Goal: Task Accomplishment & Management: Manage account settings

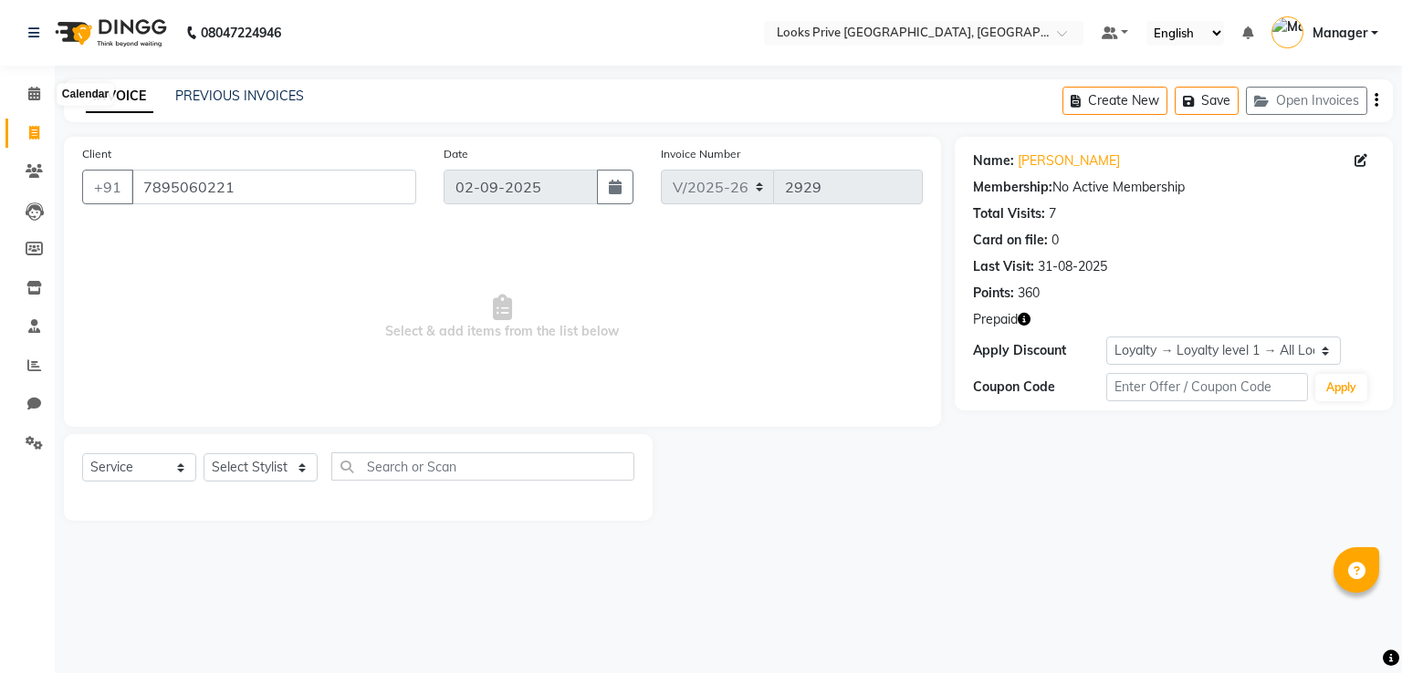
select select "6205"
select select "service"
select select "1: Object"
click at [37, 91] on icon at bounding box center [34, 94] width 12 height 14
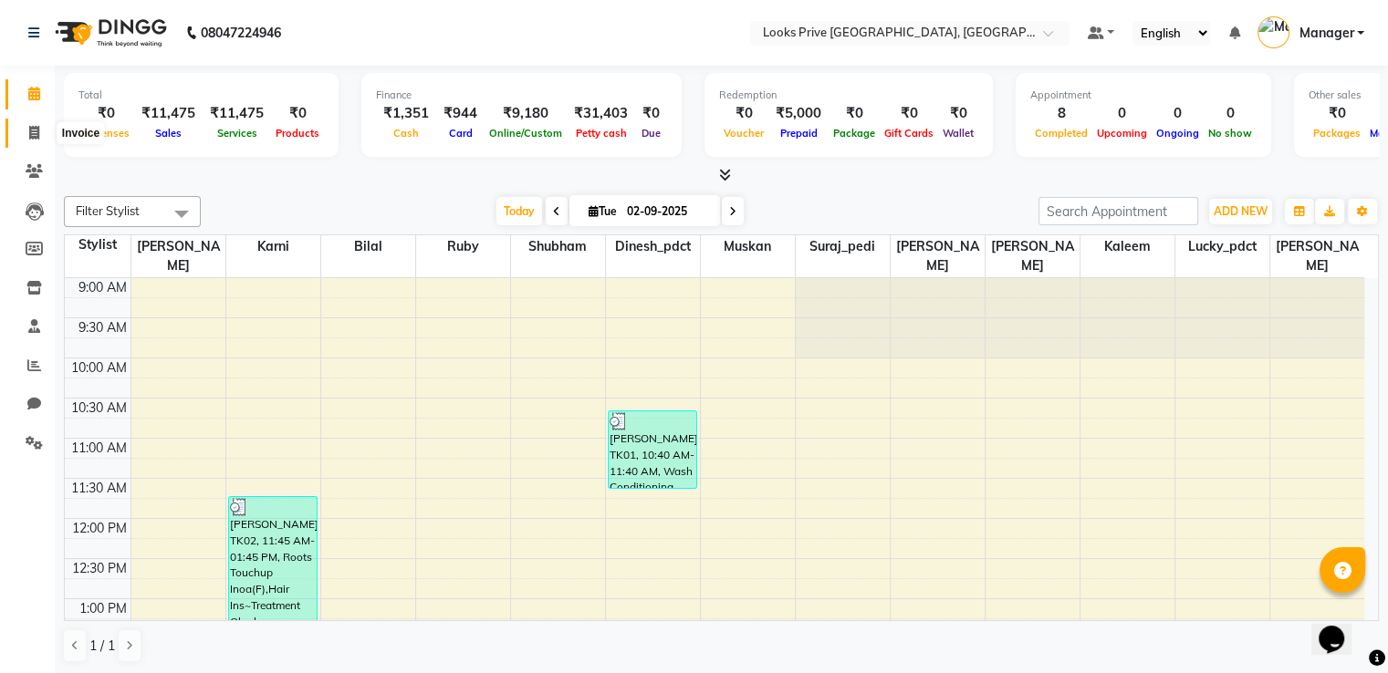
click at [24, 126] on span at bounding box center [34, 133] width 32 height 21
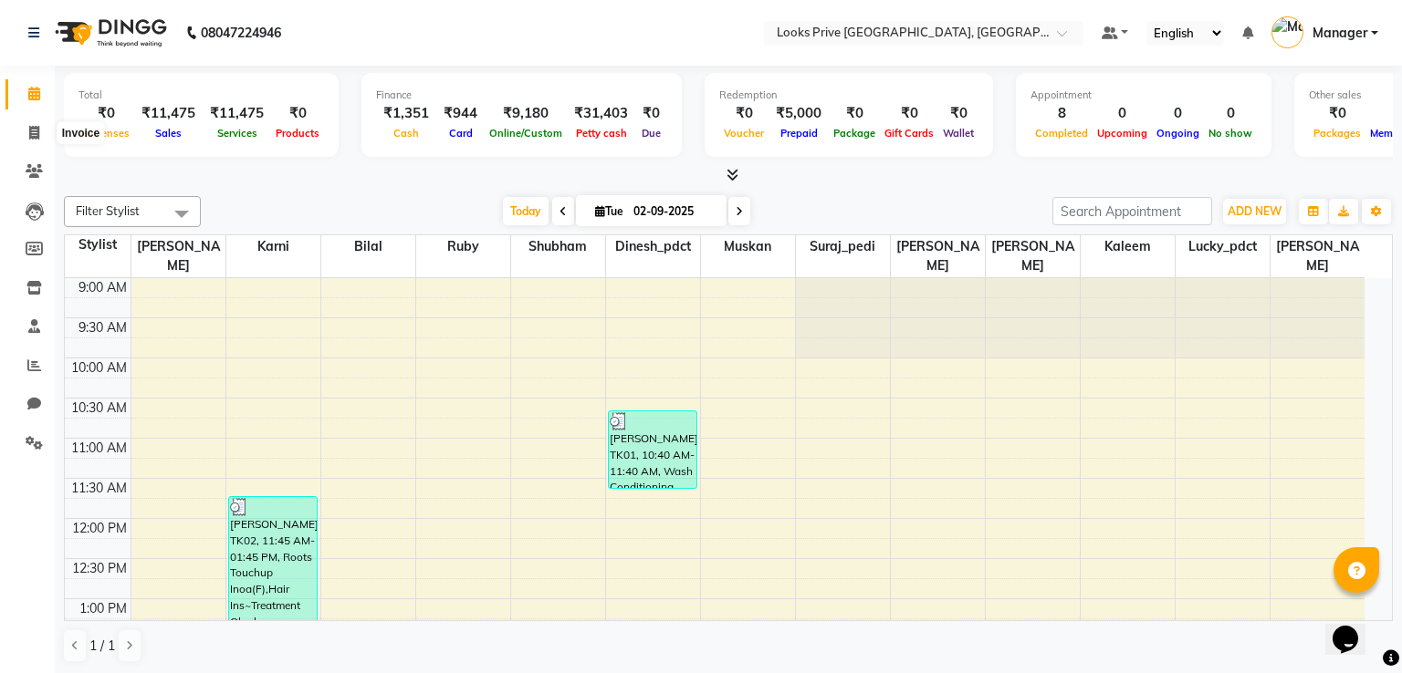
select select "6205"
select select "service"
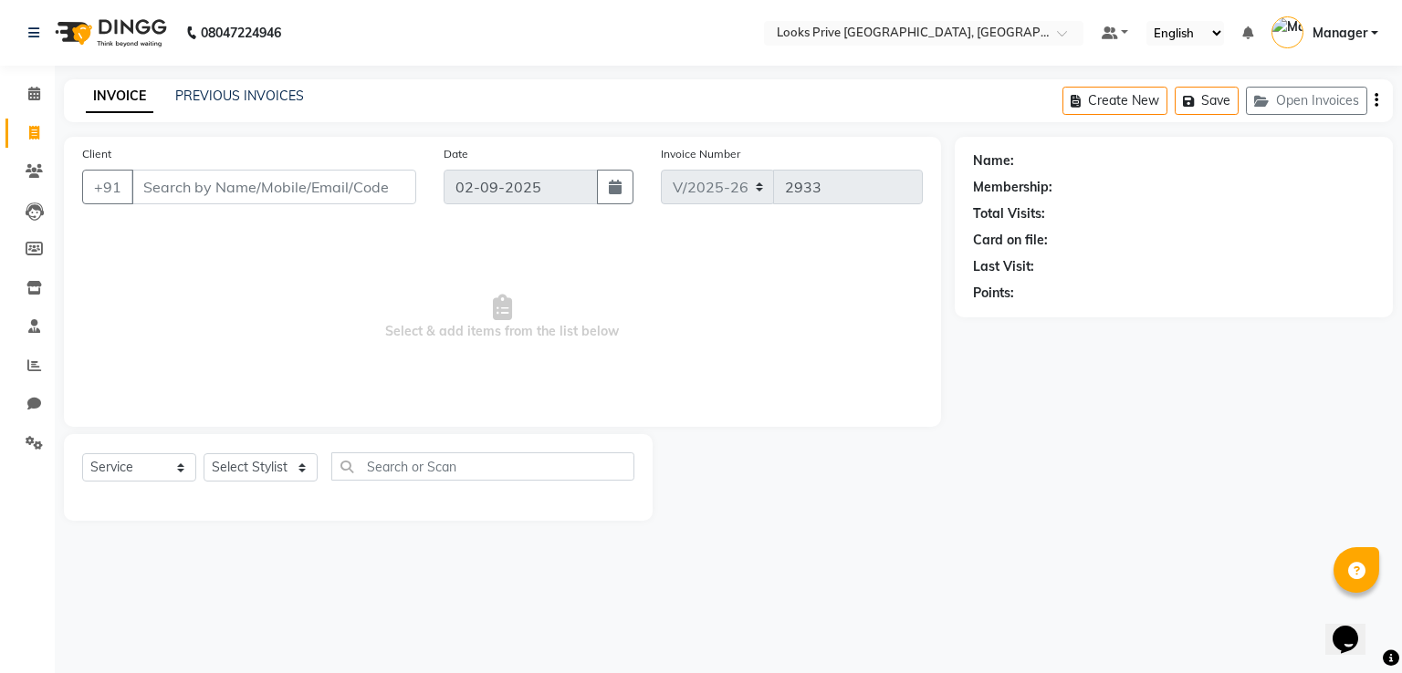
click at [236, 175] on input "Client" at bounding box center [273, 187] width 285 height 35
type input "9899019832"
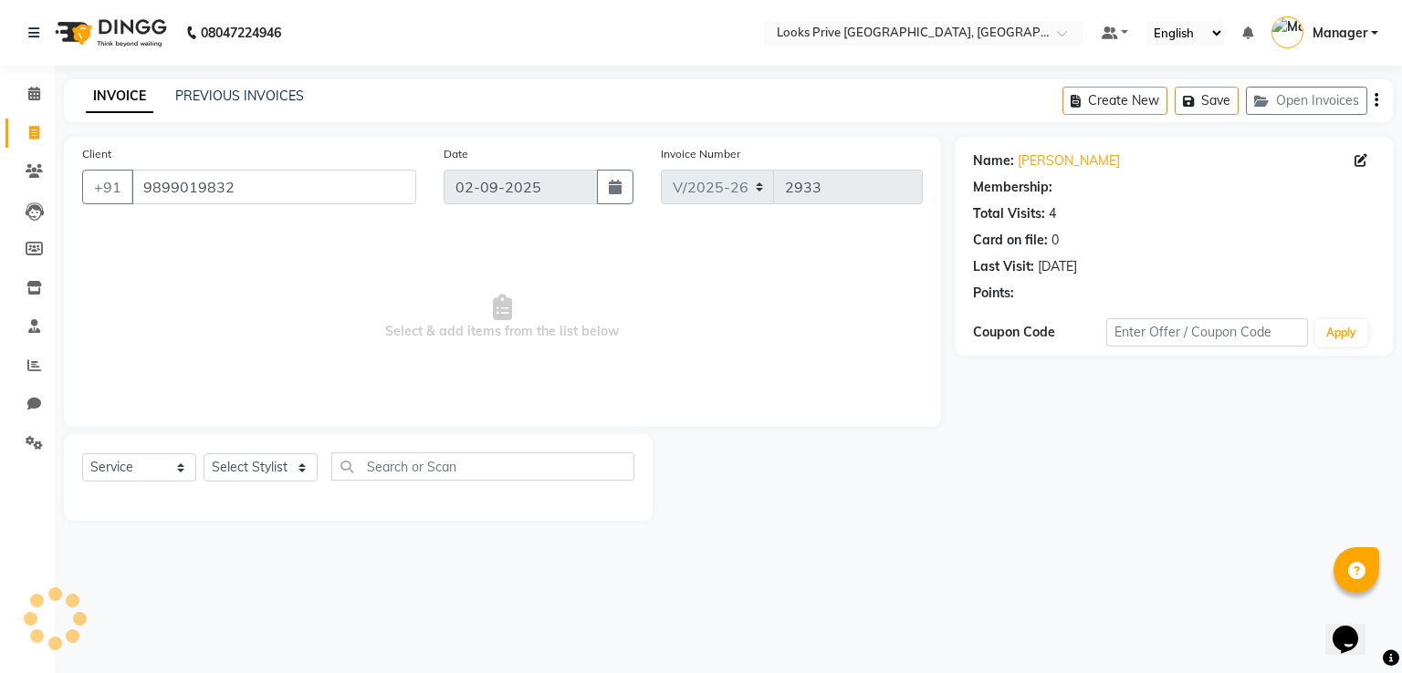
select select "1: Object"
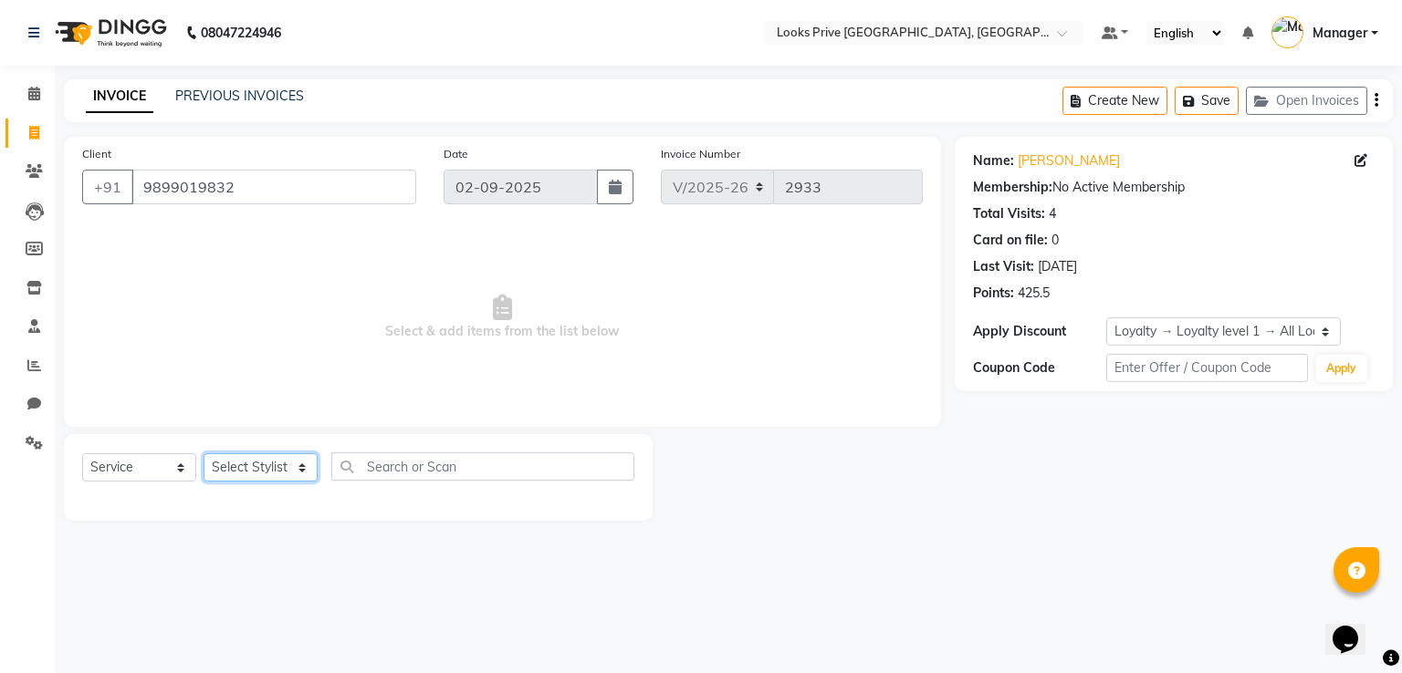
click at [245, 464] on select "Select Stylist A2R_Master [PERSON_NAME] [PERSON_NAME] Dinesh_pdct [PERSON_NAME]…" at bounding box center [260, 468] width 114 height 28
select select "45661"
click at [203, 454] on select "Select Stylist A2R_Master [PERSON_NAME] [PERSON_NAME] Dinesh_pdct [PERSON_NAME]…" at bounding box center [260, 468] width 114 height 28
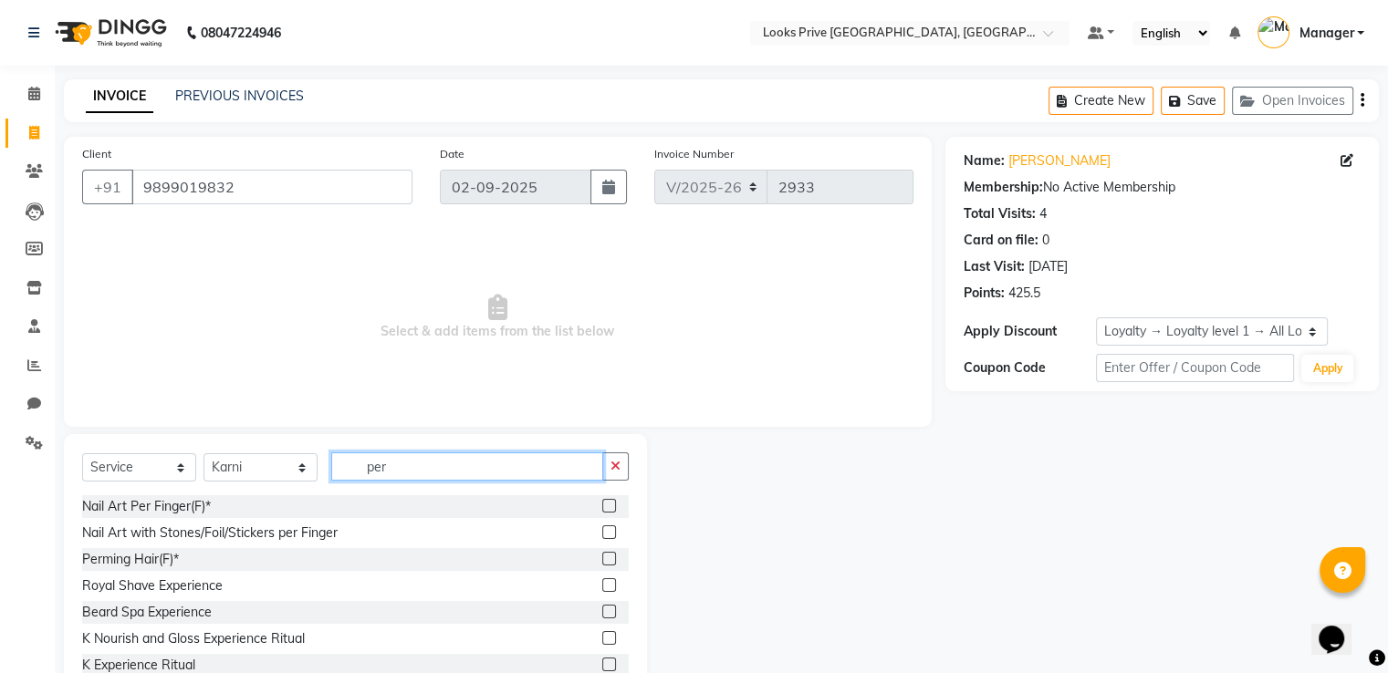
type input "per"
click at [602, 558] on label at bounding box center [609, 559] width 14 height 14
click at [602, 558] on input "checkbox" at bounding box center [608, 560] width 12 height 12
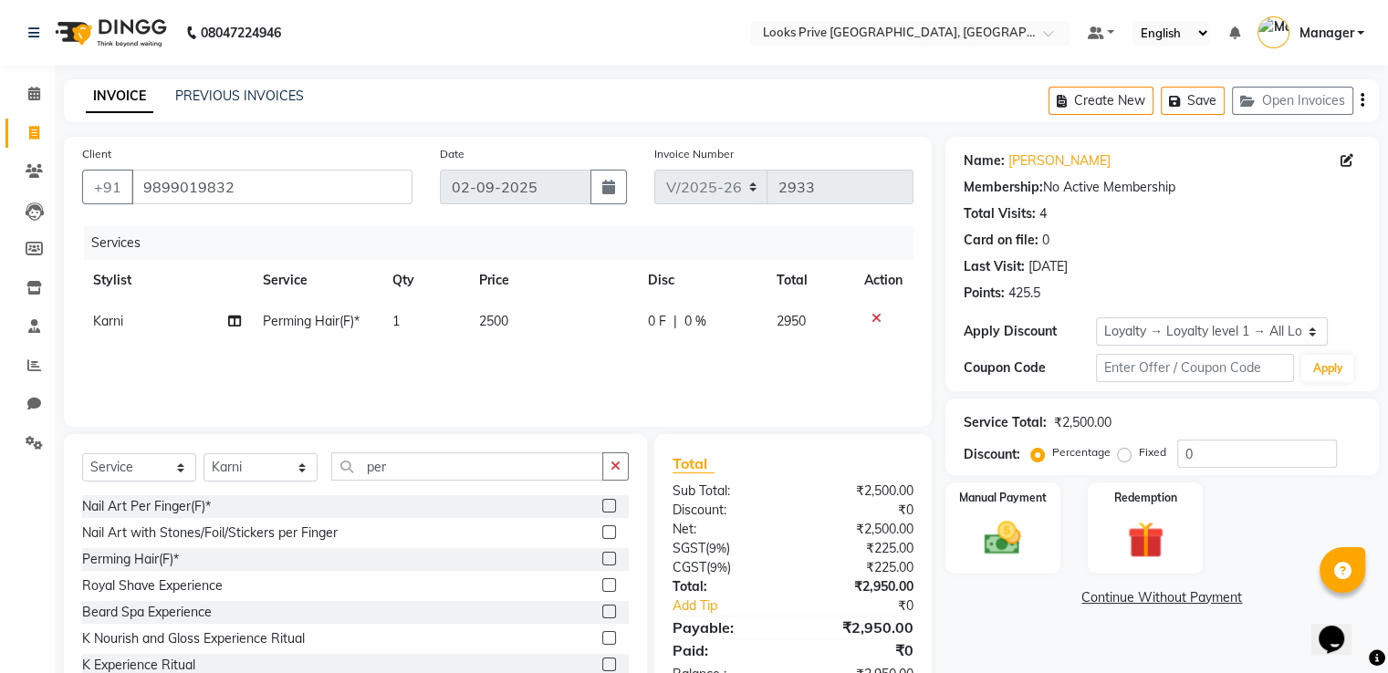
checkbox input "false"
click at [526, 325] on td "2500" at bounding box center [552, 321] width 169 height 41
select select "45661"
type input "4000"
drag, startPoint x: 1121, startPoint y: 456, endPoint x: 1267, endPoint y: 454, distance: 146.0
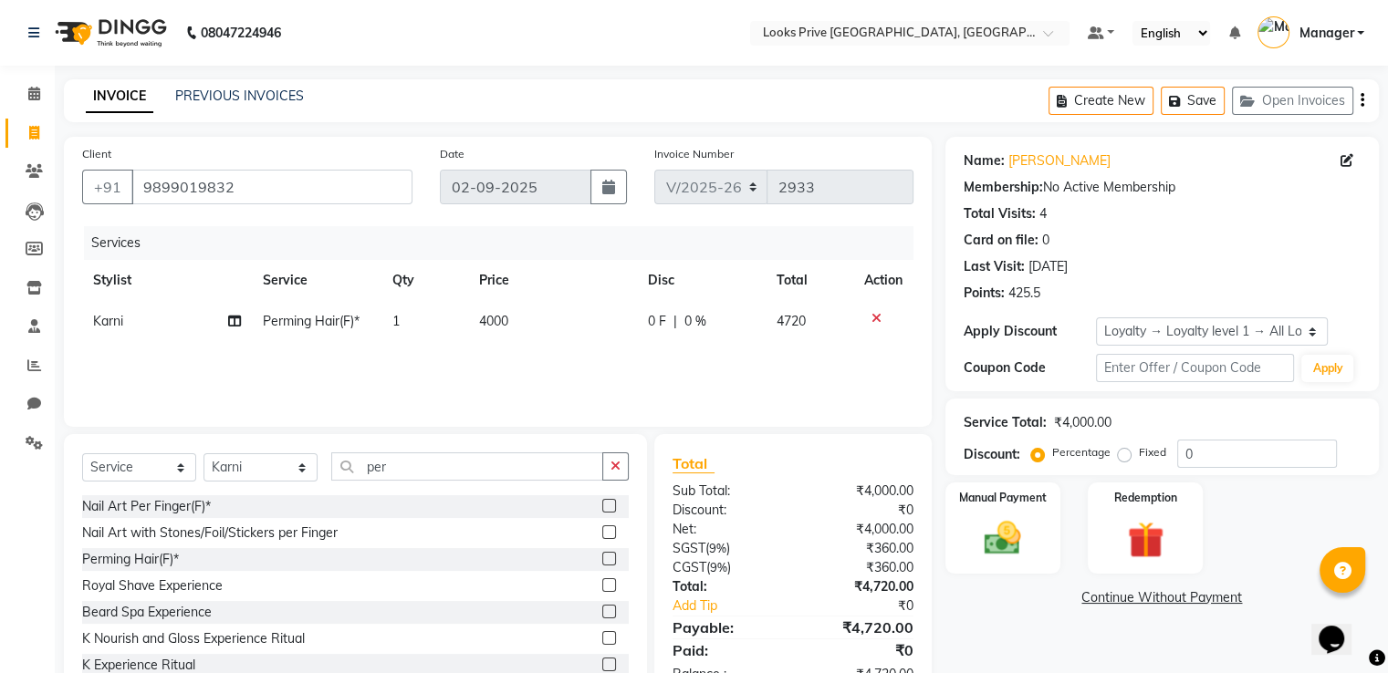
click at [1139, 456] on label "Fixed" at bounding box center [1152, 452] width 27 height 16
click at [1123, 456] on input "Fixed" at bounding box center [1128, 452] width 13 height 13
radio input "true"
click at [1251, 456] on input "0" at bounding box center [1257, 454] width 160 height 28
type input "0720"
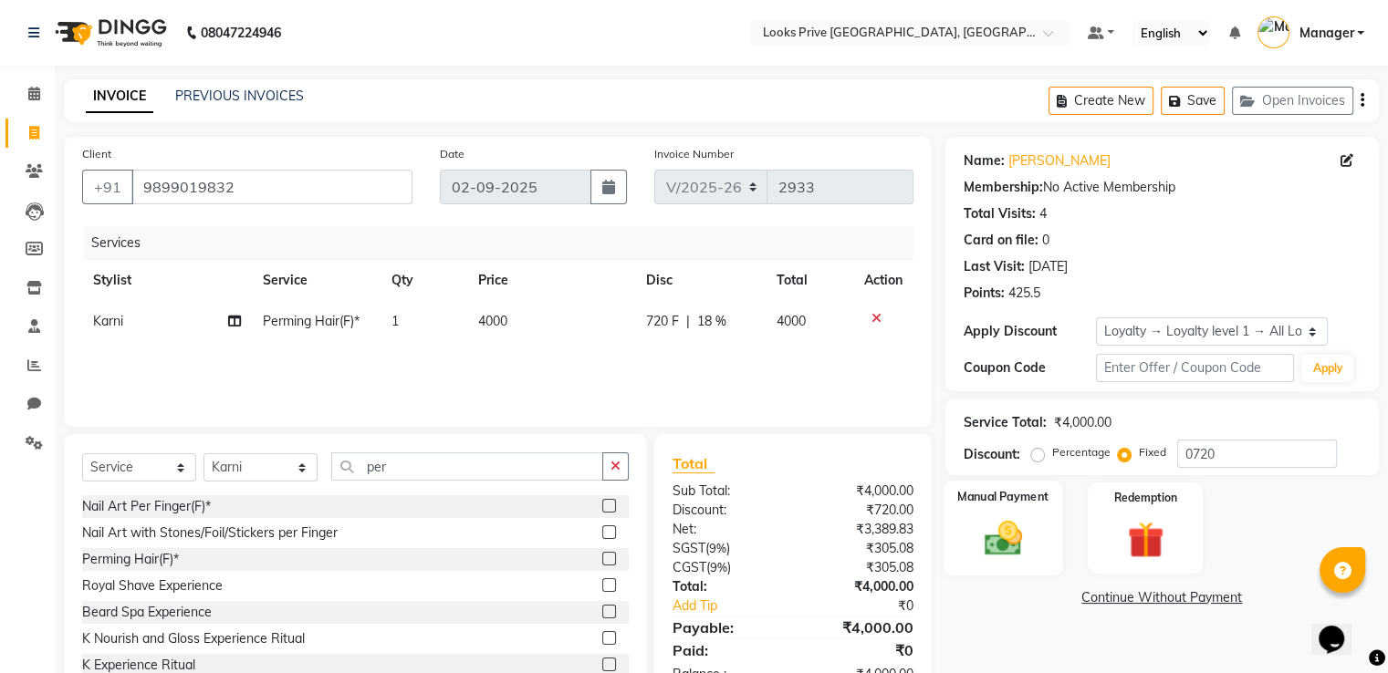
click at [1025, 545] on img at bounding box center [1002, 539] width 61 height 44
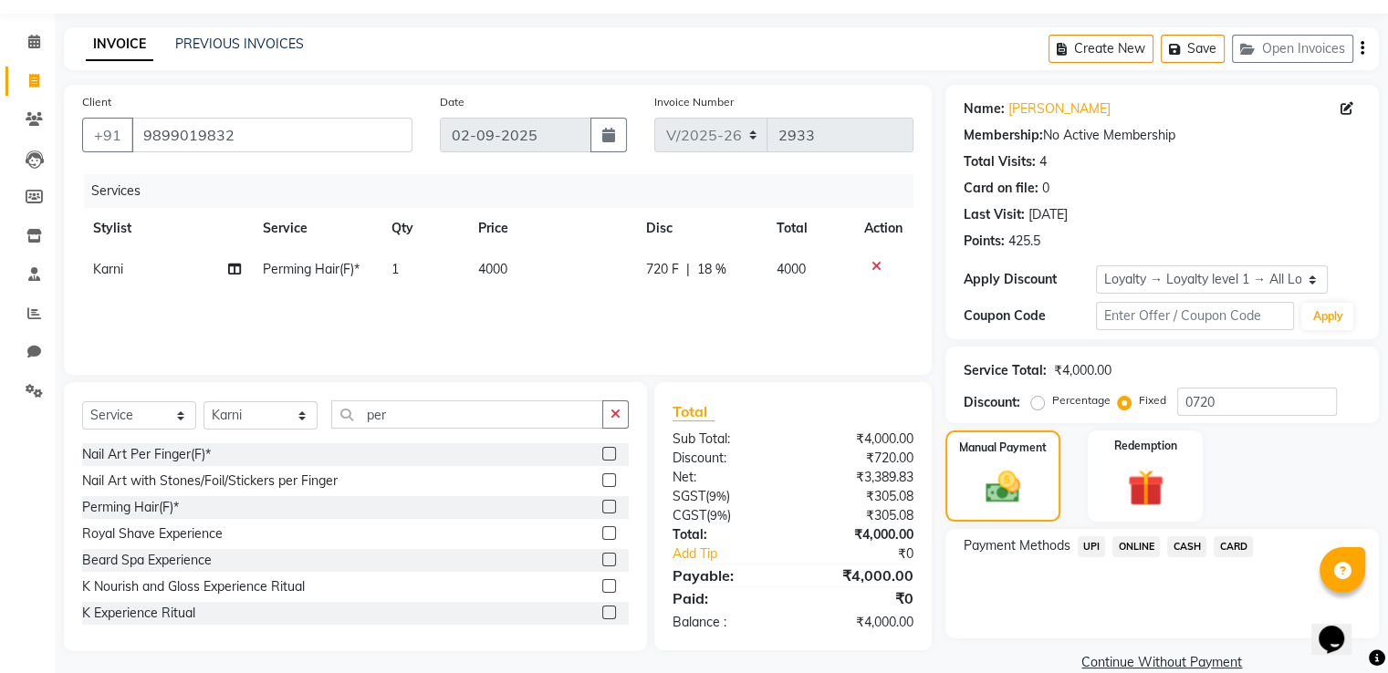
scroll to position [81, 0]
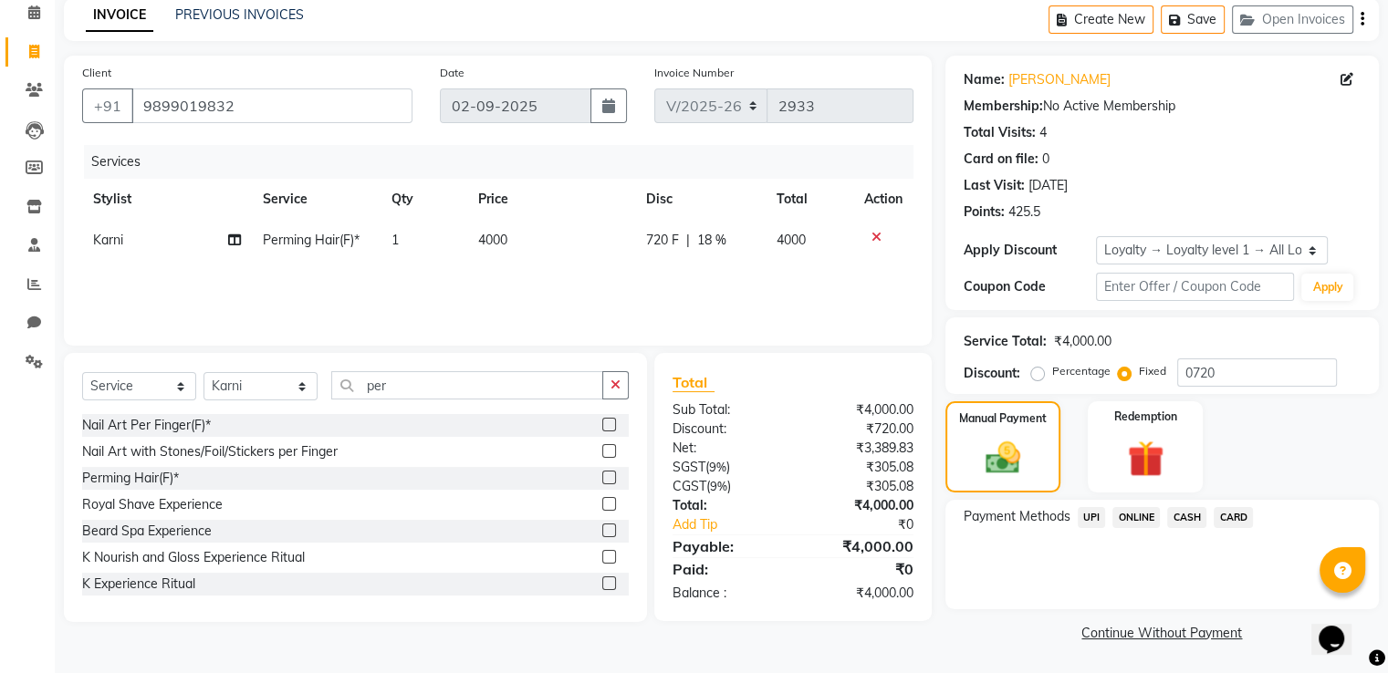
click at [1186, 517] on span "CASH" at bounding box center [1186, 517] width 39 height 21
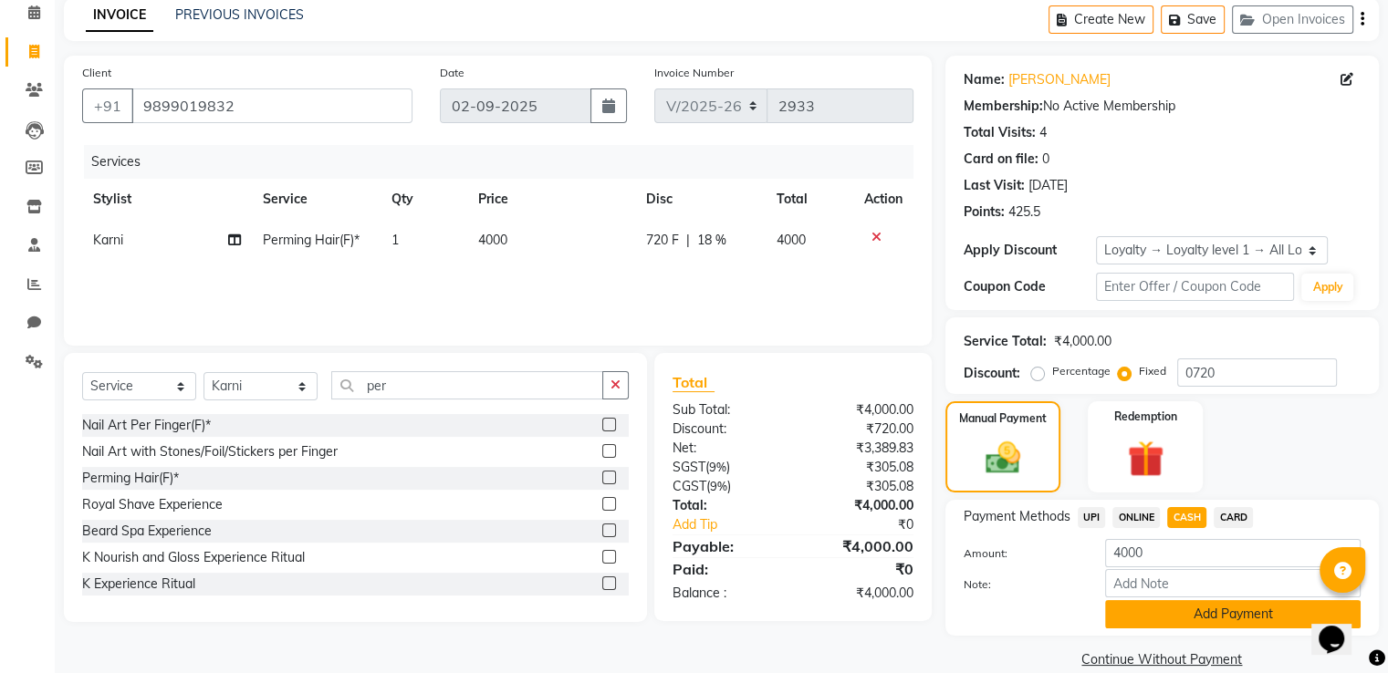
click at [1132, 614] on button "Add Payment" at bounding box center [1233, 614] width 256 height 28
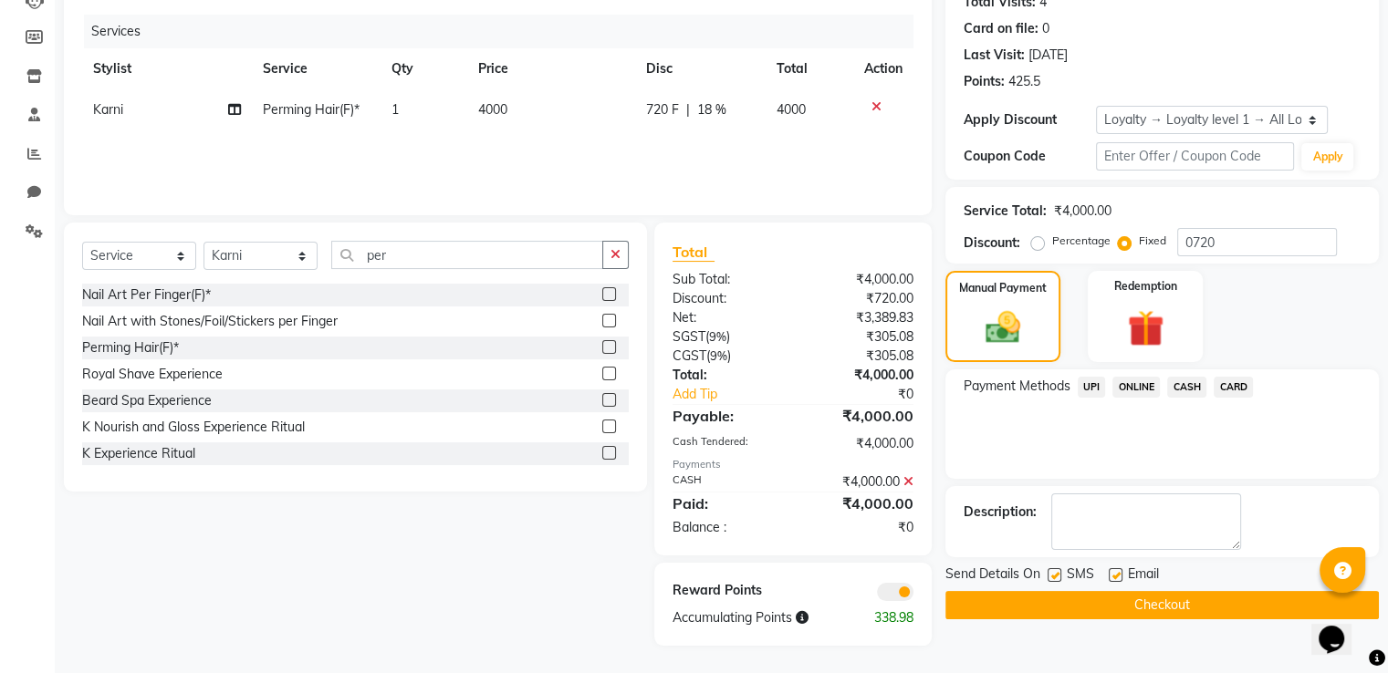
click at [901, 583] on span at bounding box center [895, 592] width 37 height 18
click at [913, 595] on input "checkbox" at bounding box center [913, 595] width 0 height 0
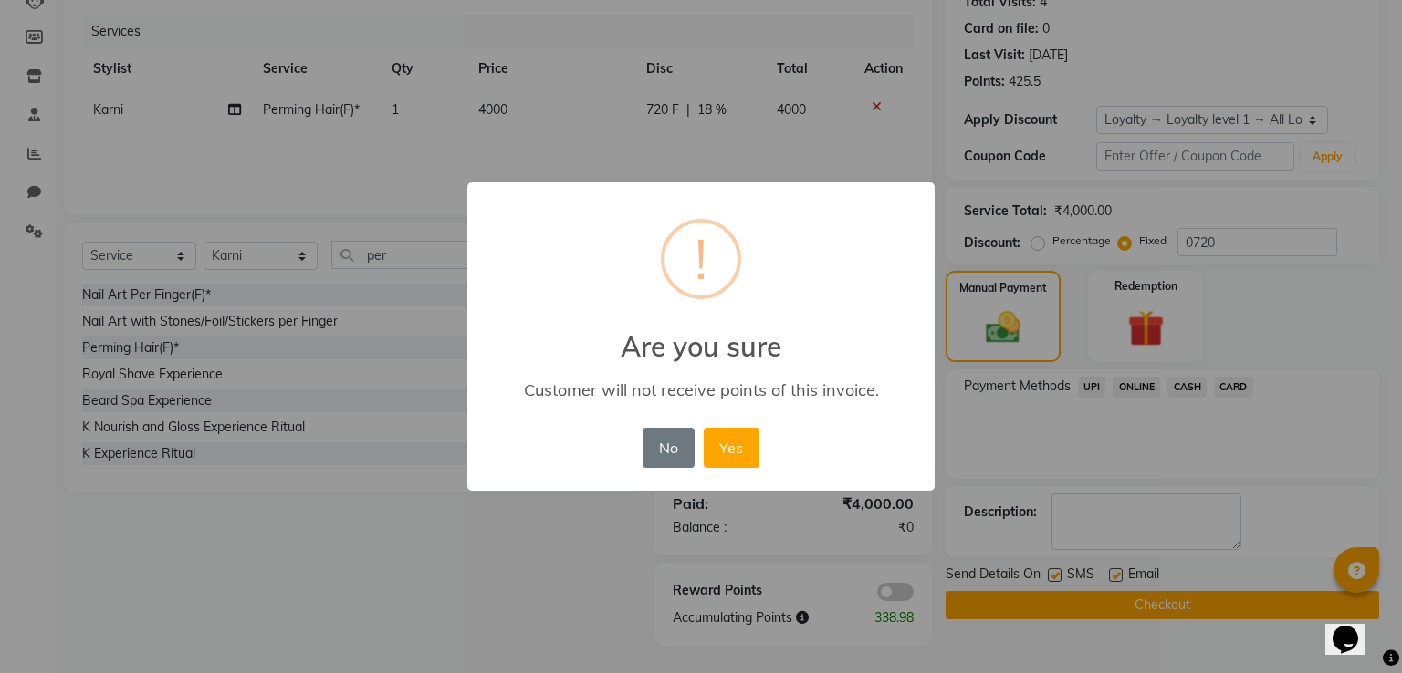
click at [704, 428] on button "Yes" at bounding box center [732, 448] width 56 height 40
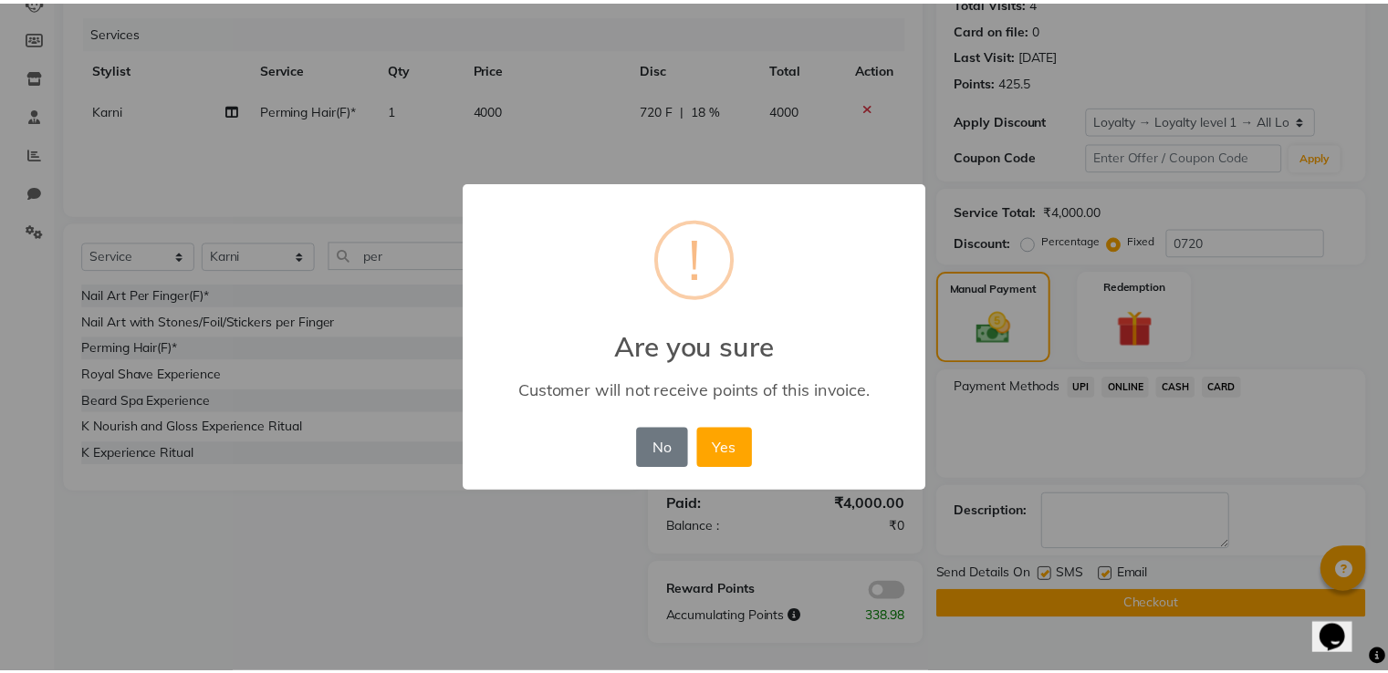
scroll to position [186, 0]
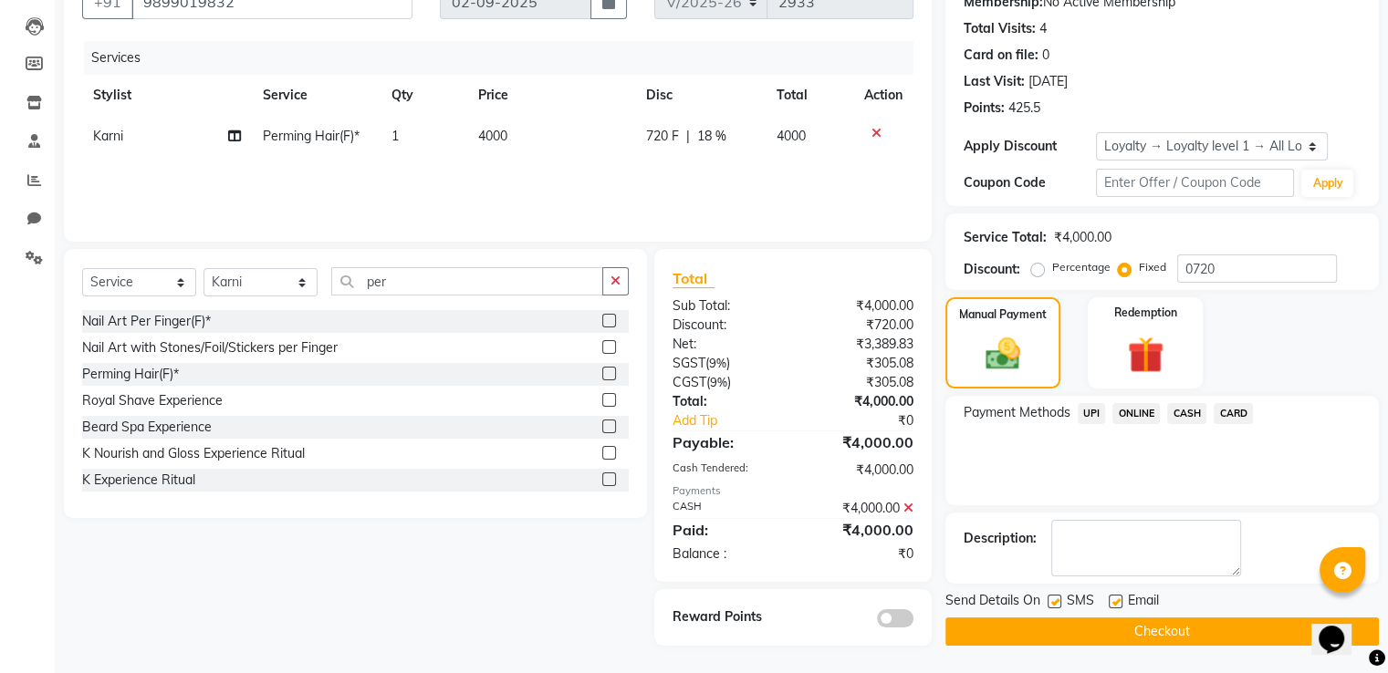
click at [998, 626] on button "Checkout" at bounding box center [1161, 632] width 433 height 28
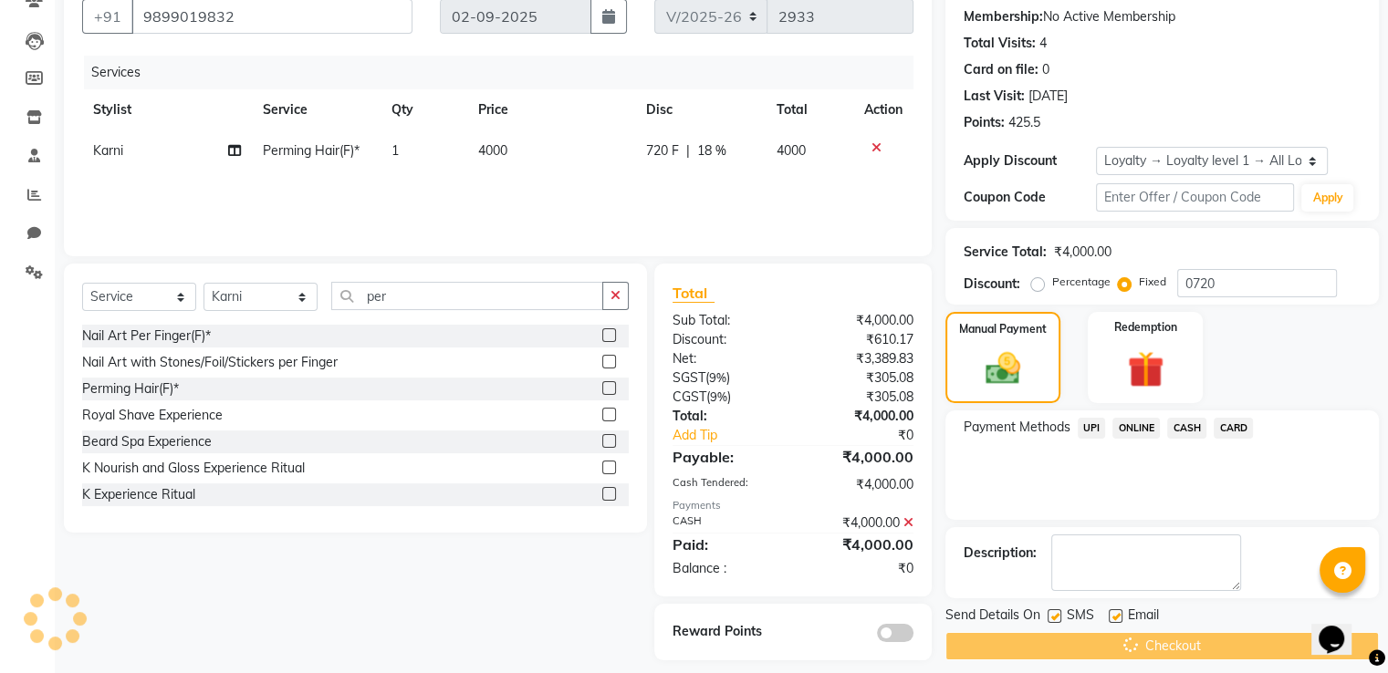
scroll to position [0, 0]
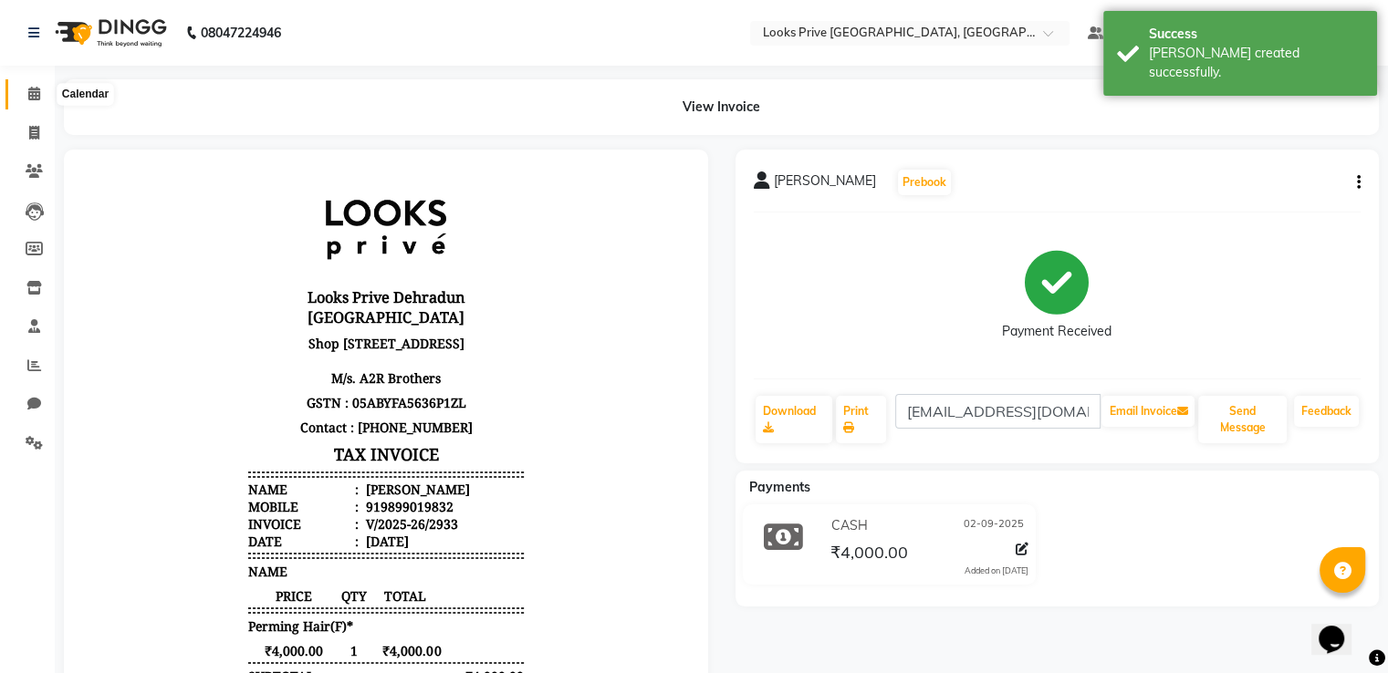
click at [38, 96] on icon at bounding box center [34, 94] width 12 height 14
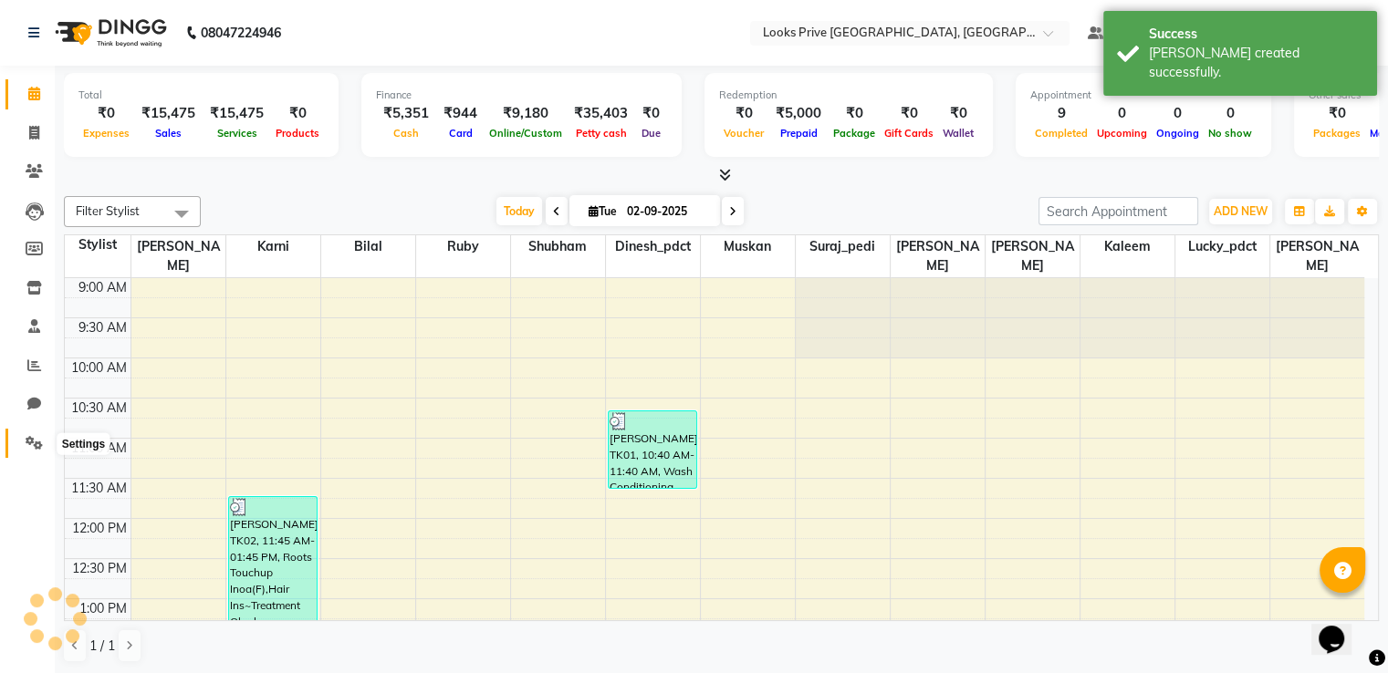
click at [35, 436] on icon at bounding box center [34, 443] width 17 height 14
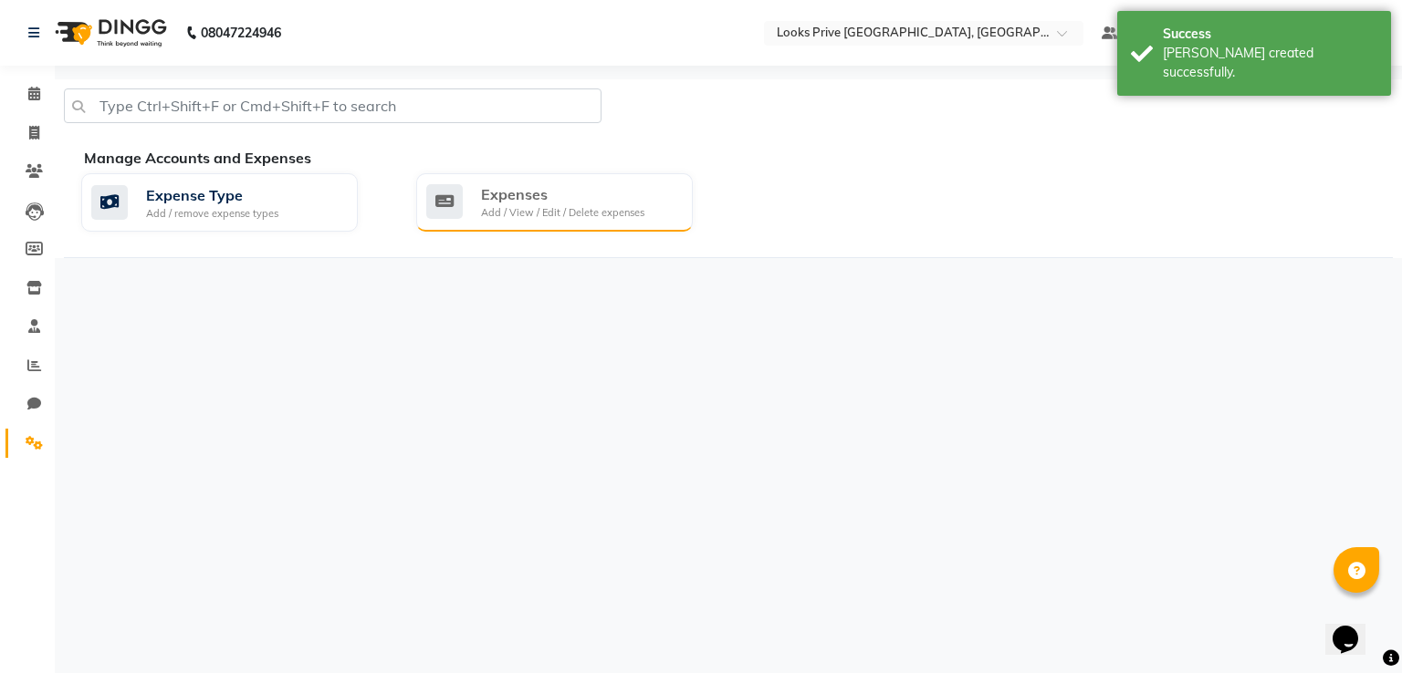
click at [522, 205] on div "Add / View / Edit / Delete expenses" at bounding box center [562, 213] width 163 height 16
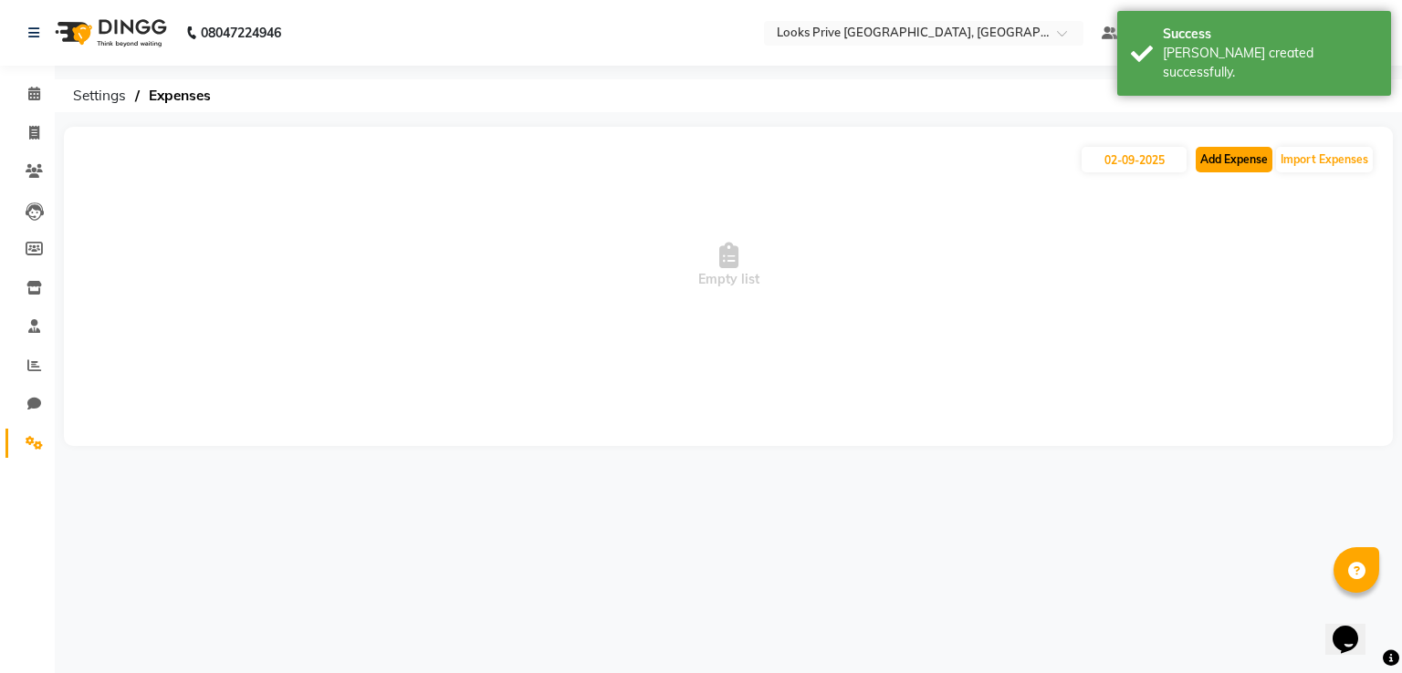
click at [1205, 164] on button "Add Expense" at bounding box center [1233, 160] width 77 height 26
select select "1"
select select "5194"
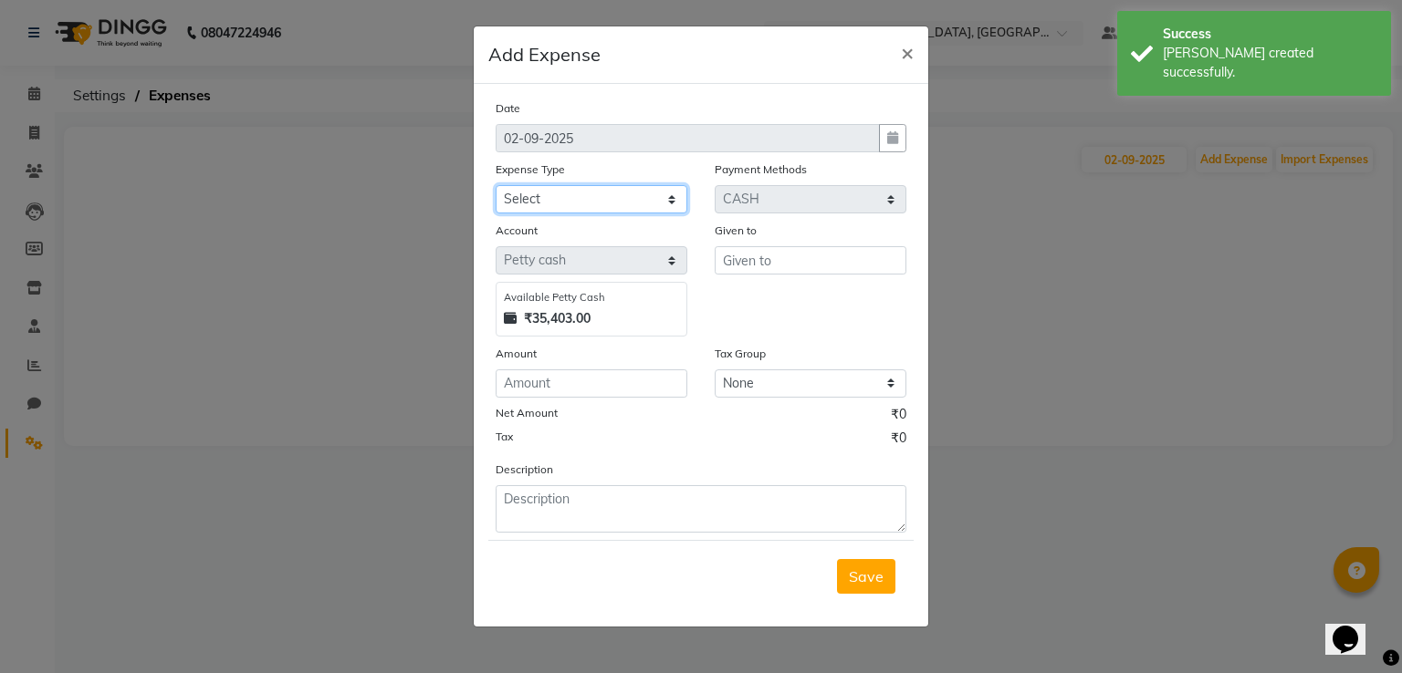
click at [539, 206] on select "Select Bank Deposit Blinkit Cash Handover CLIENT Client ordered food Client Ref…" at bounding box center [592, 199] width 192 height 28
select select "23704"
click at [496, 187] on select "Select Bank Deposit Blinkit Cash Handover CLIENT Client ordered food Client Ref…" at bounding box center [592, 199] width 192 height 28
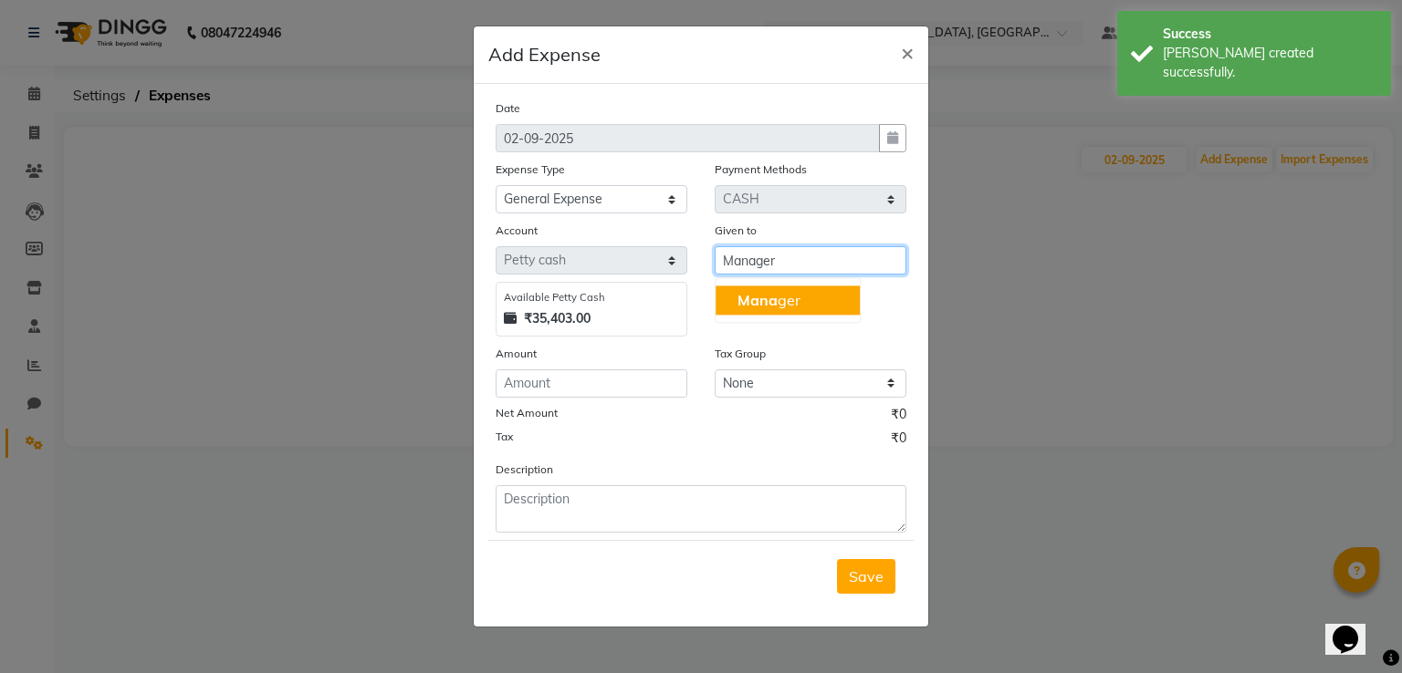
type input "Manager"
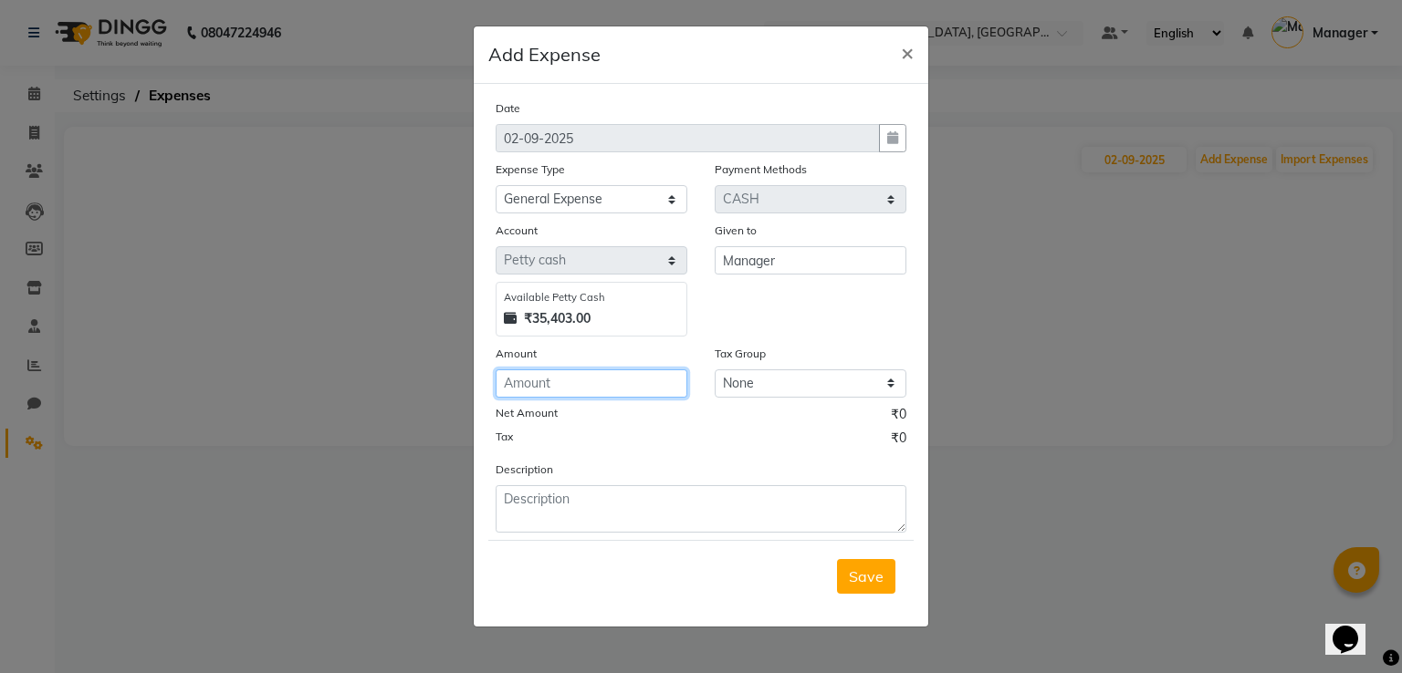
click at [580, 391] on input "number" at bounding box center [592, 384] width 192 height 28
type input "195"
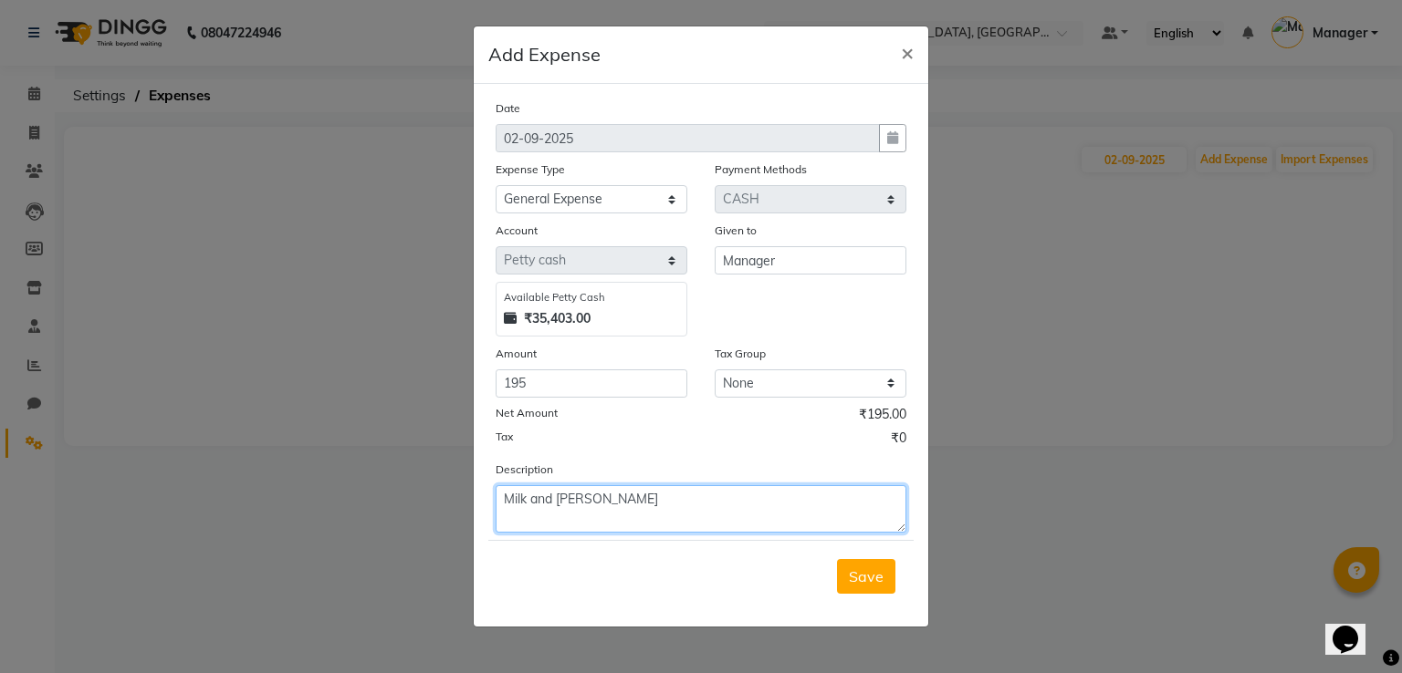
type textarea "Milk and [PERSON_NAME]"
click at [837, 559] on button "Save" at bounding box center [866, 576] width 58 height 35
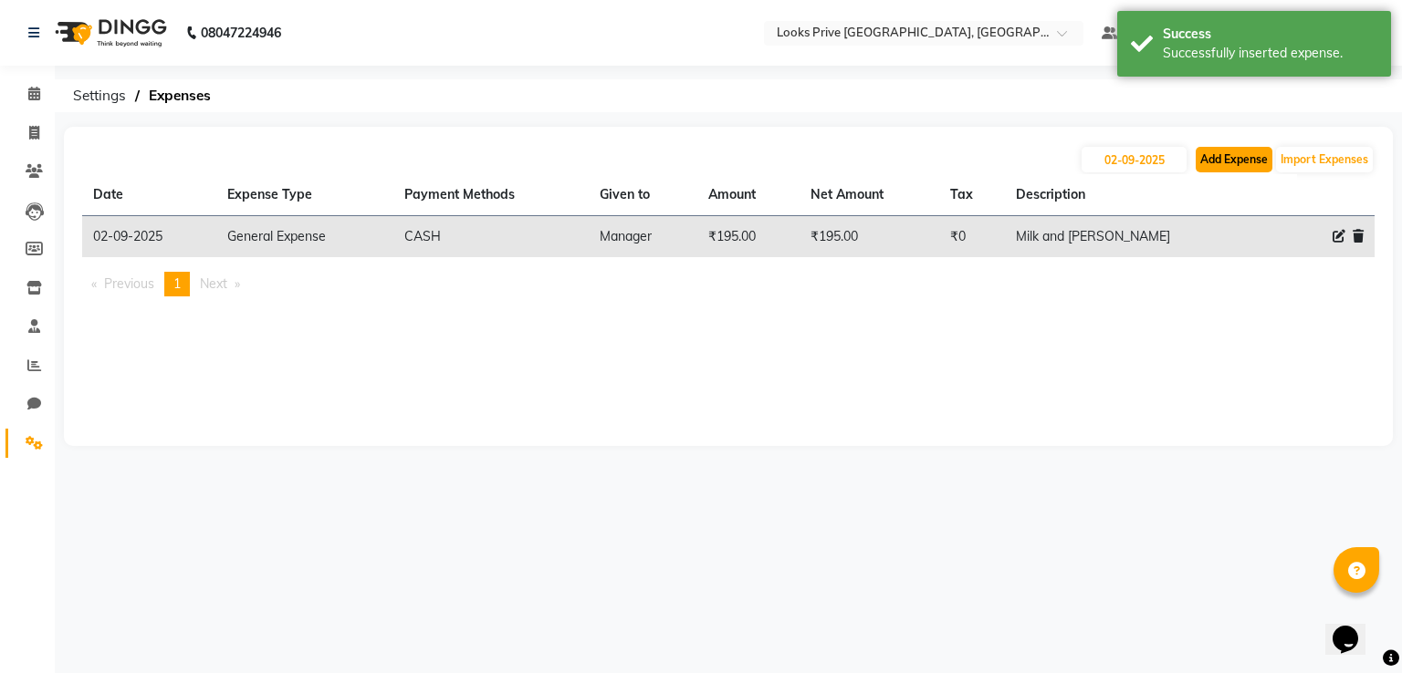
click at [1240, 167] on button "Add Expense" at bounding box center [1233, 160] width 77 height 26
select select "1"
select select "5194"
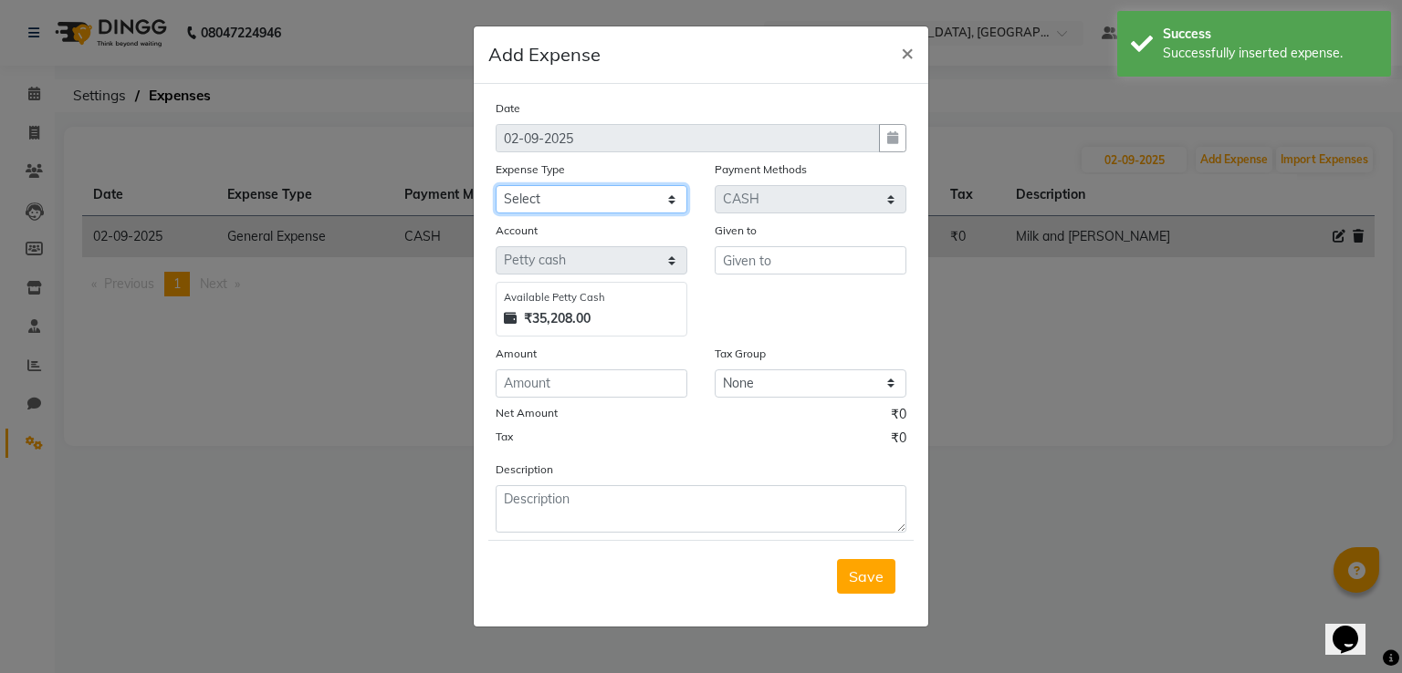
click at [588, 198] on select "Select Bank Deposit Blinkit Cash Handover CLIENT Client ordered food Client Ref…" at bounding box center [592, 199] width 192 height 28
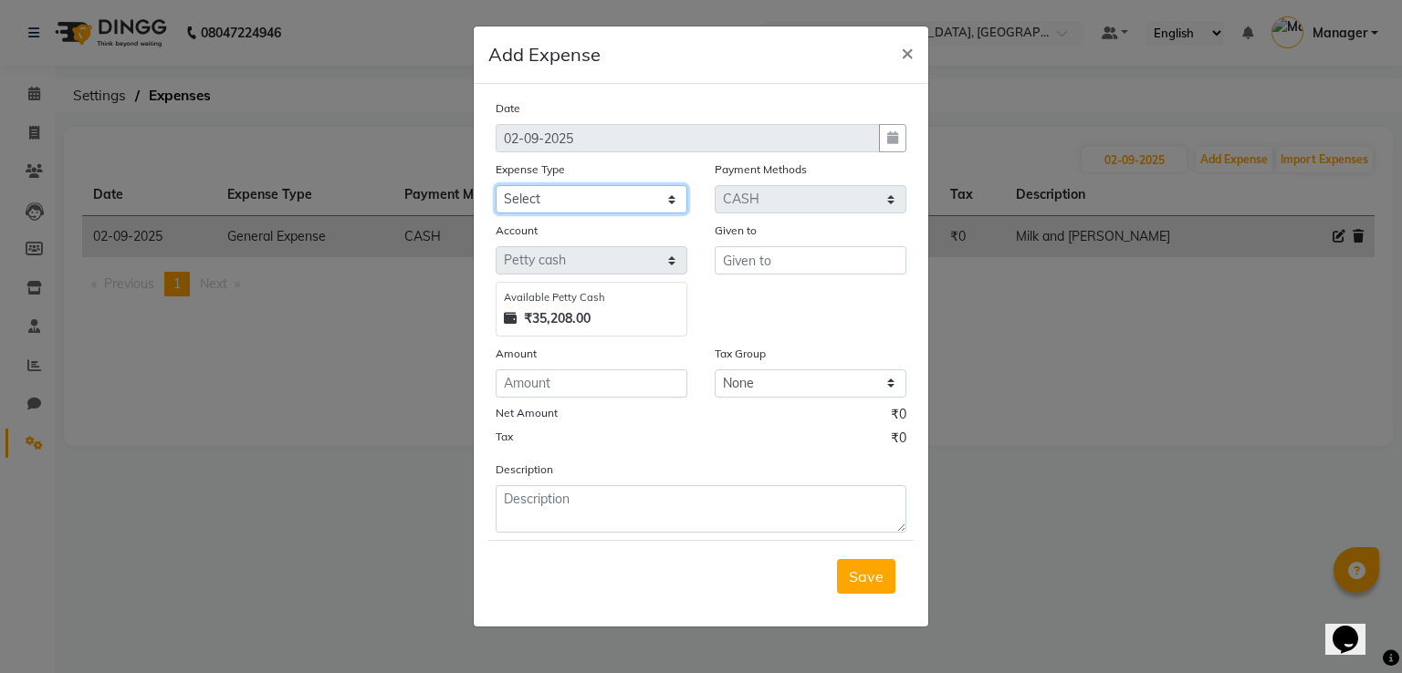
click at [496, 187] on select "Select Bank Deposit Blinkit Cash Handover CLIENT Client ordered food Client Ref…" at bounding box center [592, 199] width 192 height 28
click at [588, 198] on select "Select Bank Deposit Blinkit Cash Handover CLIENT Client ordered food Client Ref…" at bounding box center [592, 199] width 192 height 28
select select "24170"
click at [496, 187] on select "Select Bank Deposit Blinkit Cash Handover CLIENT Client ordered food Client Ref…" at bounding box center [592, 199] width 192 height 28
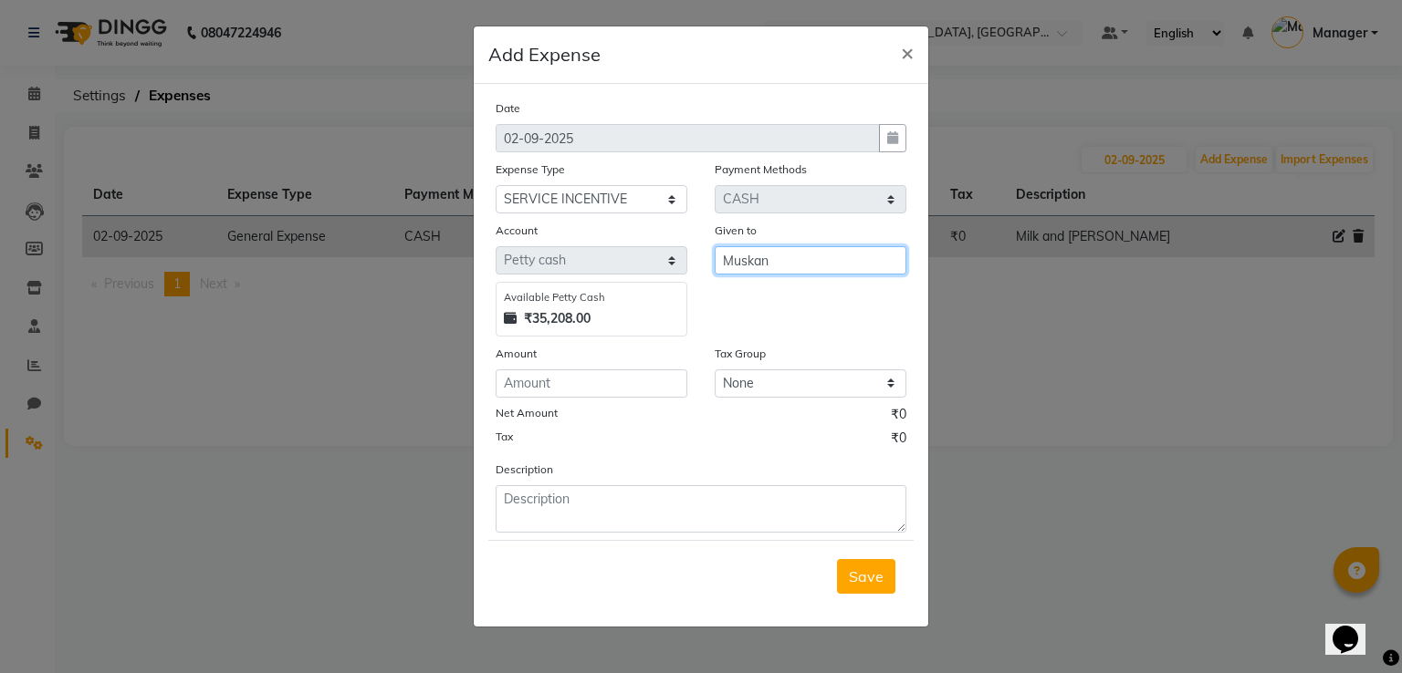
type input "Muskan"
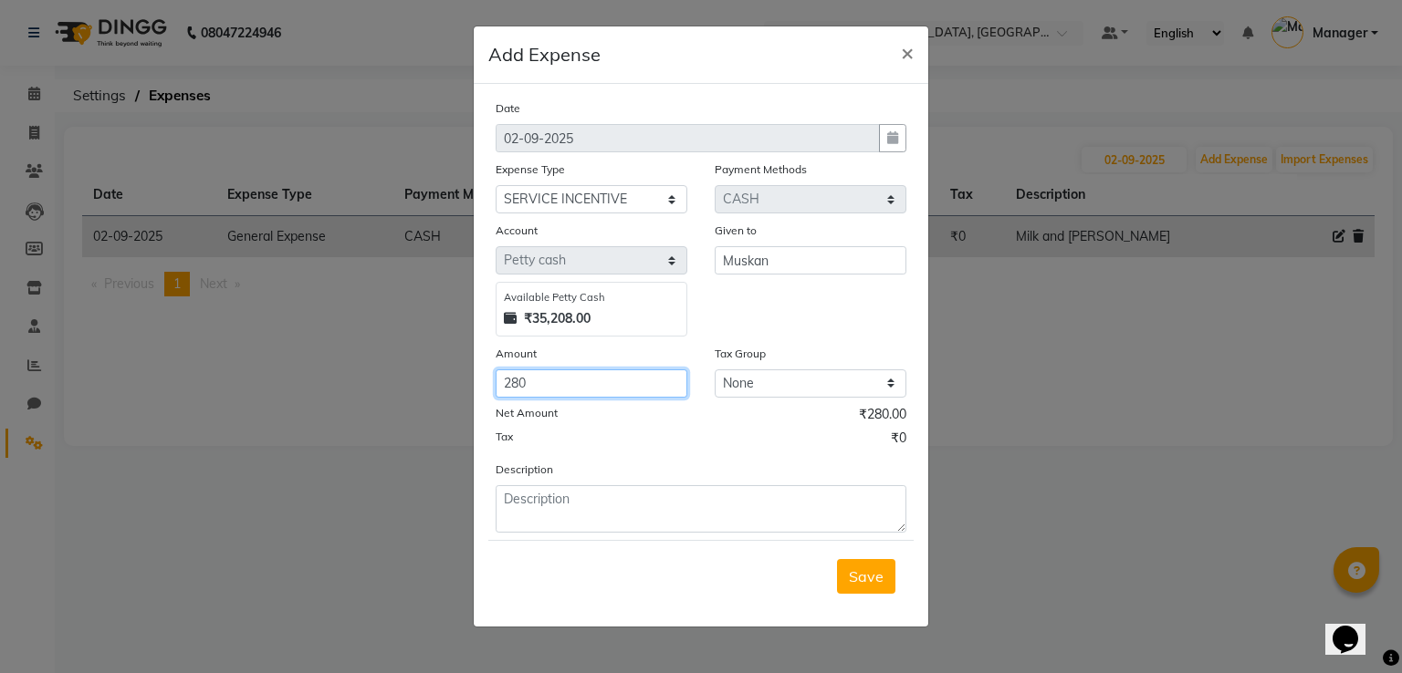
type input "280"
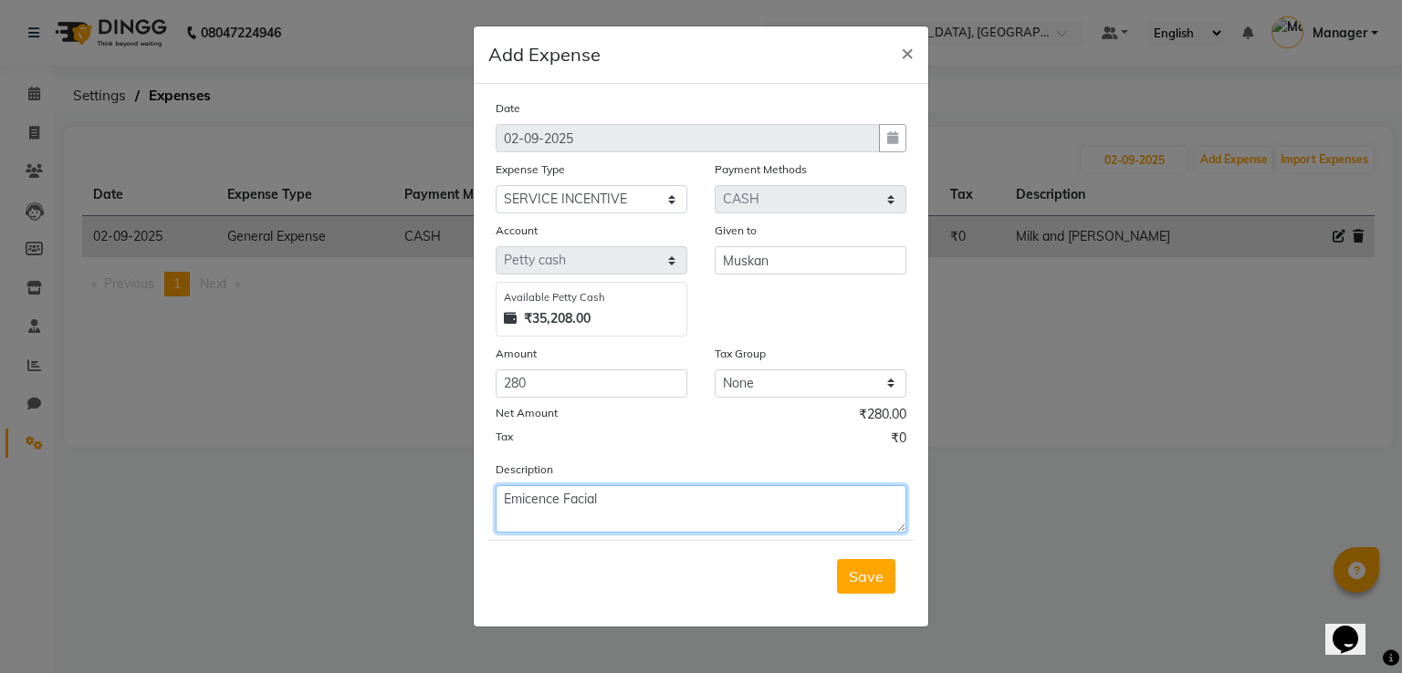
type textarea "Emicence Facial"
click at [538, 506] on textarea "Emicence Facial" at bounding box center [701, 508] width 411 height 47
type textarea "Emience Facial"
click at [837, 559] on button "Save" at bounding box center [866, 576] width 58 height 35
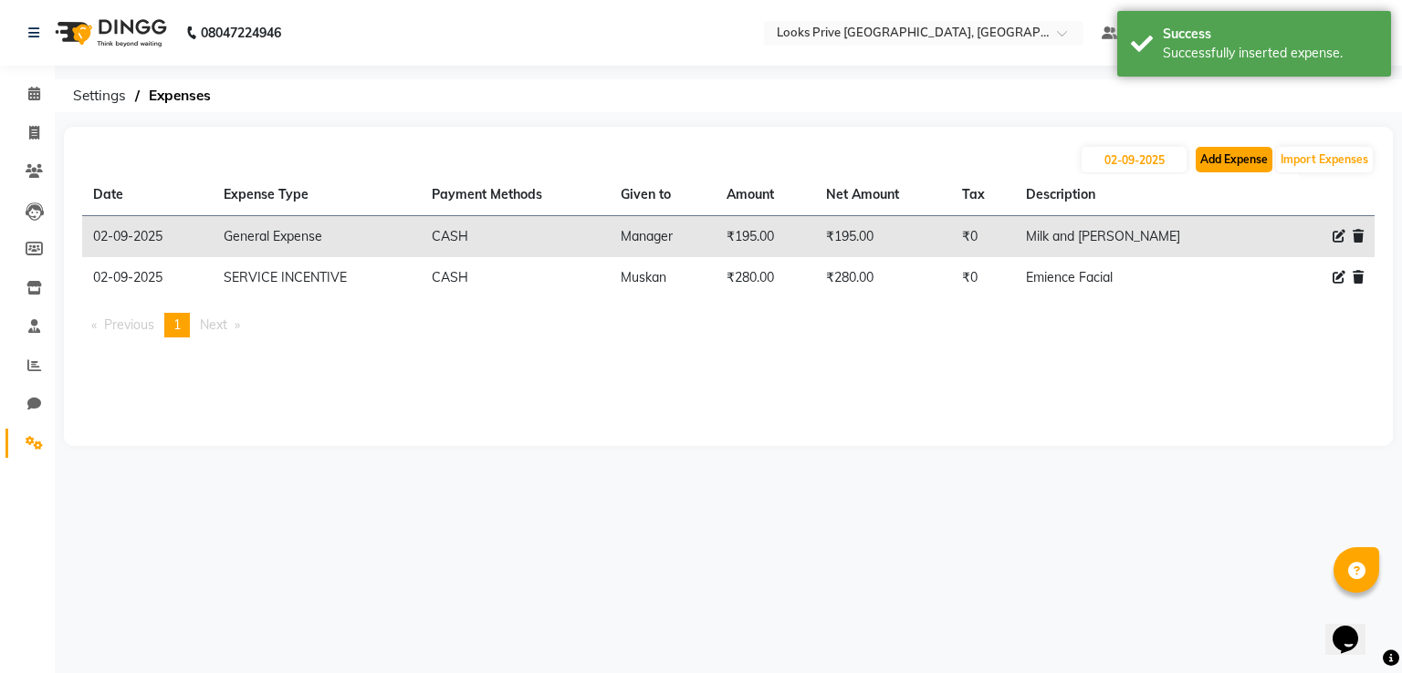
click at [1225, 155] on button "Add Expense" at bounding box center [1233, 160] width 77 height 26
select select "1"
select select "5194"
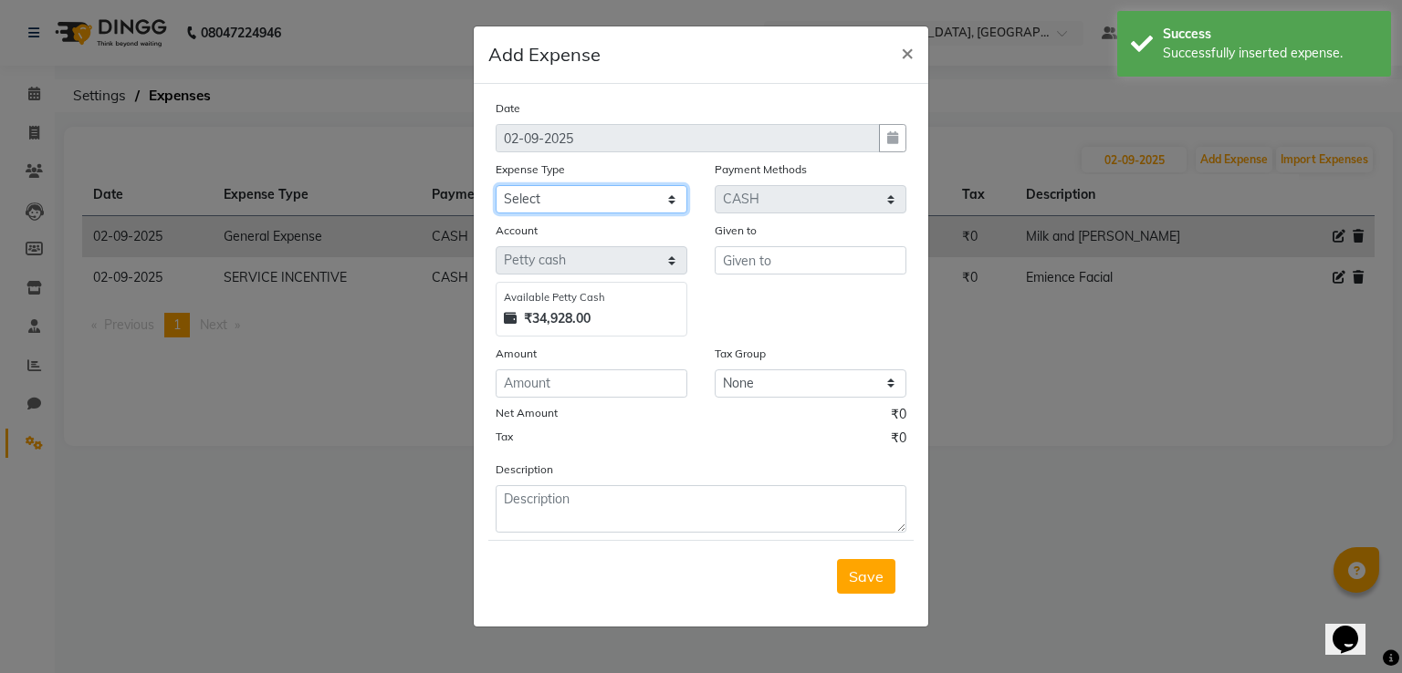
click at [564, 197] on select "Select Bank Deposit Blinkit Cash Handover CLIENT Client ordered food Client Ref…" at bounding box center [592, 199] width 192 height 28
select select "24434"
click at [496, 187] on select "Select Bank Deposit Blinkit Cash Handover CLIENT Client ordered food Client Ref…" at bounding box center [592, 199] width 192 height 28
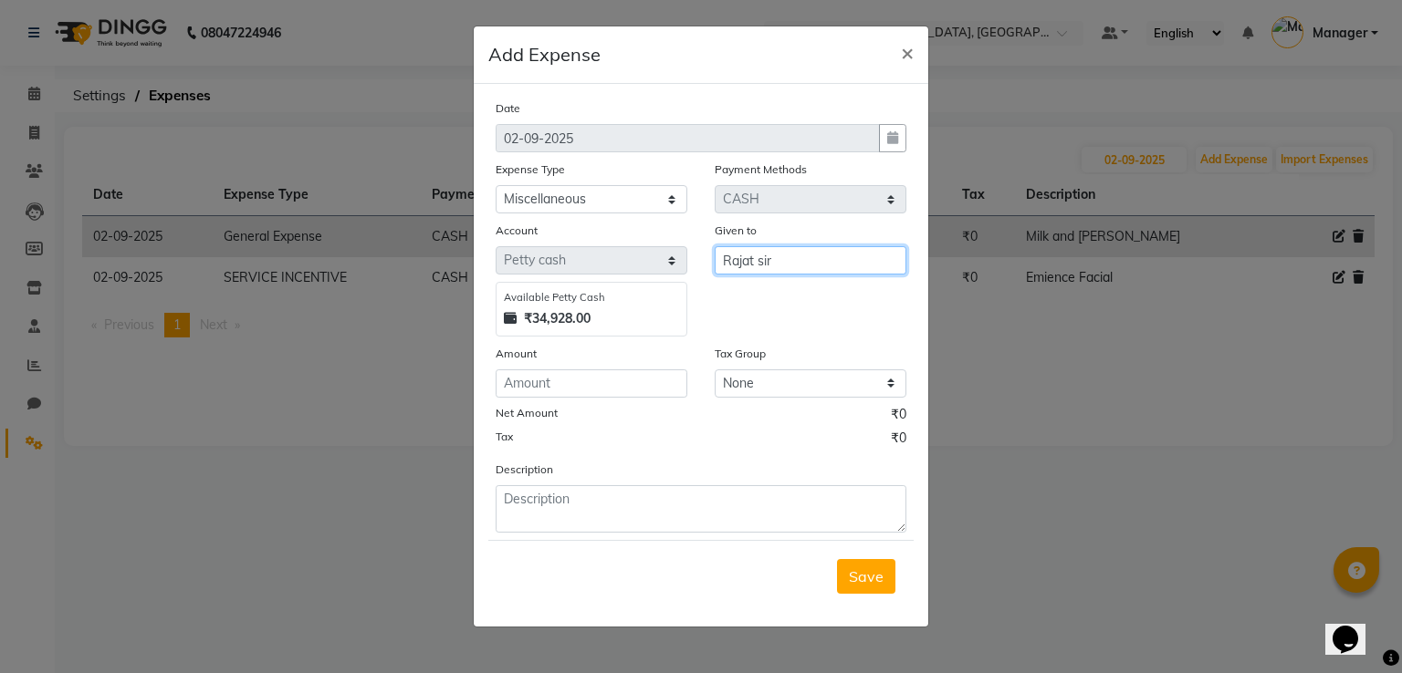
type input "Rajat sir"
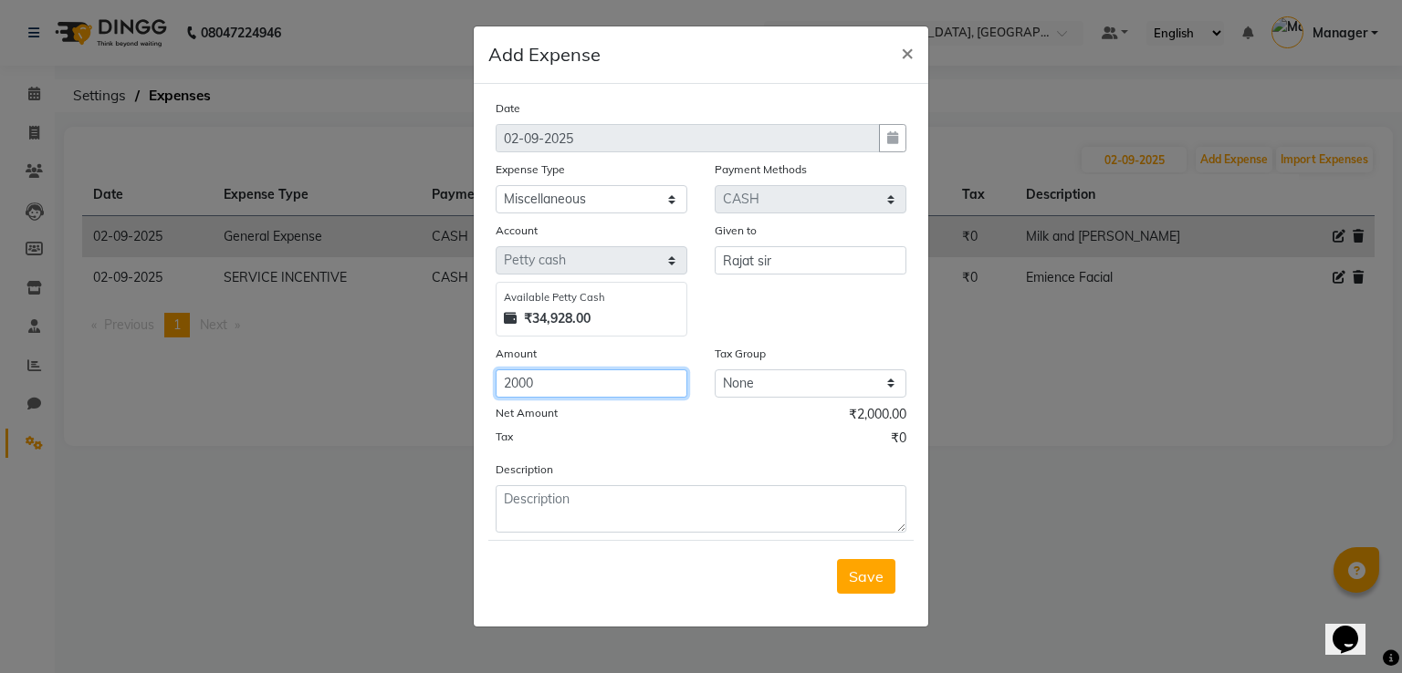
type input "2000"
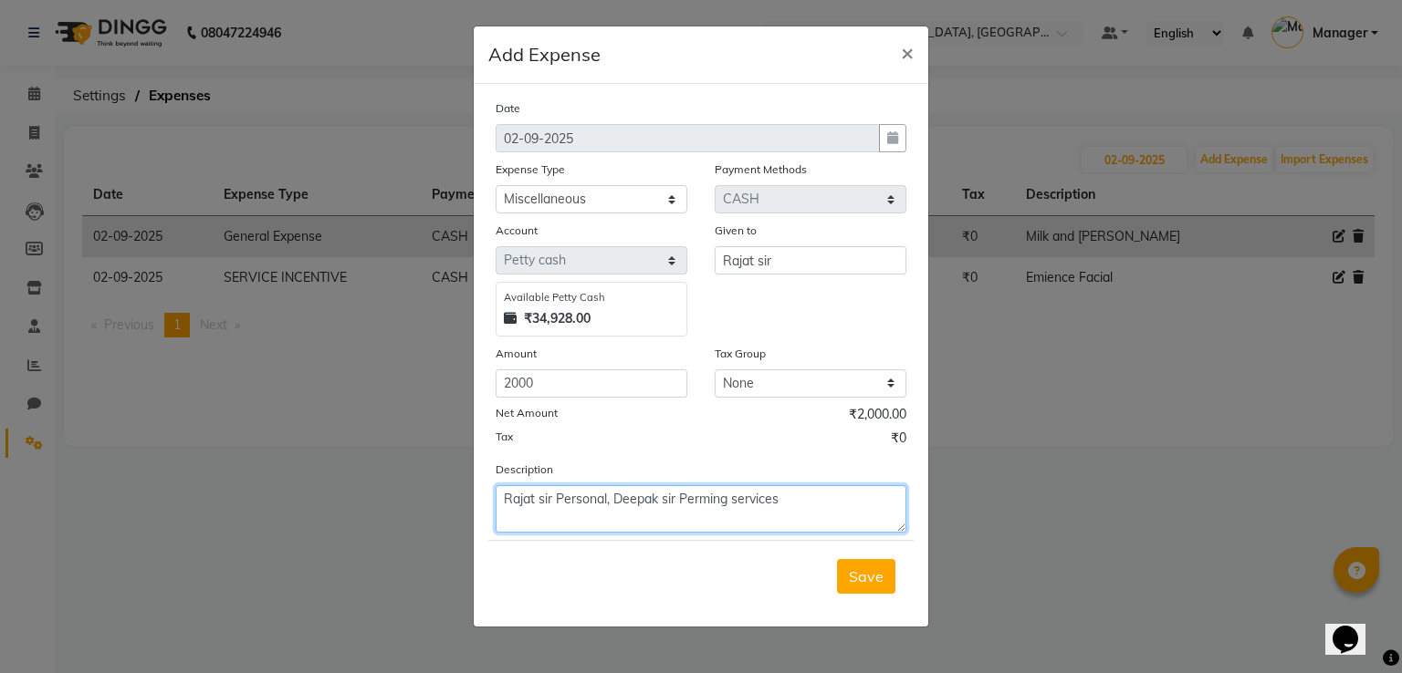
type textarea "Rajat sir Personal, Deepak sir Perming services"
click at [837, 559] on button "Save" at bounding box center [866, 576] width 58 height 35
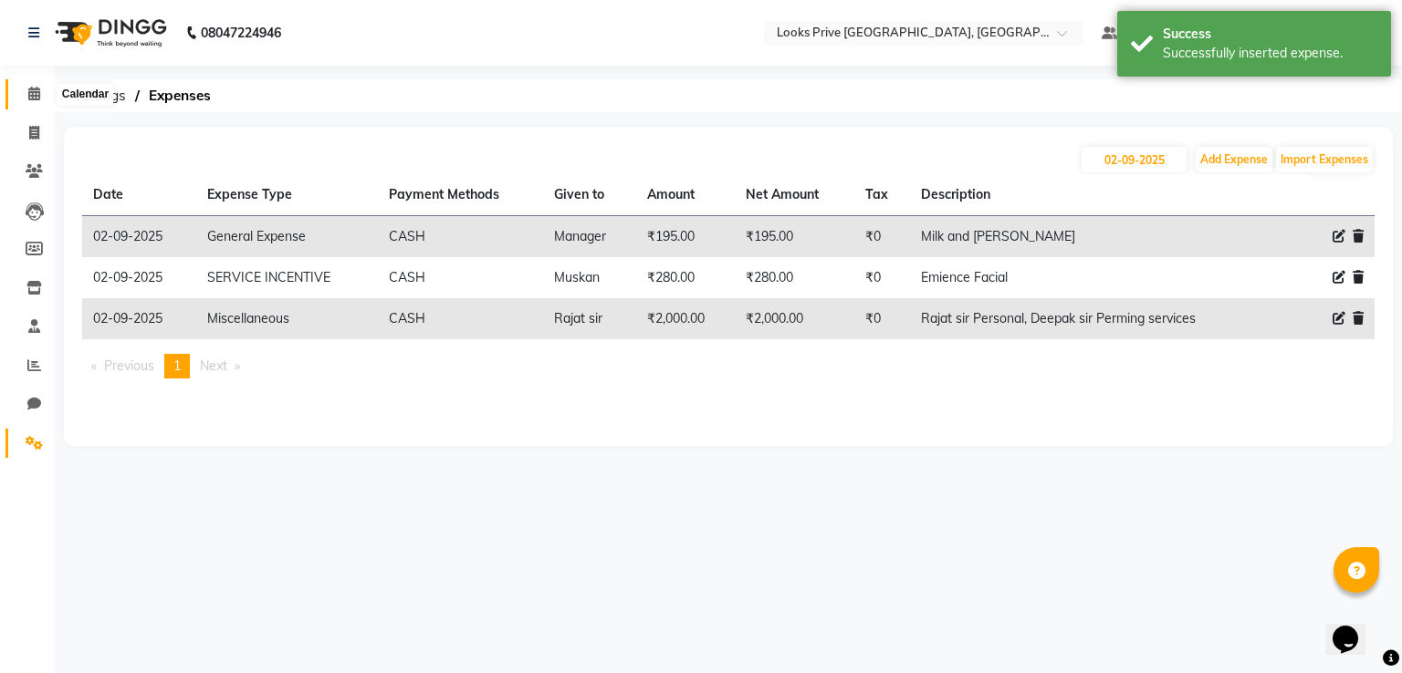
click at [29, 99] on icon at bounding box center [34, 94] width 12 height 14
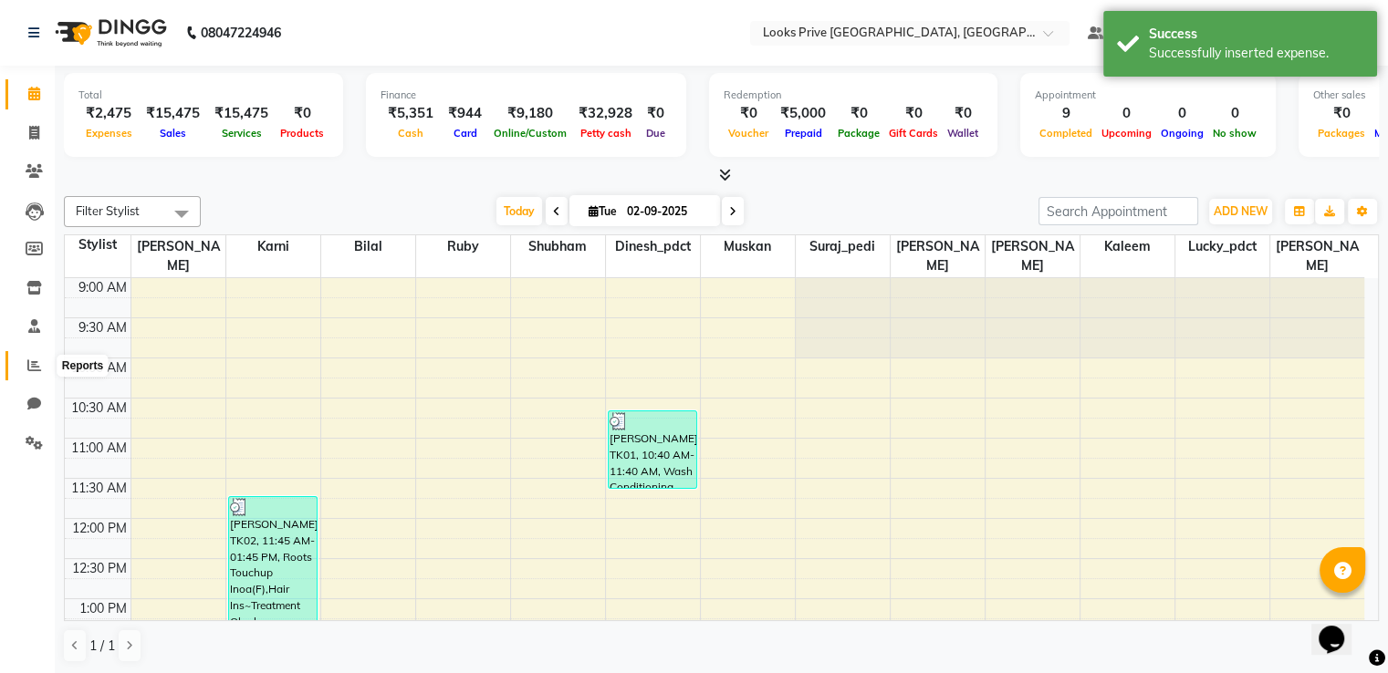
click at [37, 370] on icon at bounding box center [34, 366] width 14 height 14
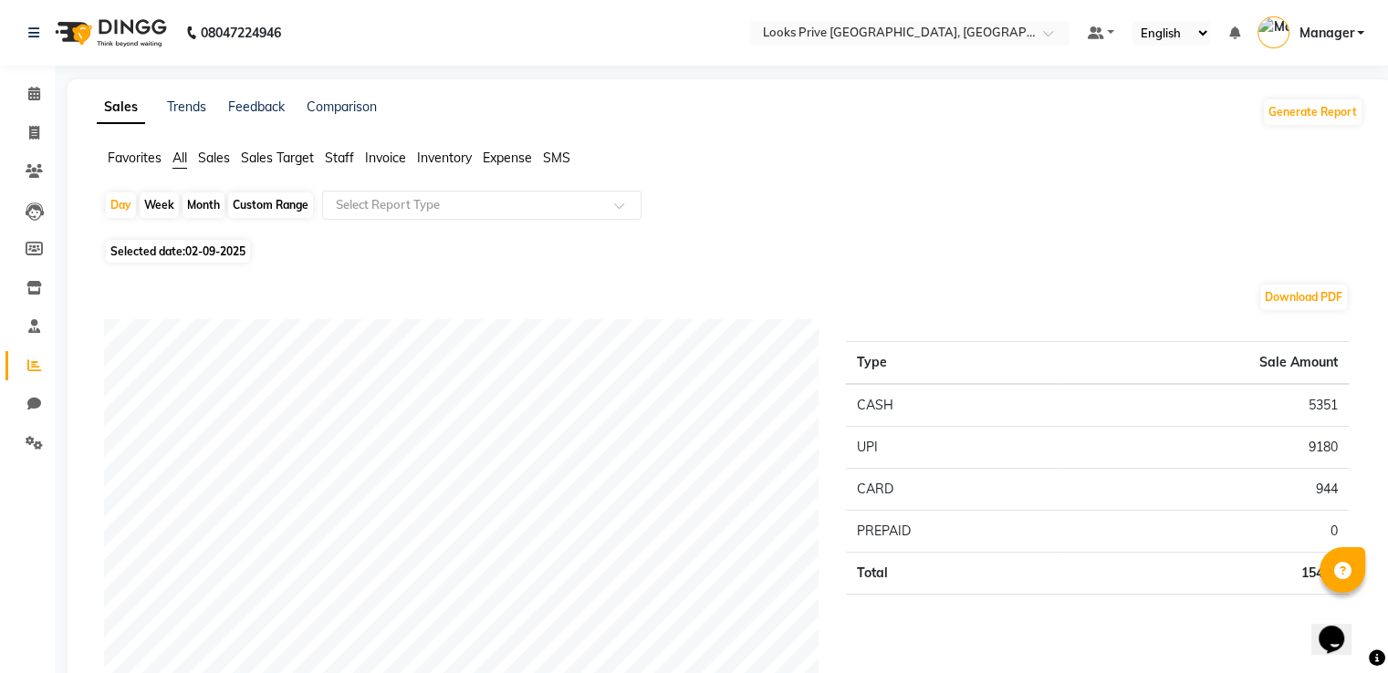
click at [208, 156] on span "Sales" at bounding box center [214, 158] width 32 height 16
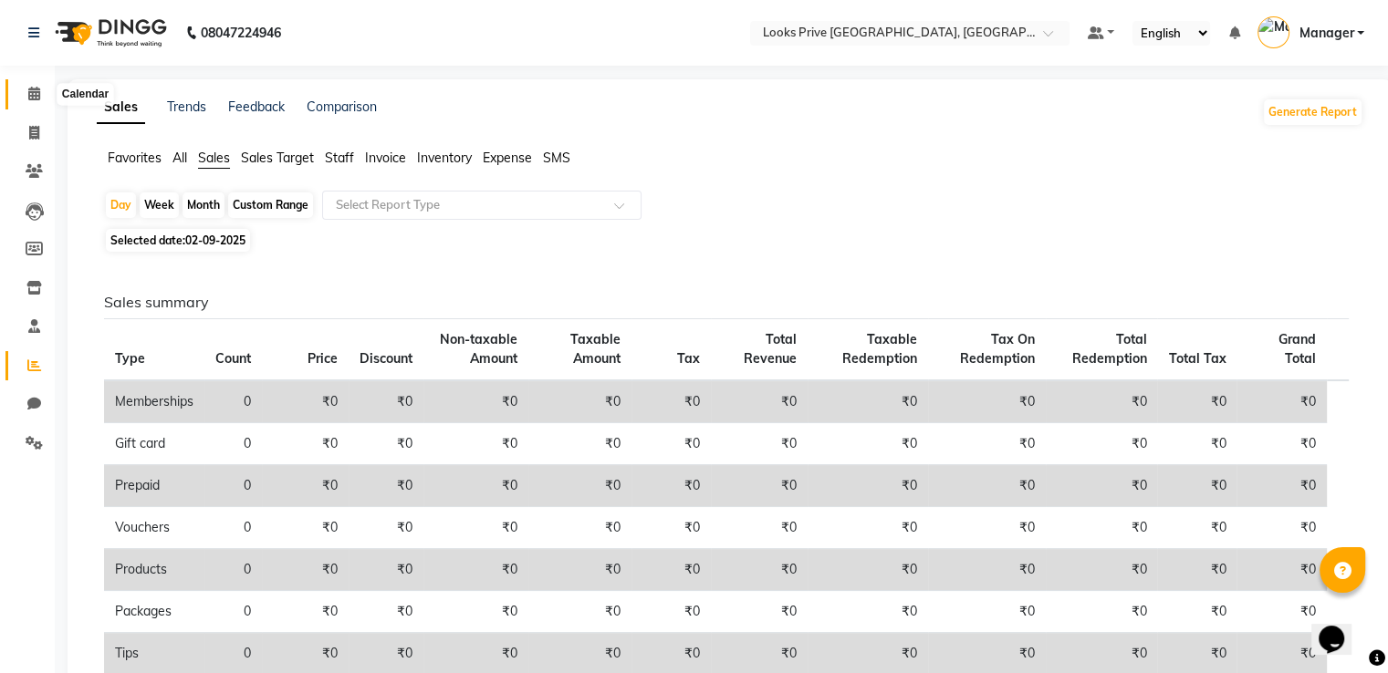
click at [30, 96] on icon at bounding box center [34, 94] width 12 height 14
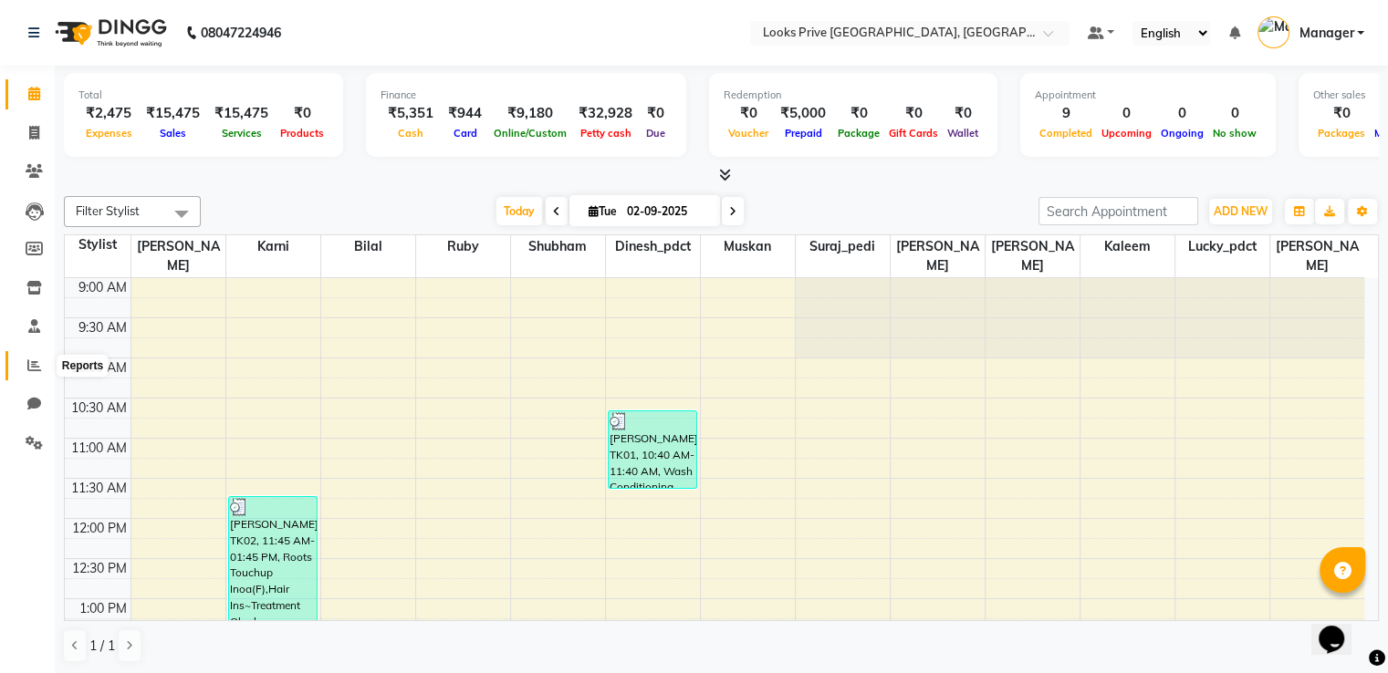
click at [32, 356] on span at bounding box center [34, 366] width 32 height 21
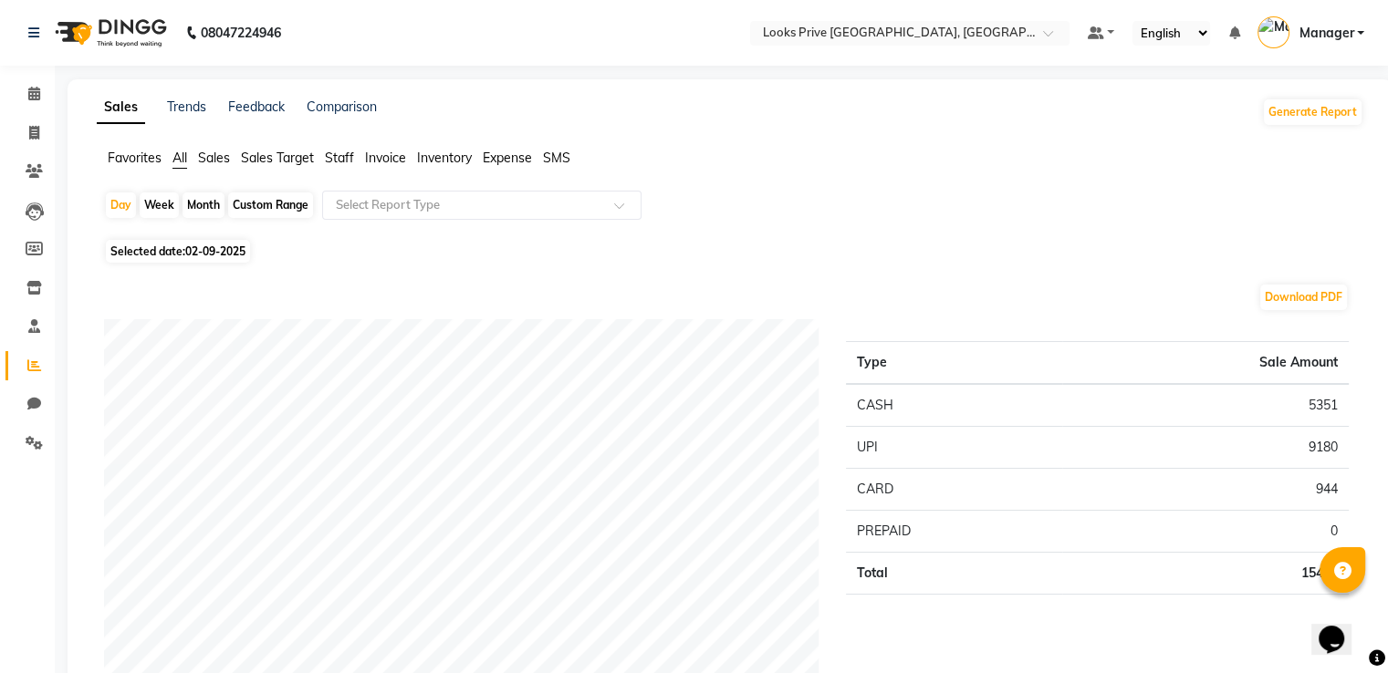
click at [212, 158] on span "Sales" at bounding box center [214, 158] width 32 height 16
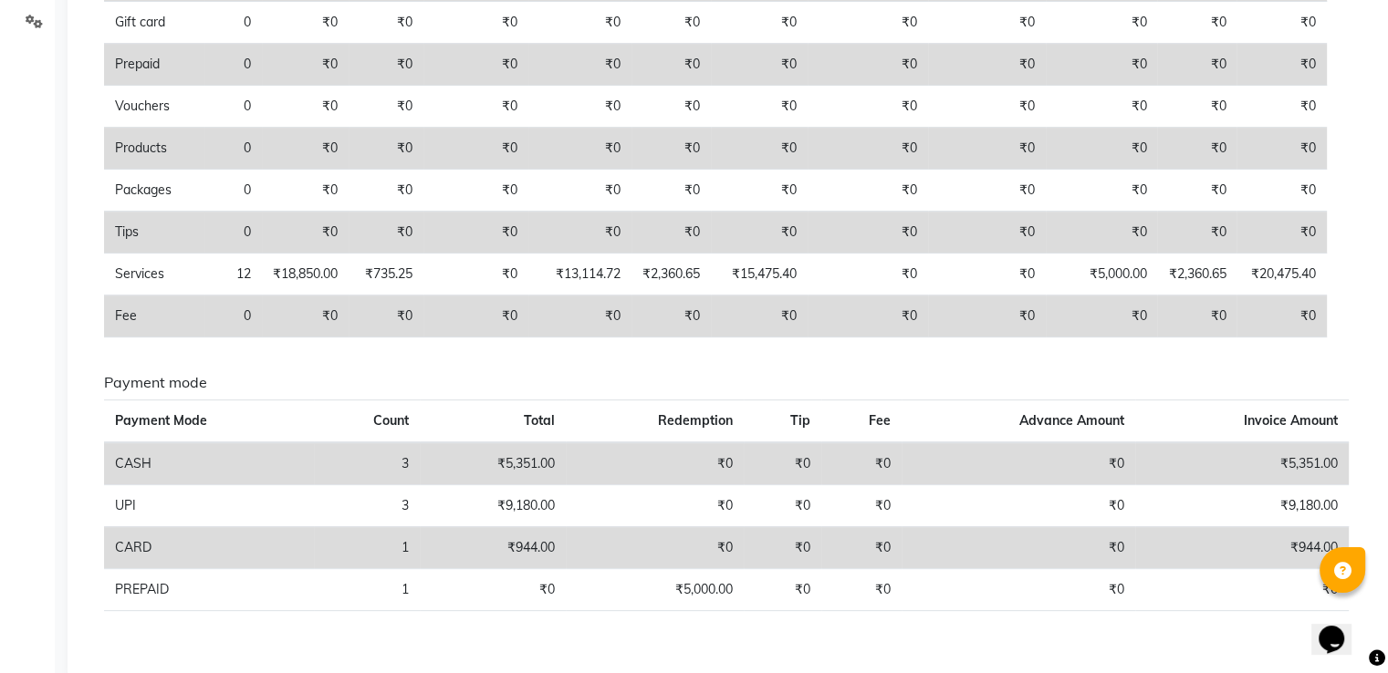
scroll to position [453, 0]
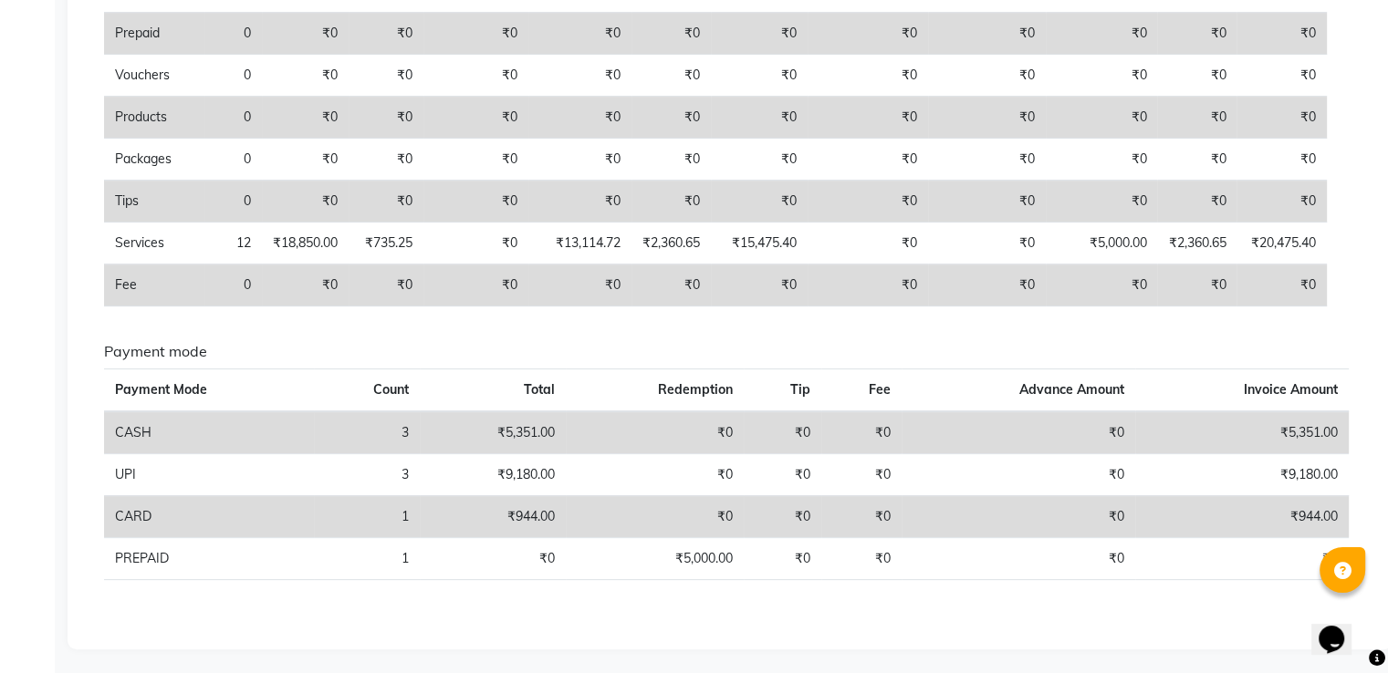
click at [406, 373] on th "Count" at bounding box center [367, 390] width 106 height 43
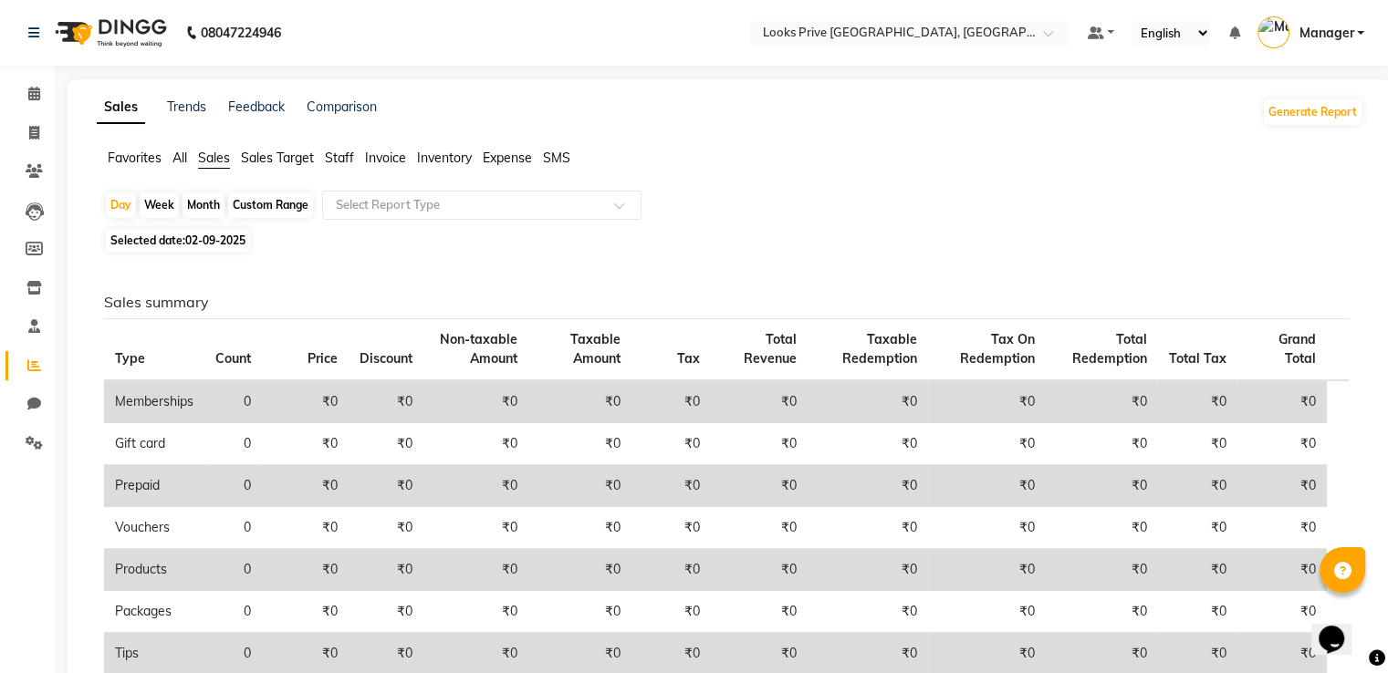
scroll to position [0, 0]
click at [44, 89] on span at bounding box center [34, 94] width 32 height 21
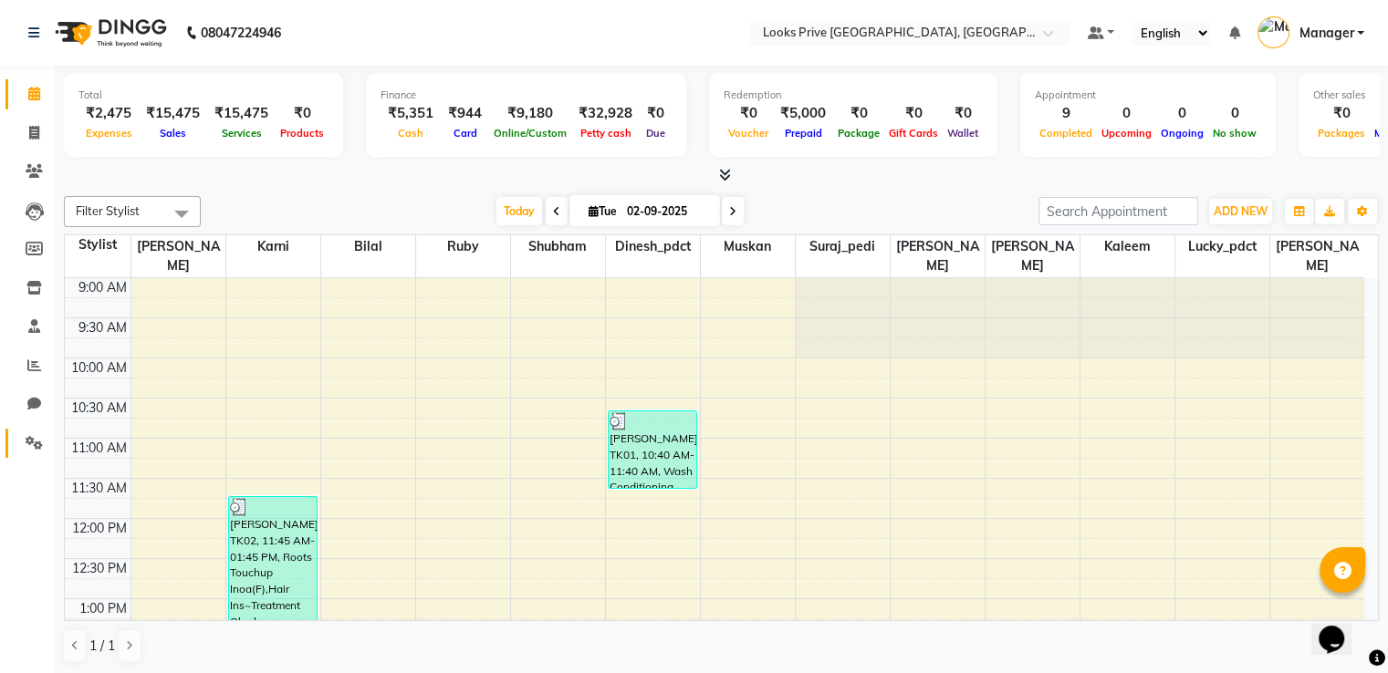
click at [41, 452] on span at bounding box center [34, 443] width 32 height 21
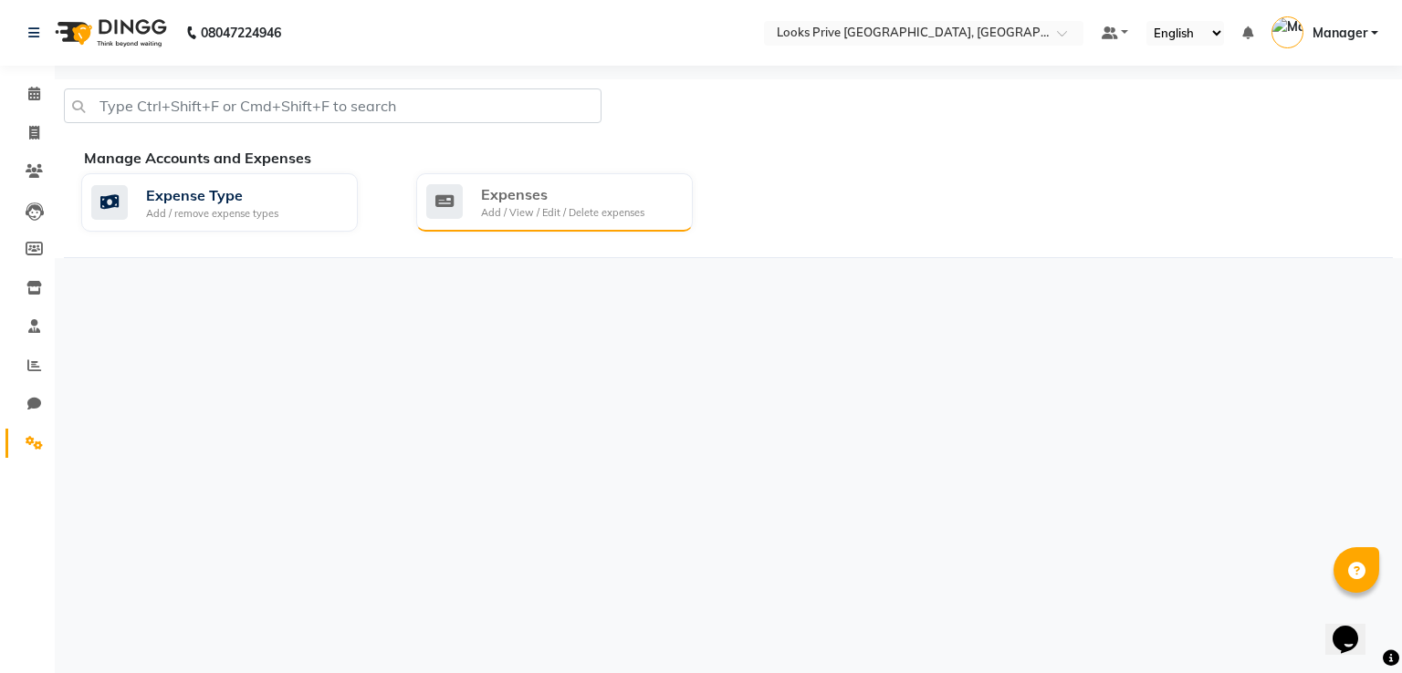
click at [517, 226] on div "Expenses Add / View / Edit / Delete expenses" at bounding box center [554, 202] width 277 height 58
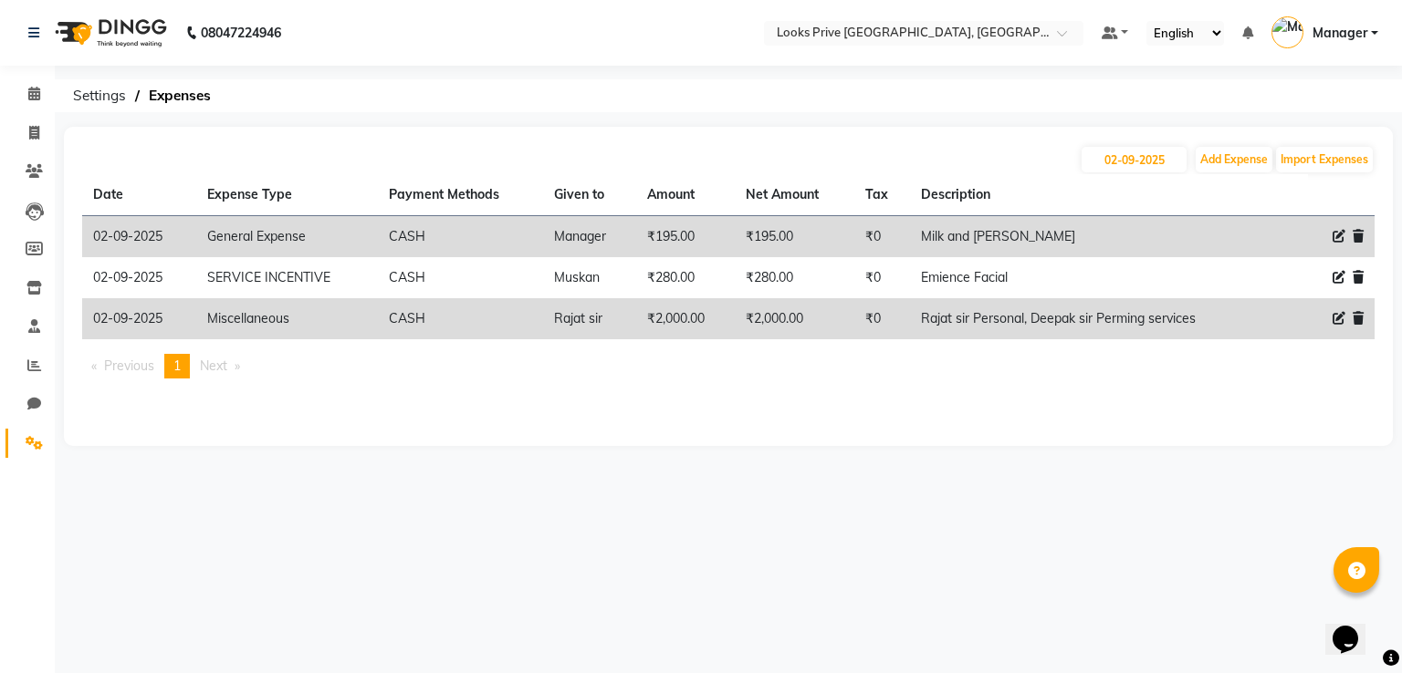
click at [1334, 319] on icon at bounding box center [1338, 318] width 13 height 13
select select "24434"
select select "1"
select select "5194"
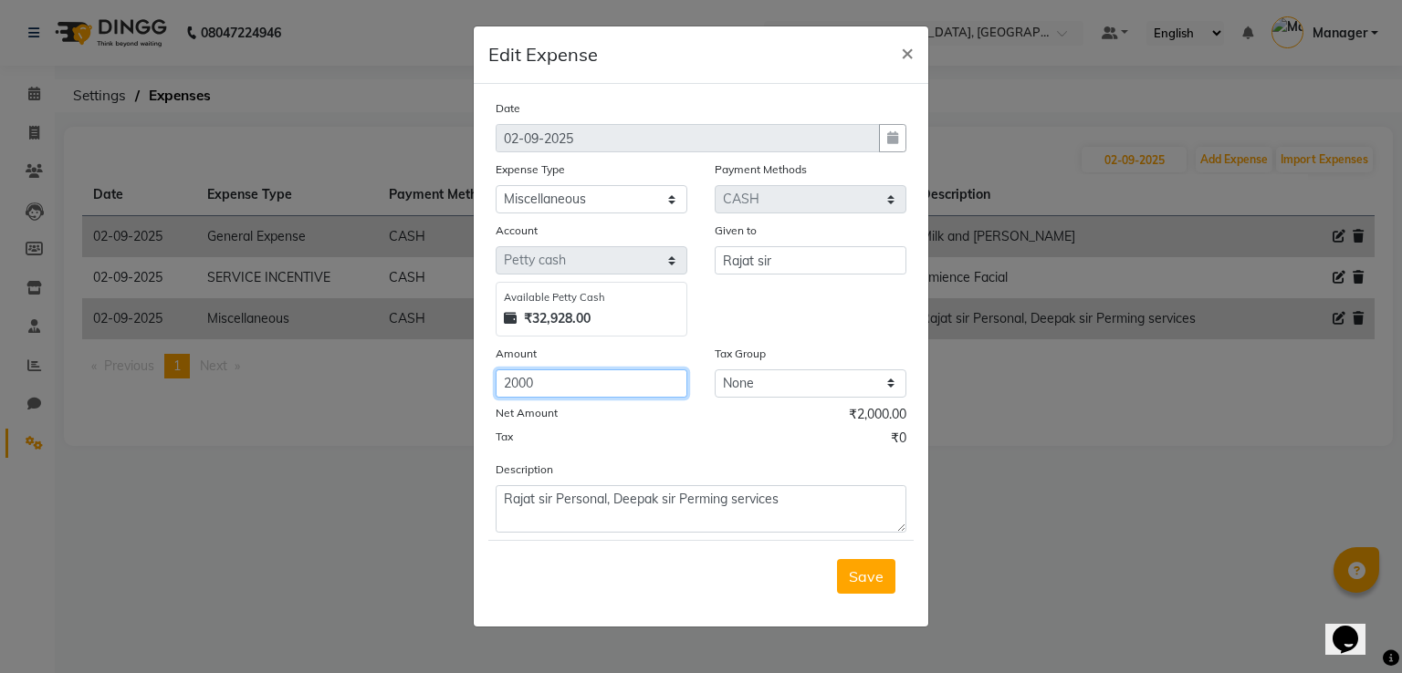
drag, startPoint x: 541, startPoint y: 391, endPoint x: 396, endPoint y: 402, distance: 145.6
click at [396, 402] on ngb-modal-window "Edit Expense × Date [DATE] Expense Type Select Bank Deposit Blinkit Cash Handov…" at bounding box center [701, 336] width 1402 height 673
type input "4000"
click at [837, 559] on button "Save" at bounding box center [866, 576] width 58 height 35
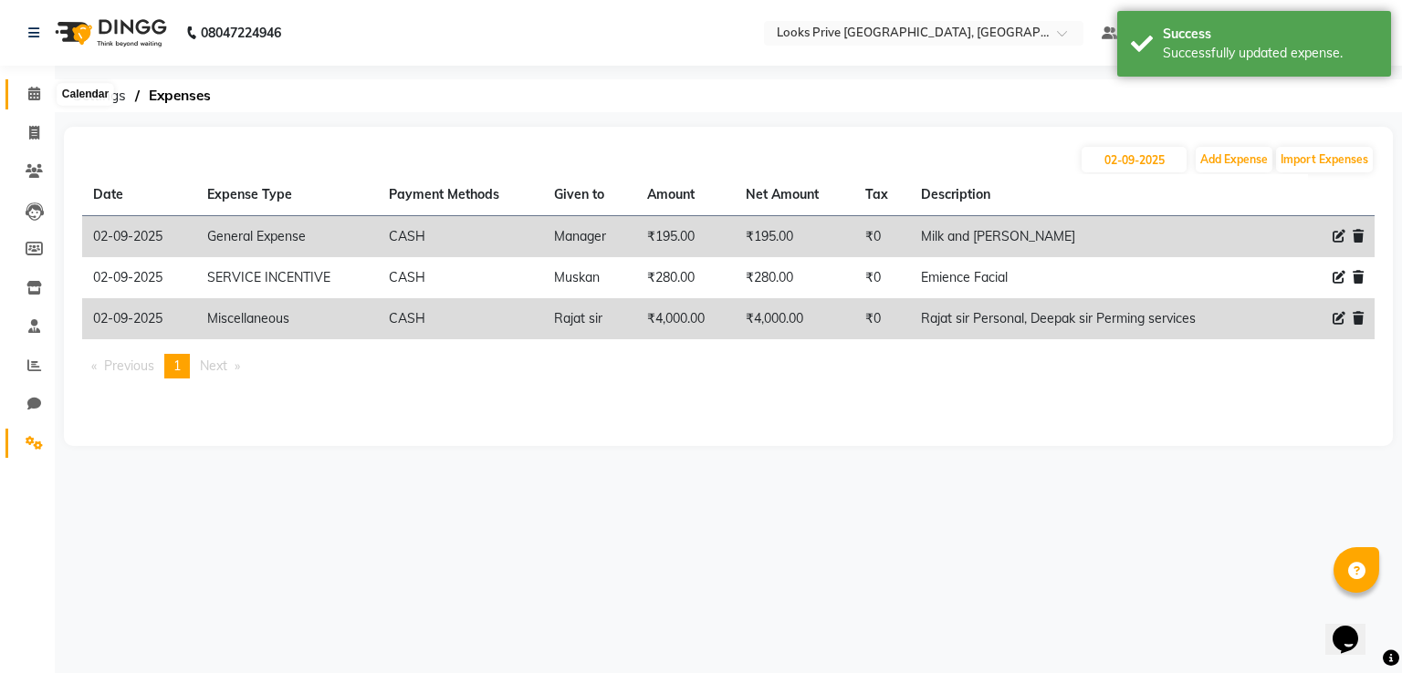
click at [38, 85] on span at bounding box center [34, 94] width 32 height 21
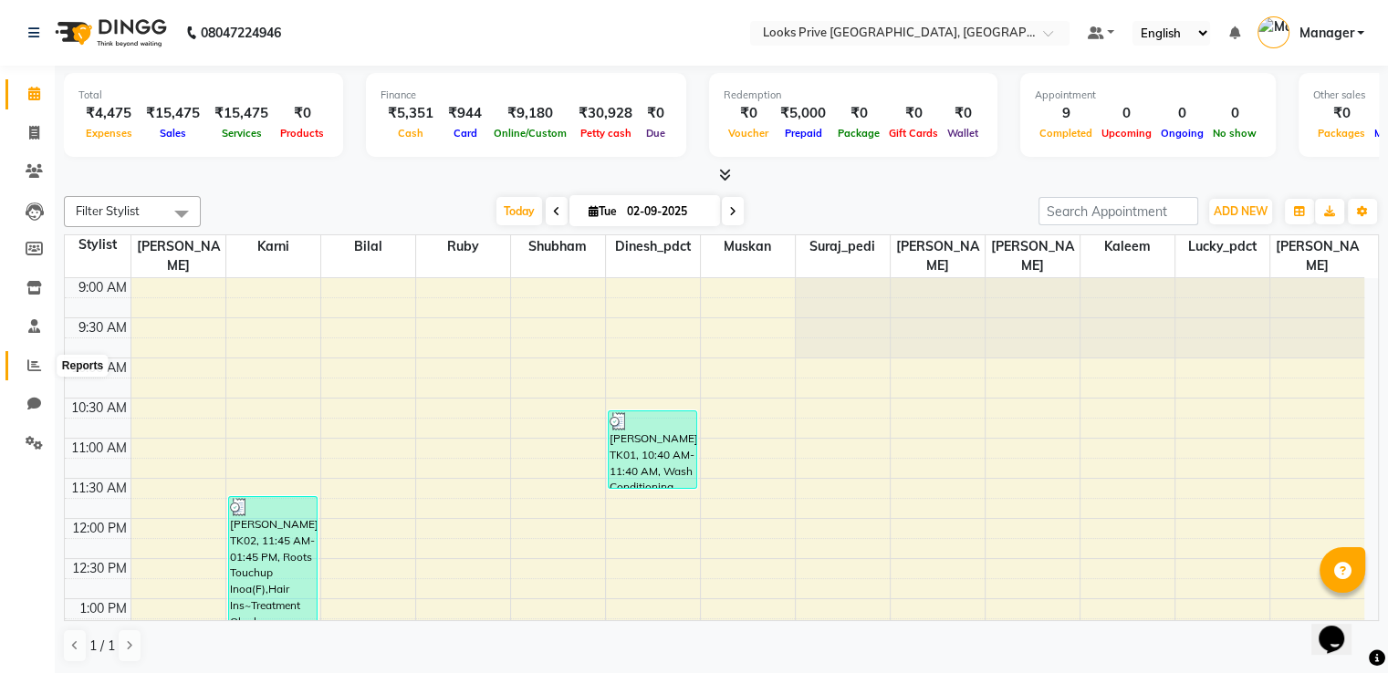
click at [25, 367] on span at bounding box center [34, 366] width 32 height 21
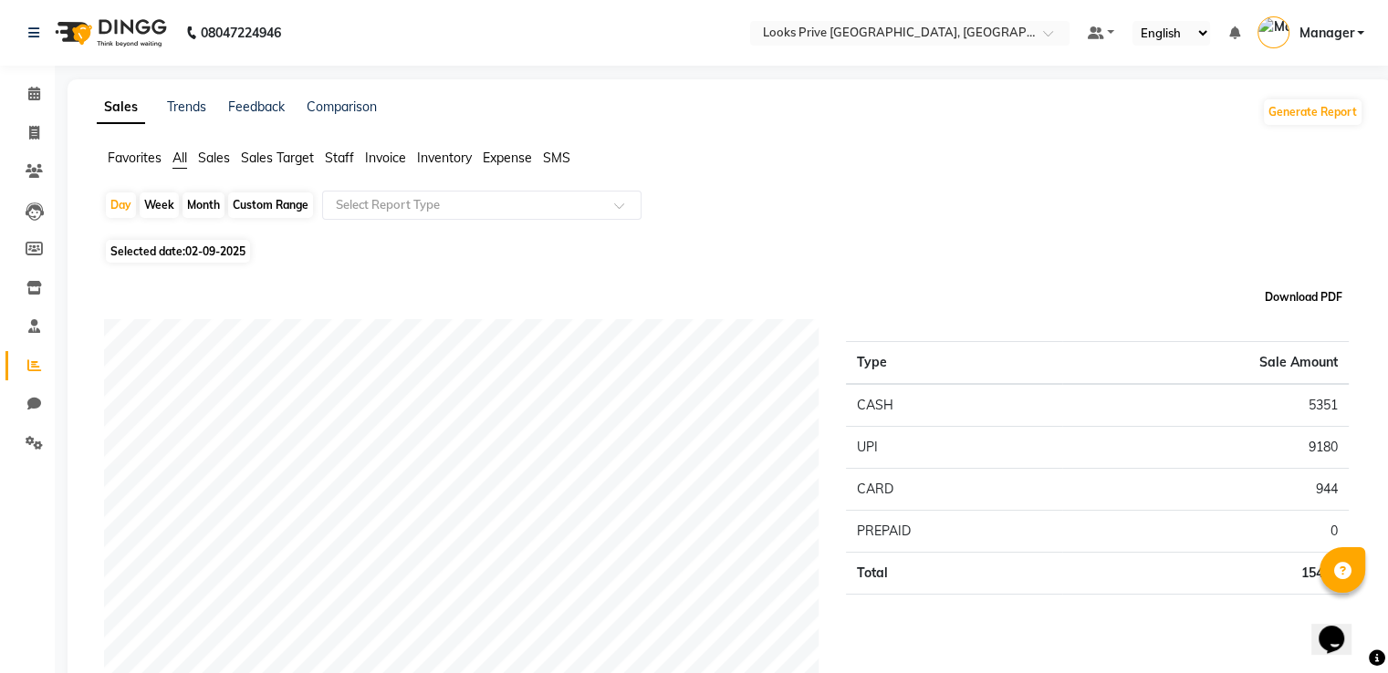
click at [1298, 293] on button "Download PDF" at bounding box center [1303, 298] width 87 height 26
click at [27, 78] on li "Calendar" at bounding box center [27, 94] width 55 height 39
click at [33, 87] on icon at bounding box center [34, 94] width 12 height 14
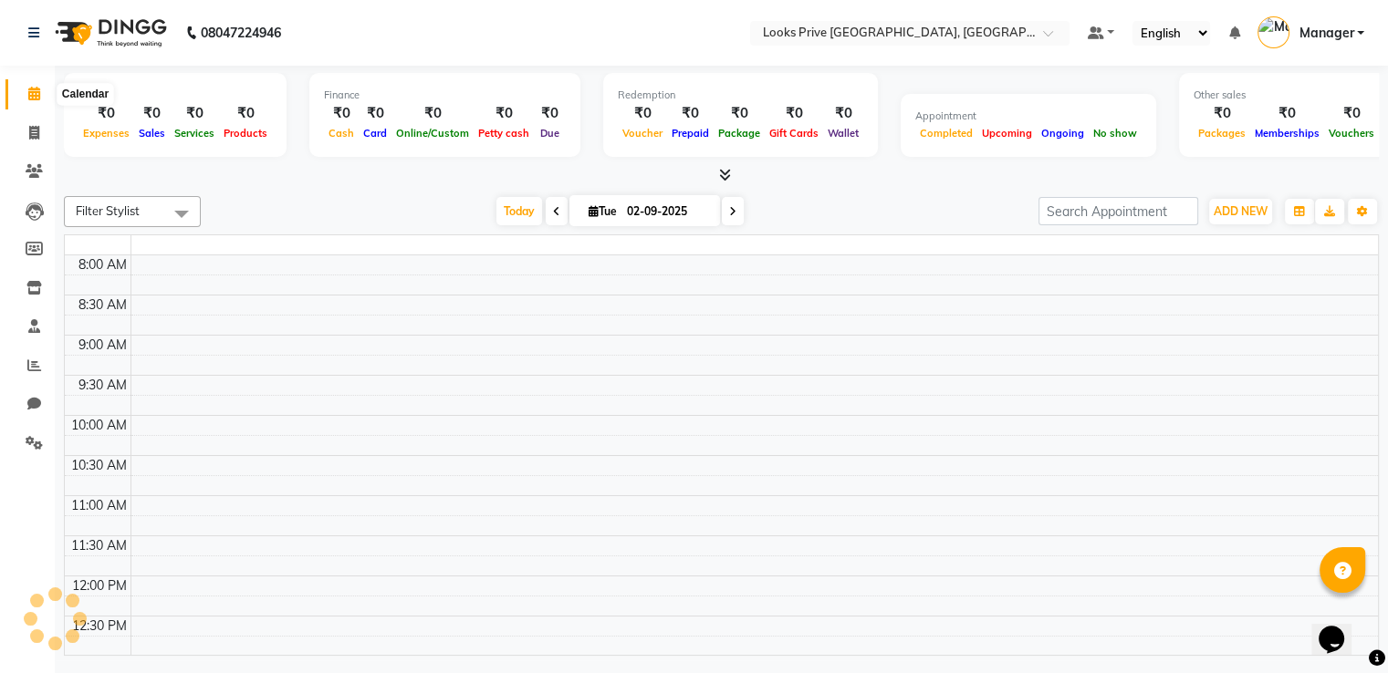
click at [35, 92] on icon at bounding box center [34, 94] width 12 height 14
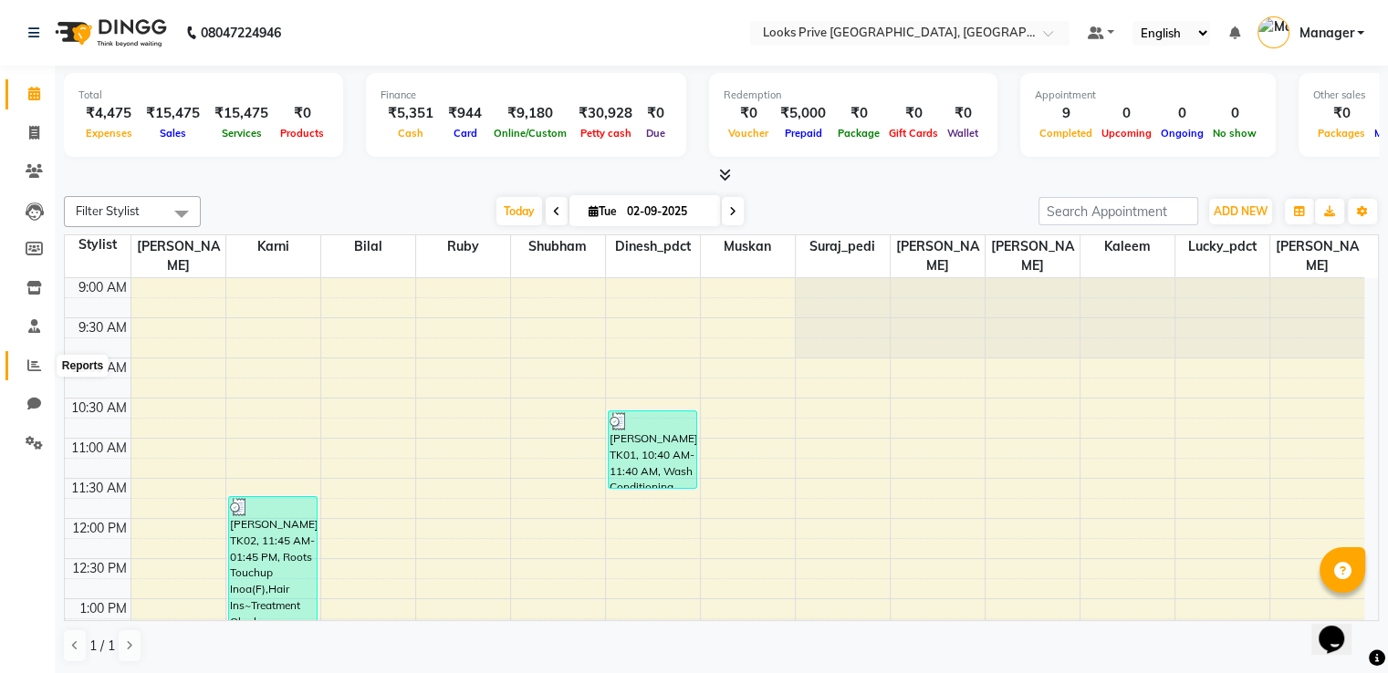
click at [29, 360] on icon at bounding box center [34, 366] width 14 height 14
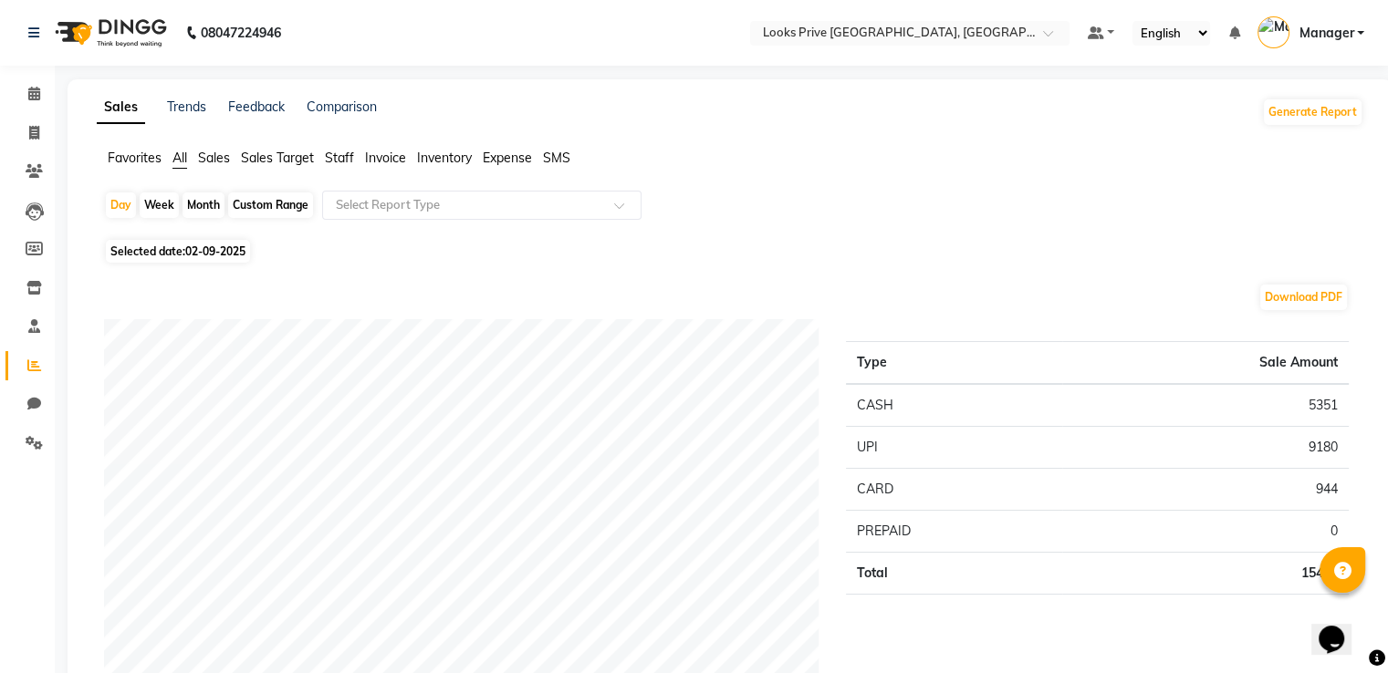
click at [143, 160] on span "Favorites" at bounding box center [135, 158] width 54 height 16
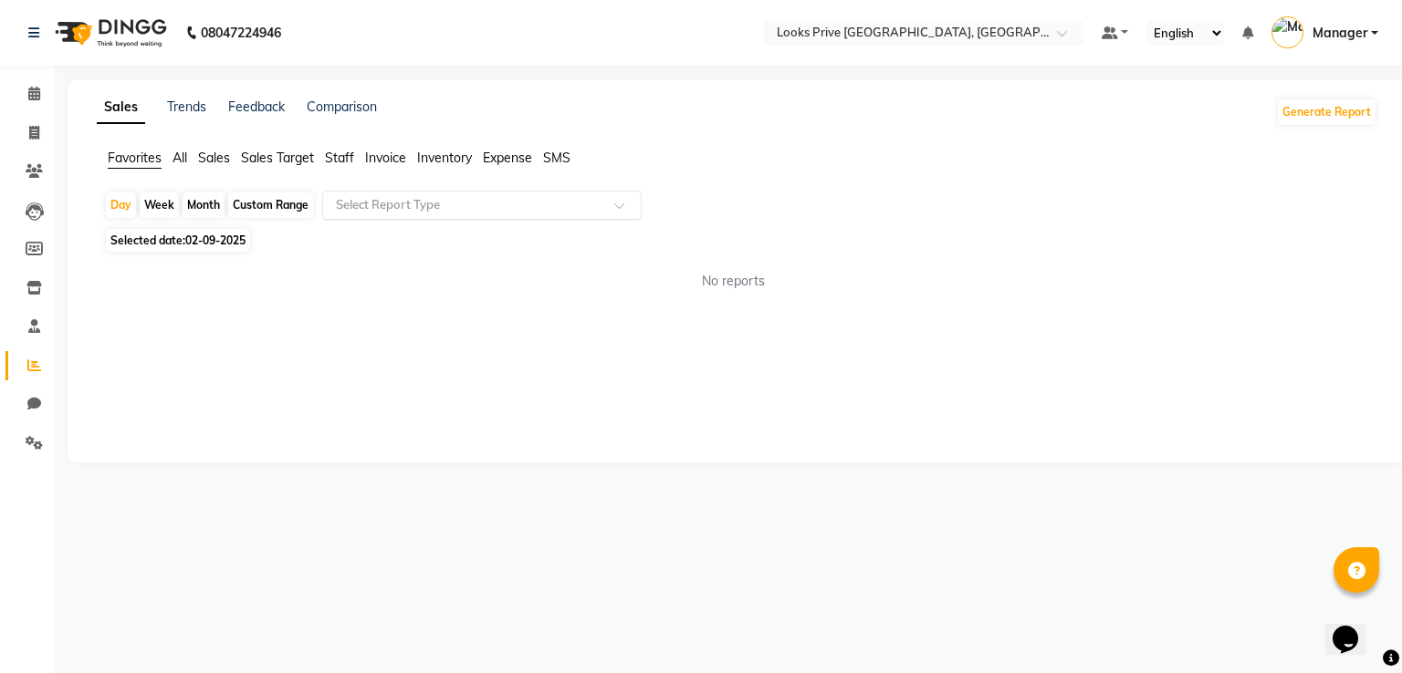
click at [405, 205] on input "text" at bounding box center [463, 205] width 263 height 18
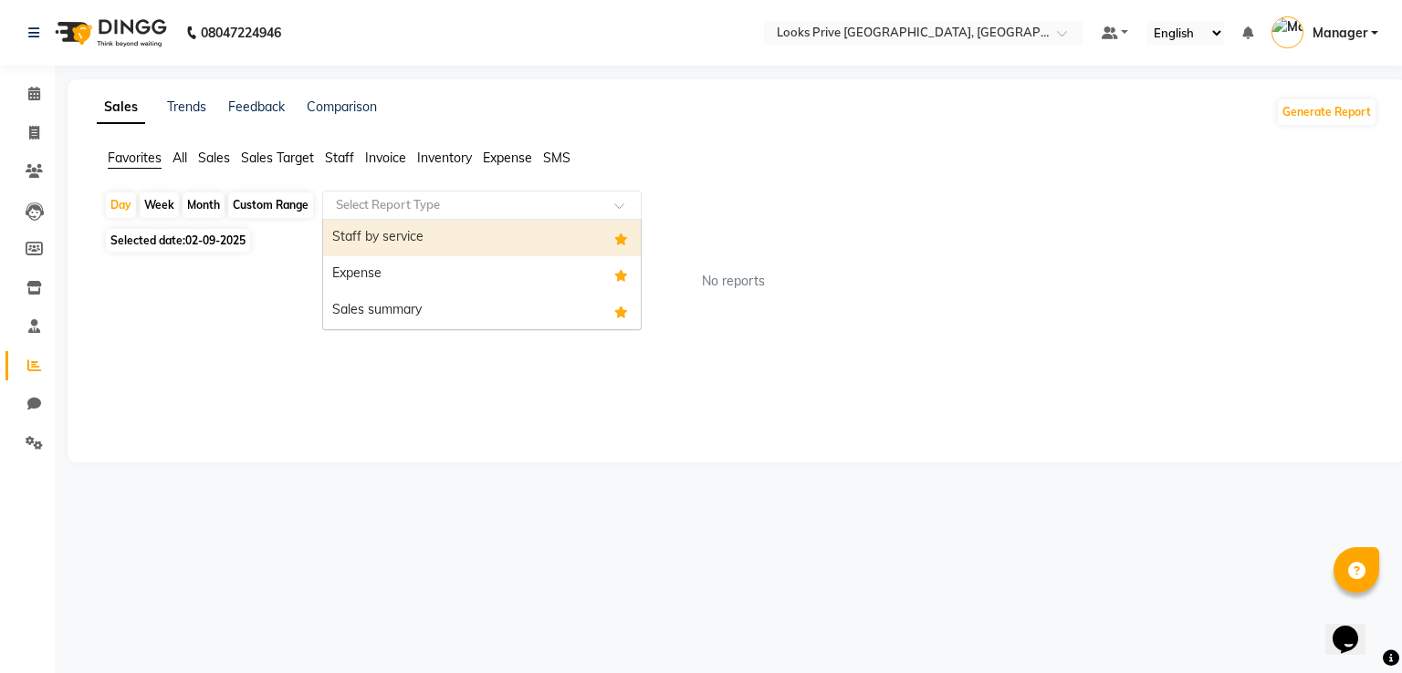
drag, startPoint x: 402, startPoint y: 239, endPoint x: 861, endPoint y: 245, distance: 460.0
click at [402, 239] on div "Staff by service" at bounding box center [482, 238] width 318 height 37
select select "full_report"
select select "pdf"
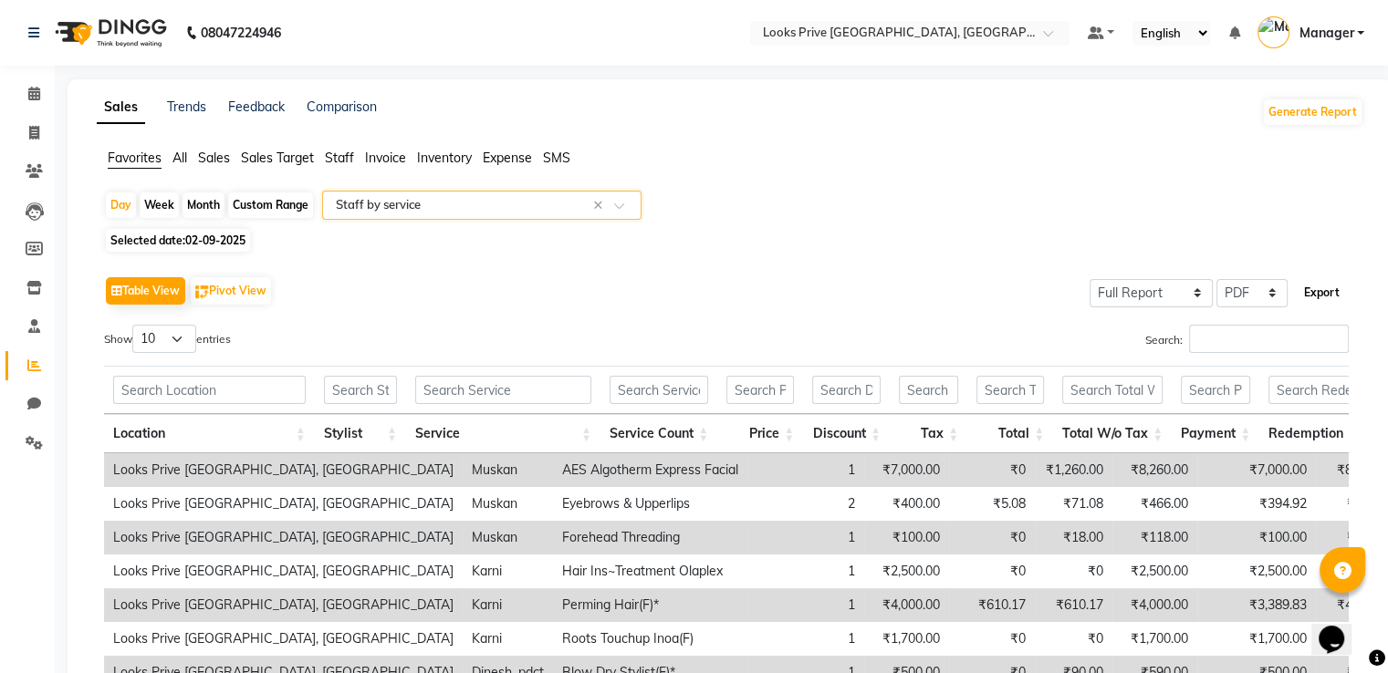
click at [1326, 293] on button "Export" at bounding box center [1322, 292] width 50 height 31
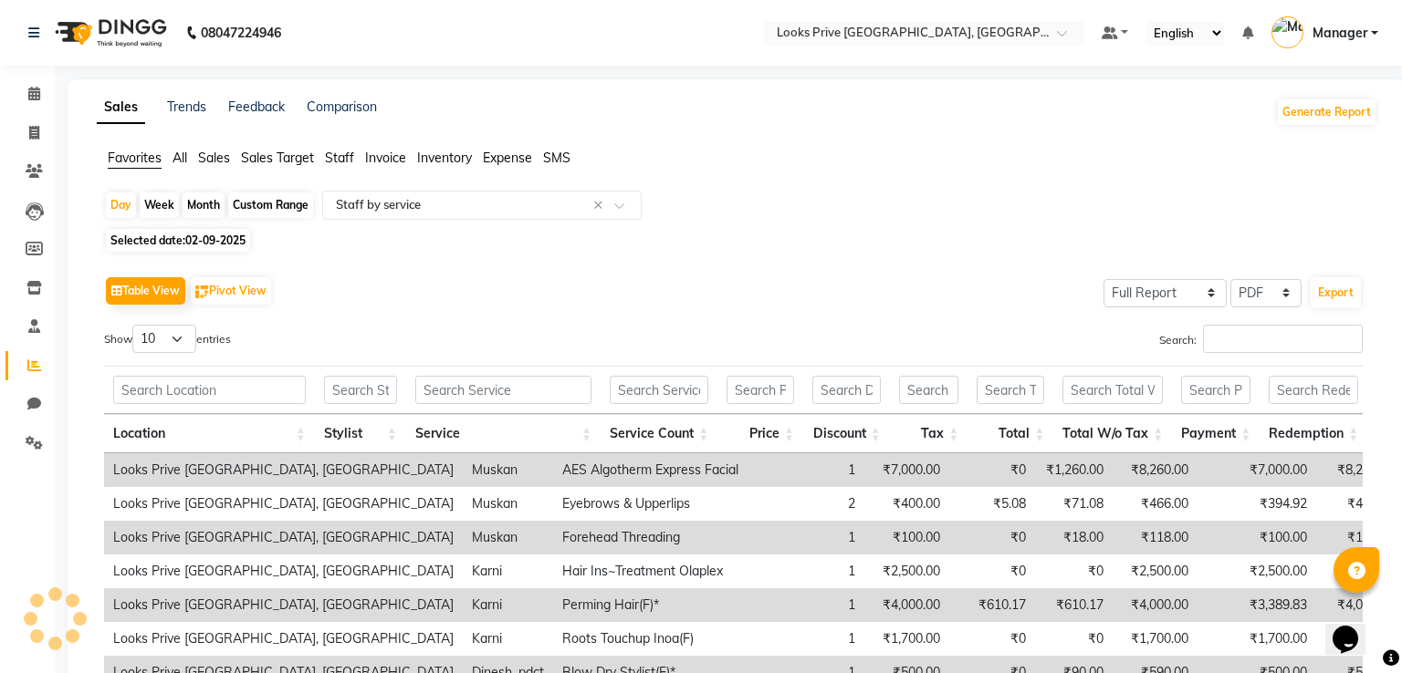
select select "sans-serif"
select select "12px"
select select "template_1"
select select "A4"
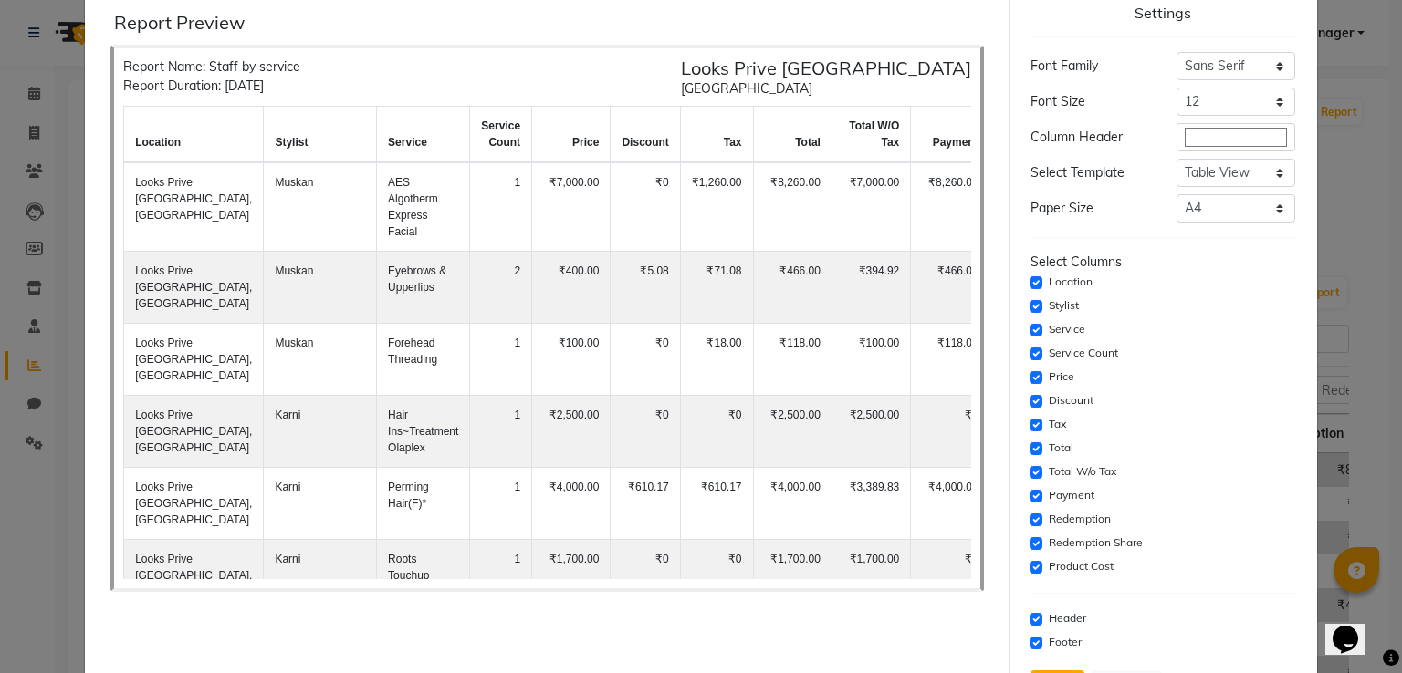
scroll to position [130, 0]
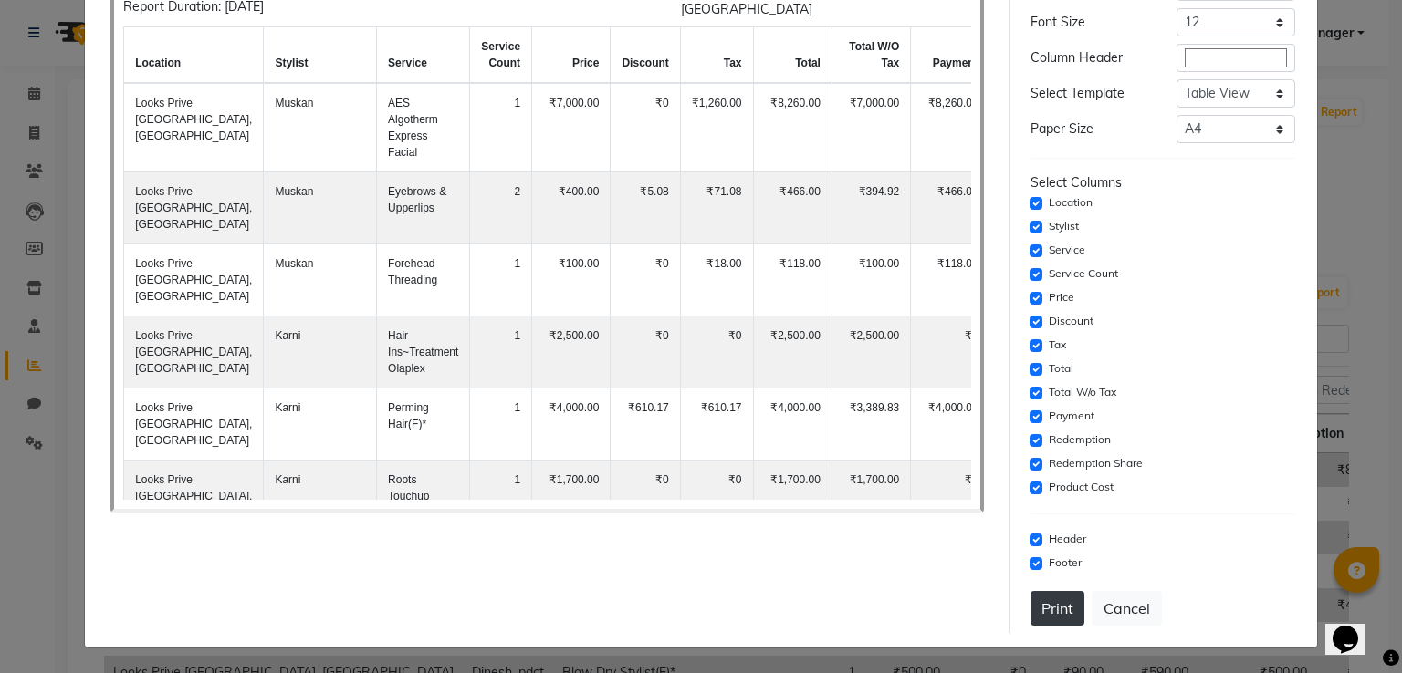
click at [1059, 599] on button "Print" at bounding box center [1057, 608] width 54 height 35
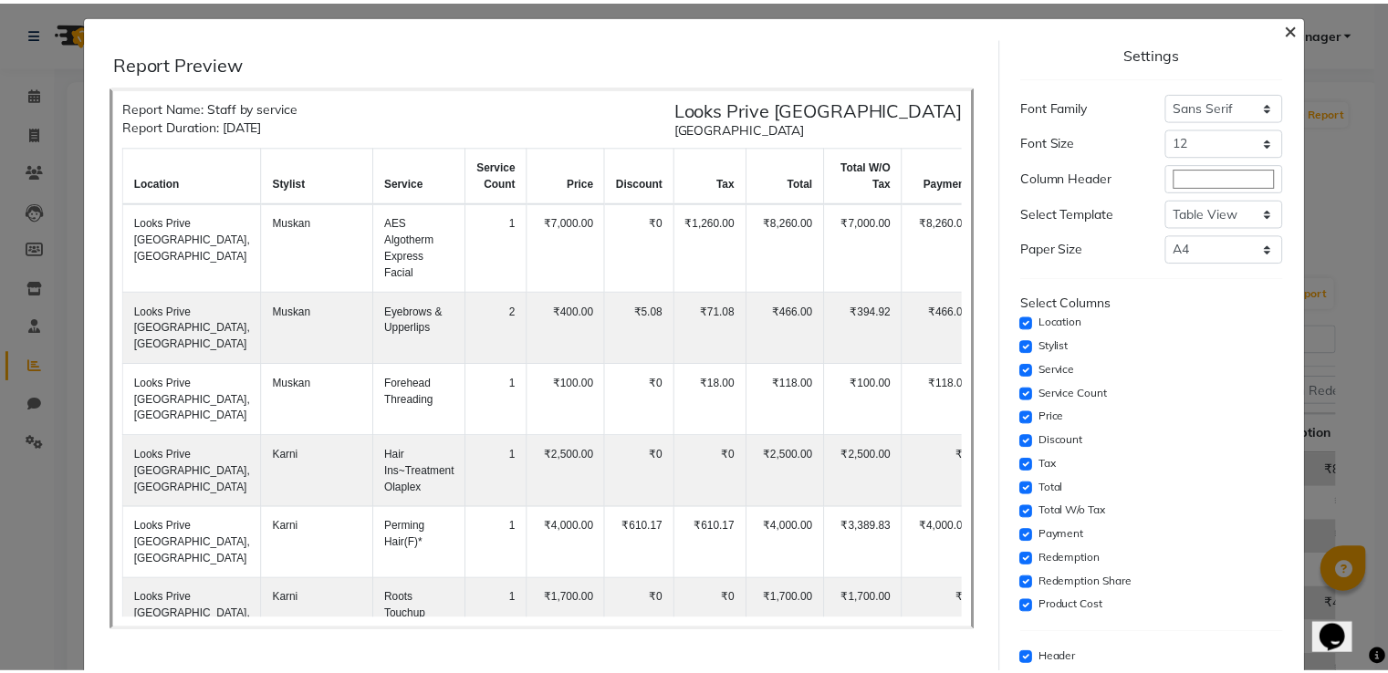
scroll to position [0, 0]
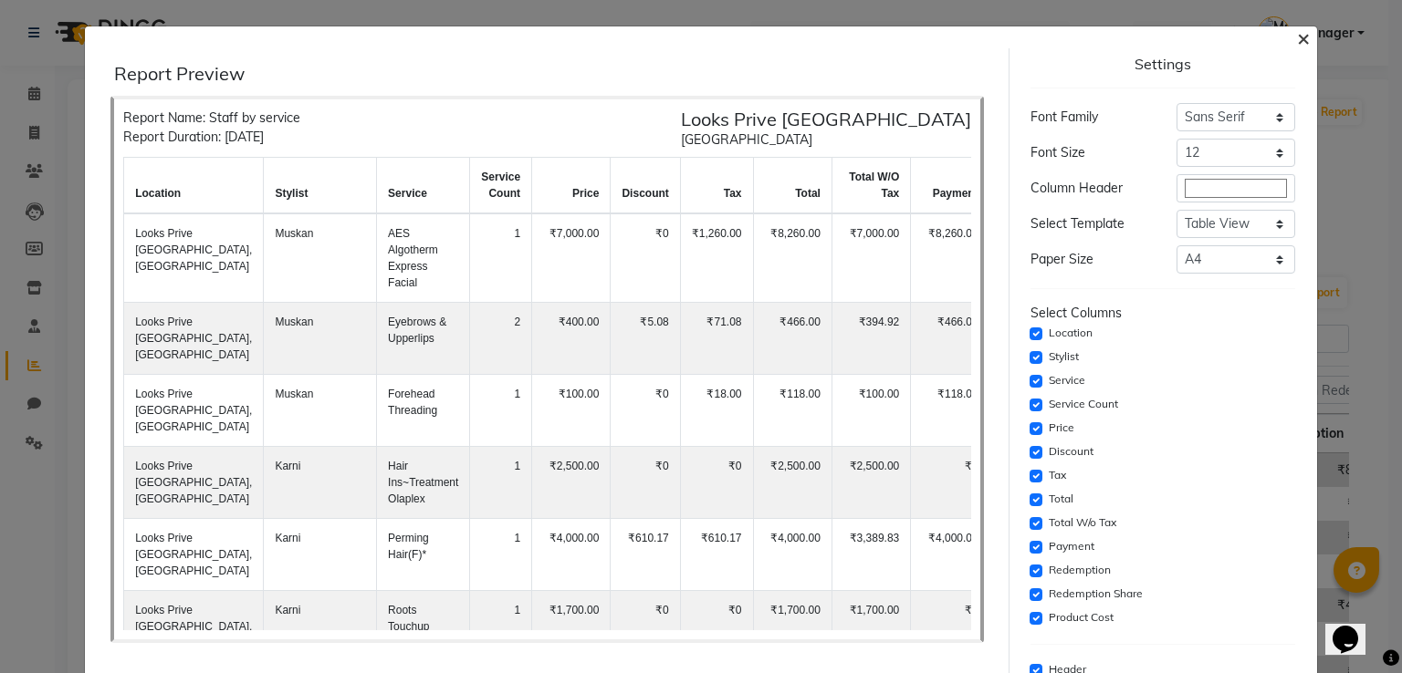
click at [1297, 30] on span "×" at bounding box center [1303, 37] width 13 height 27
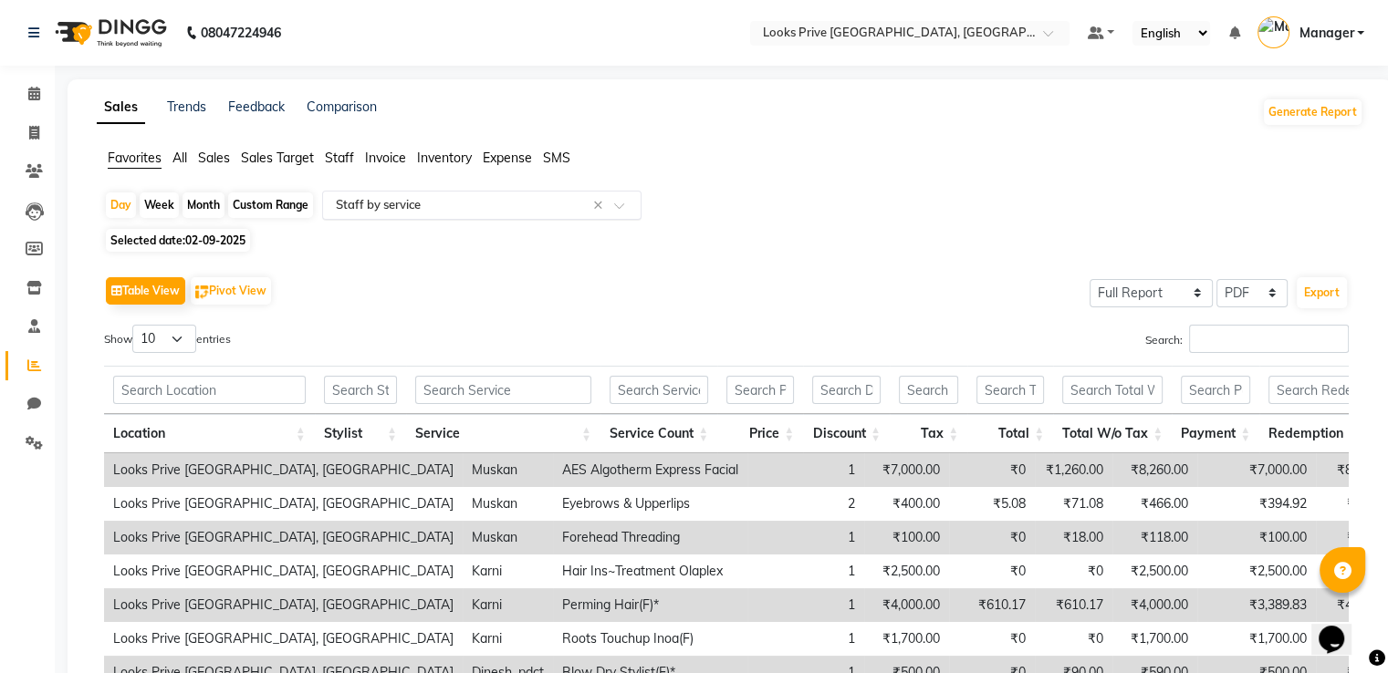
click at [460, 209] on input "text" at bounding box center [463, 205] width 263 height 18
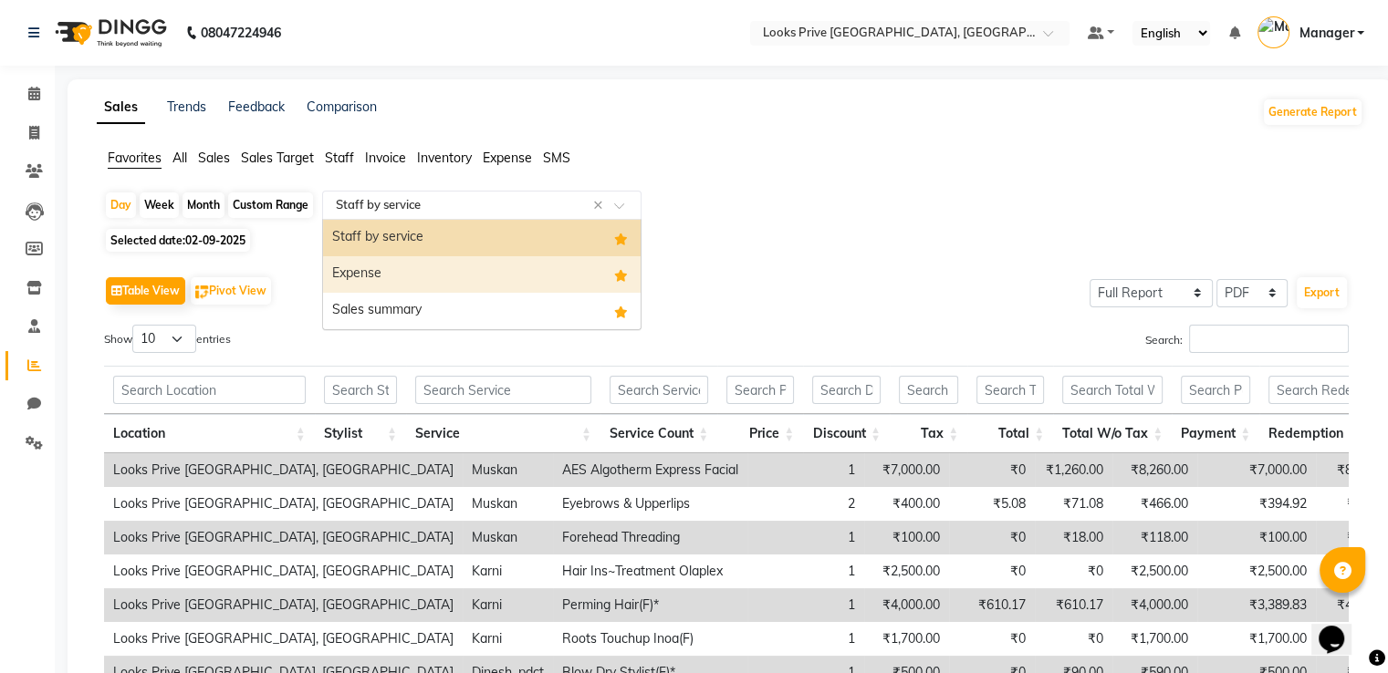
click at [387, 270] on div "Expense" at bounding box center [482, 274] width 318 height 37
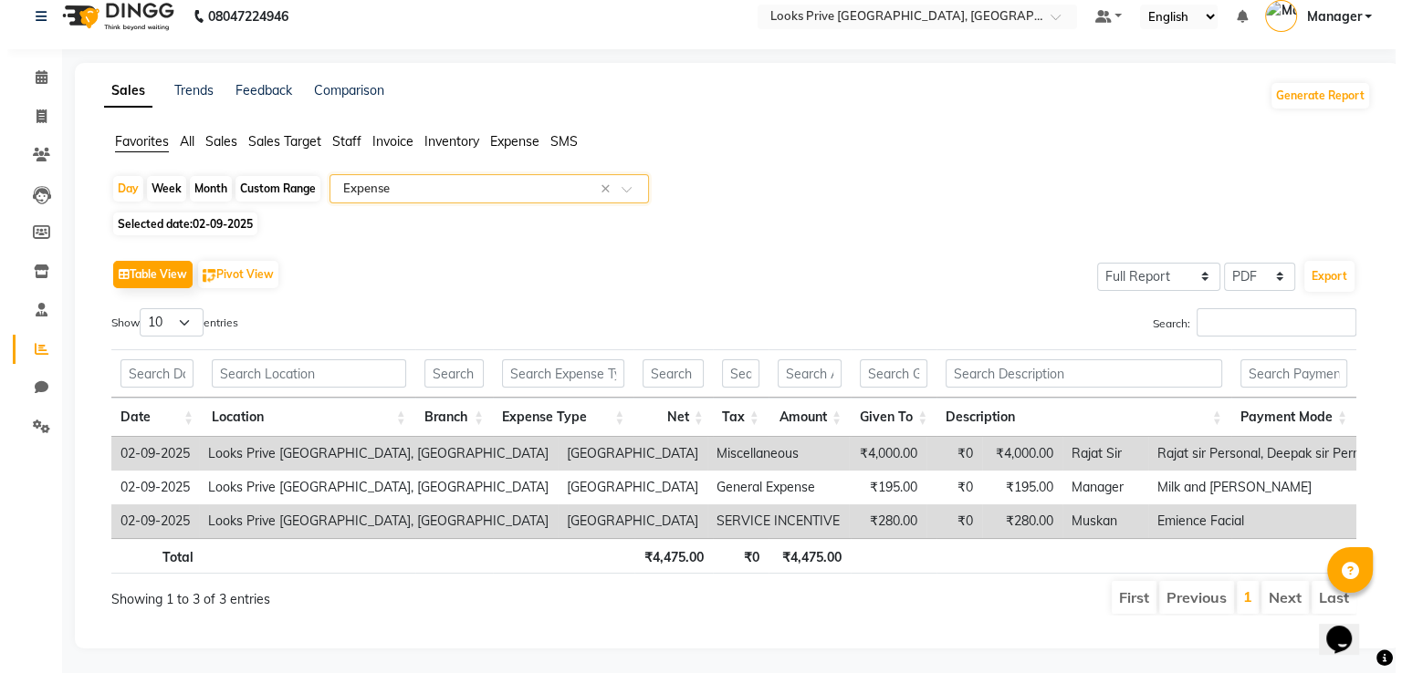
scroll to position [32, 0]
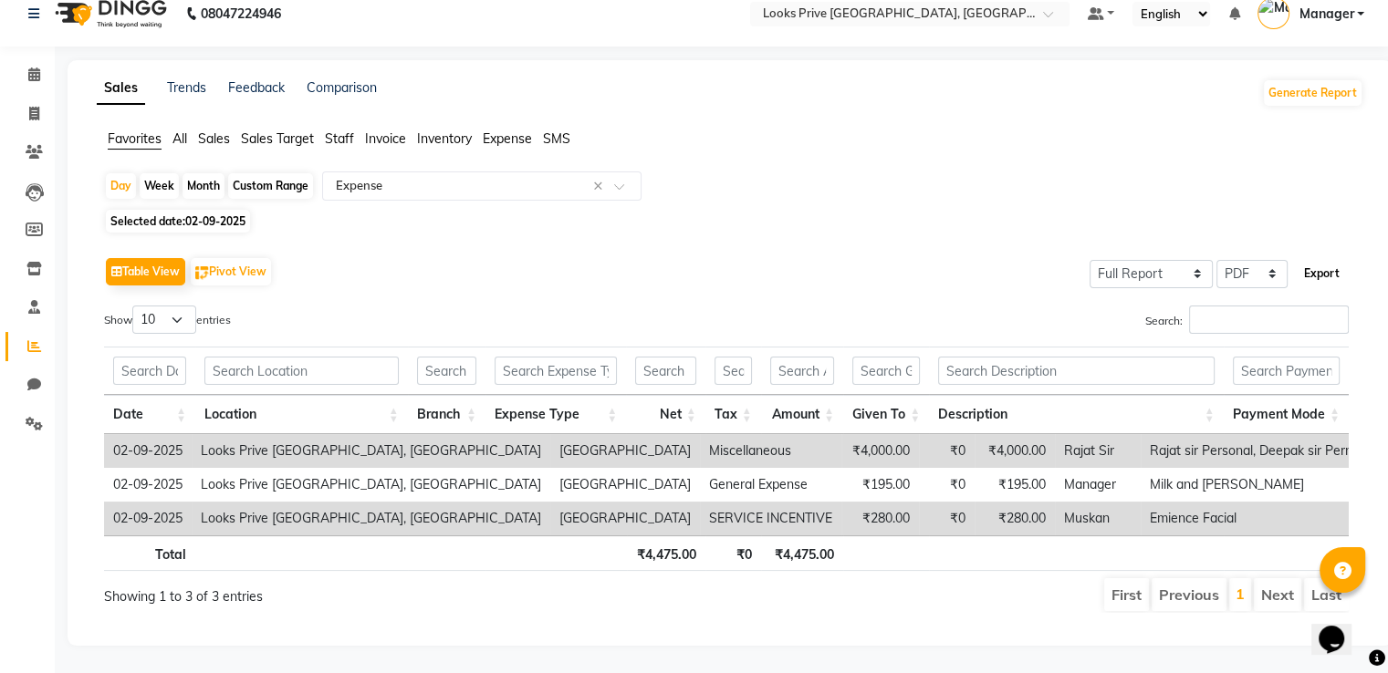
click at [1326, 264] on button "Export" at bounding box center [1322, 273] width 50 height 31
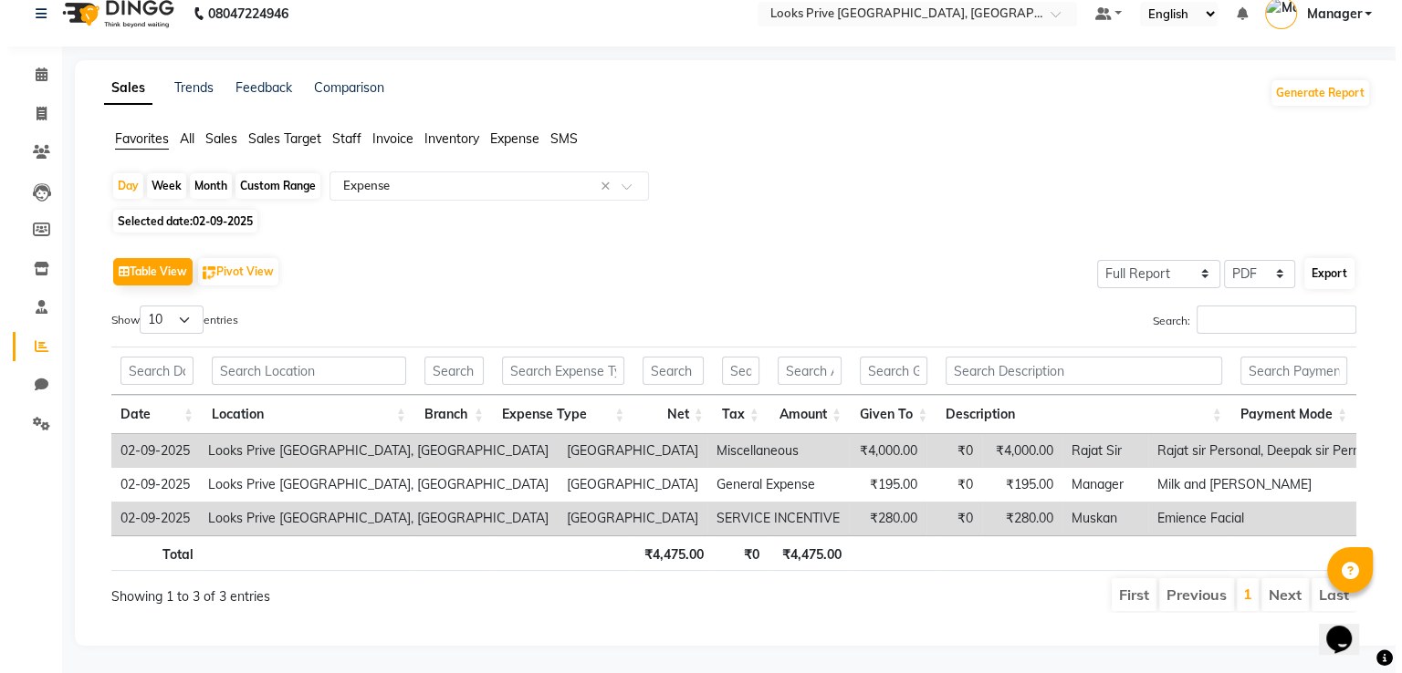
select select "sans-serif"
select select "12px"
select select "template_1"
select select "A4"
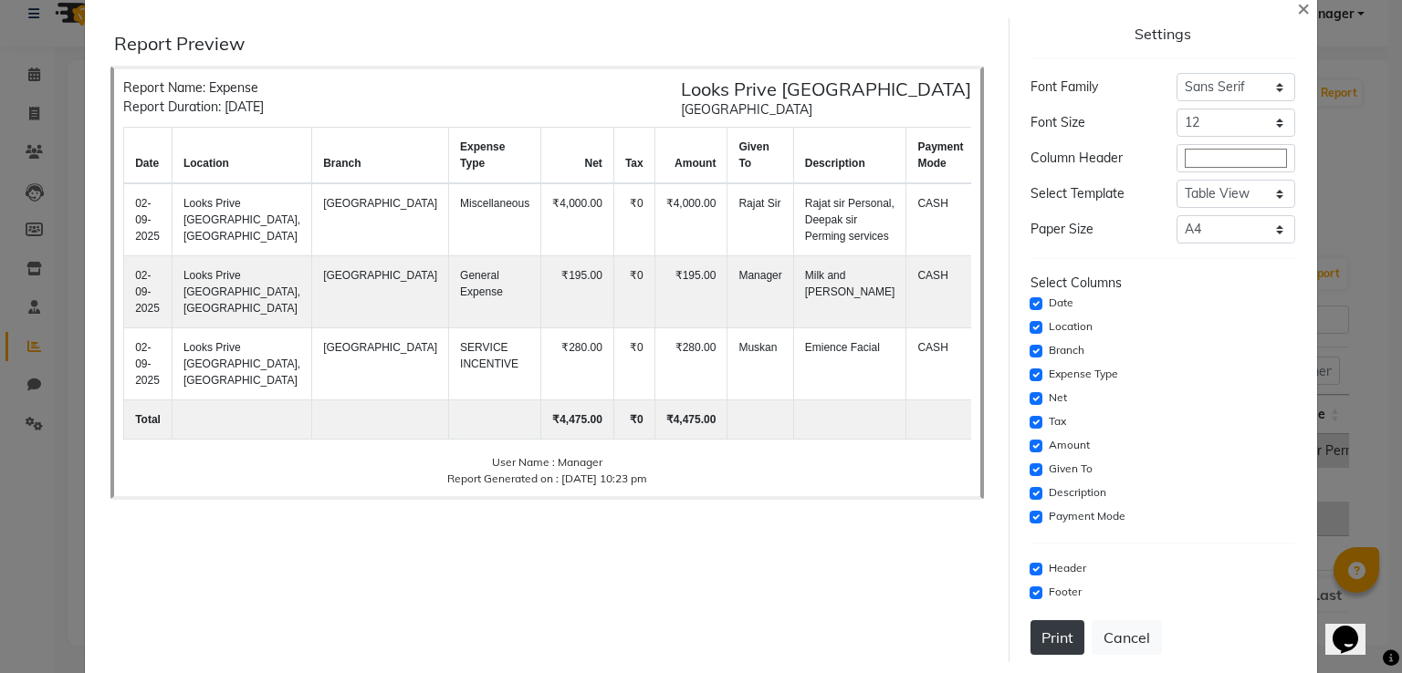
scroll to position [59, 0]
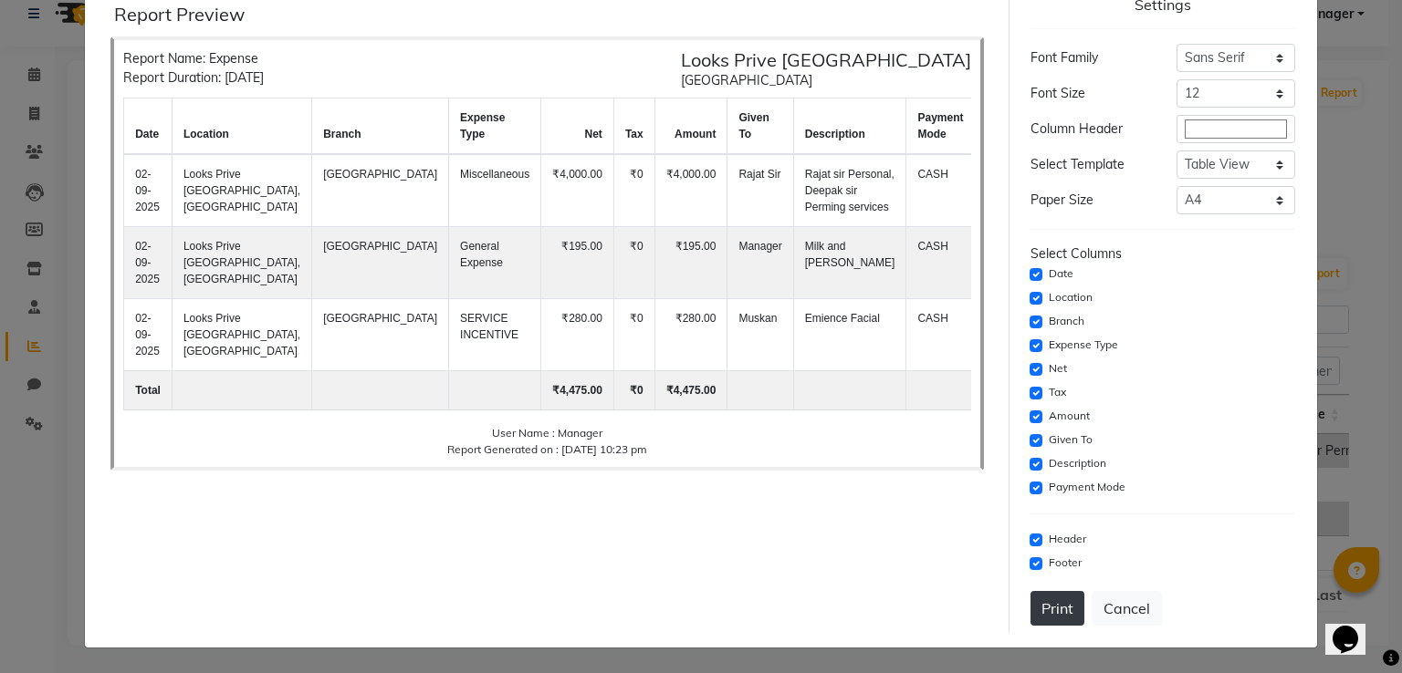
click at [1050, 605] on button "Print" at bounding box center [1057, 608] width 54 height 35
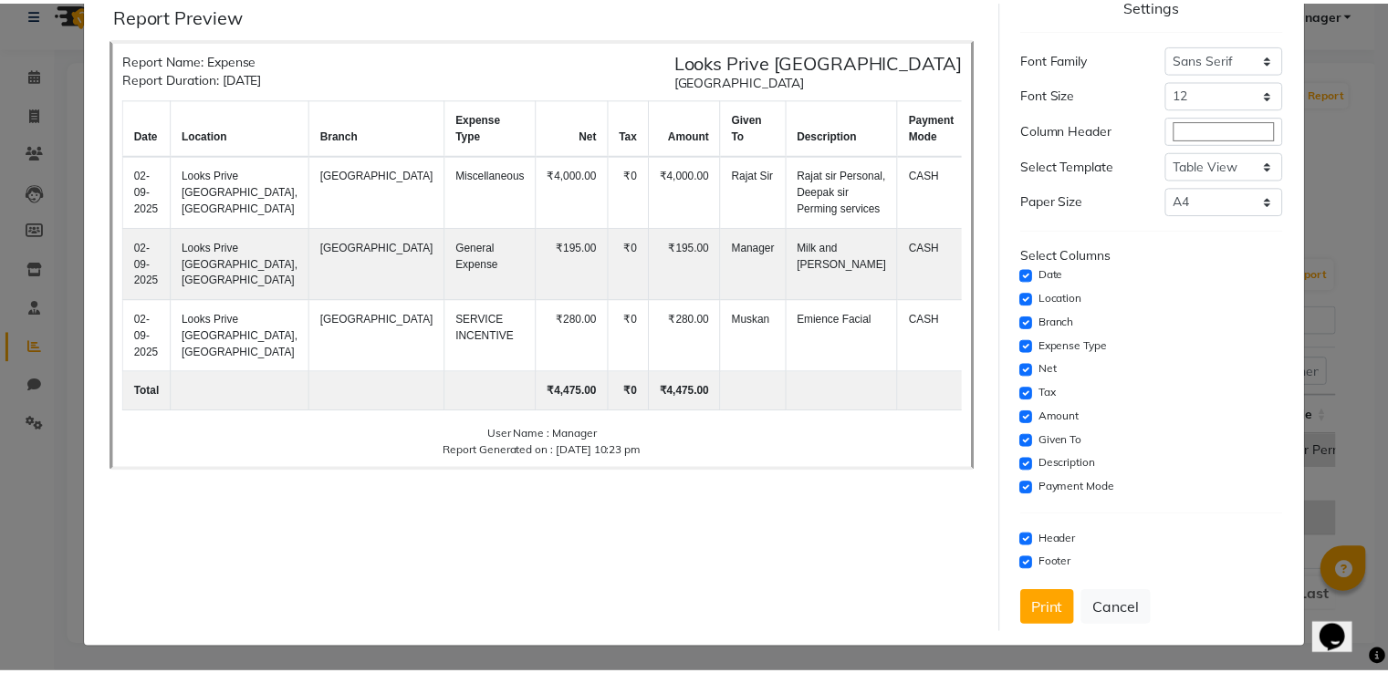
scroll to position [0, 0]
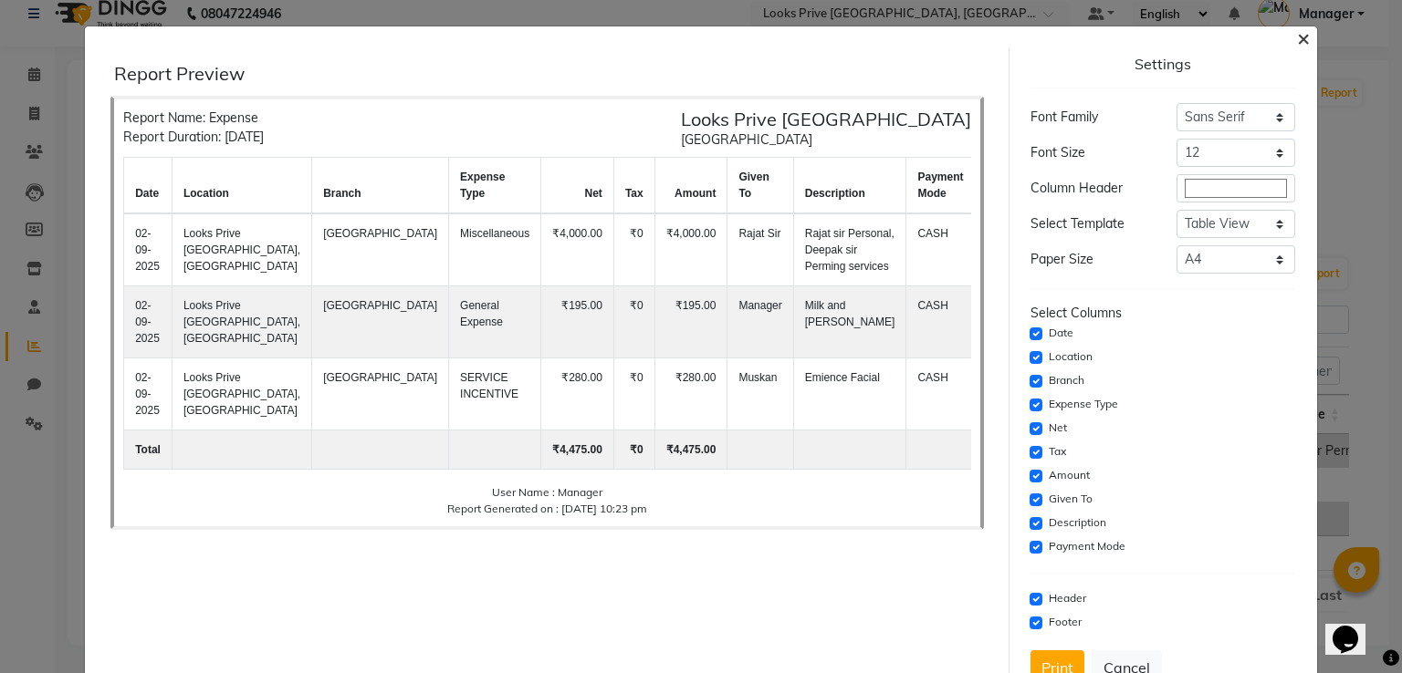
click at [1297, 36] on span "×" at bounding box center [1303, 37] width 13 height 27
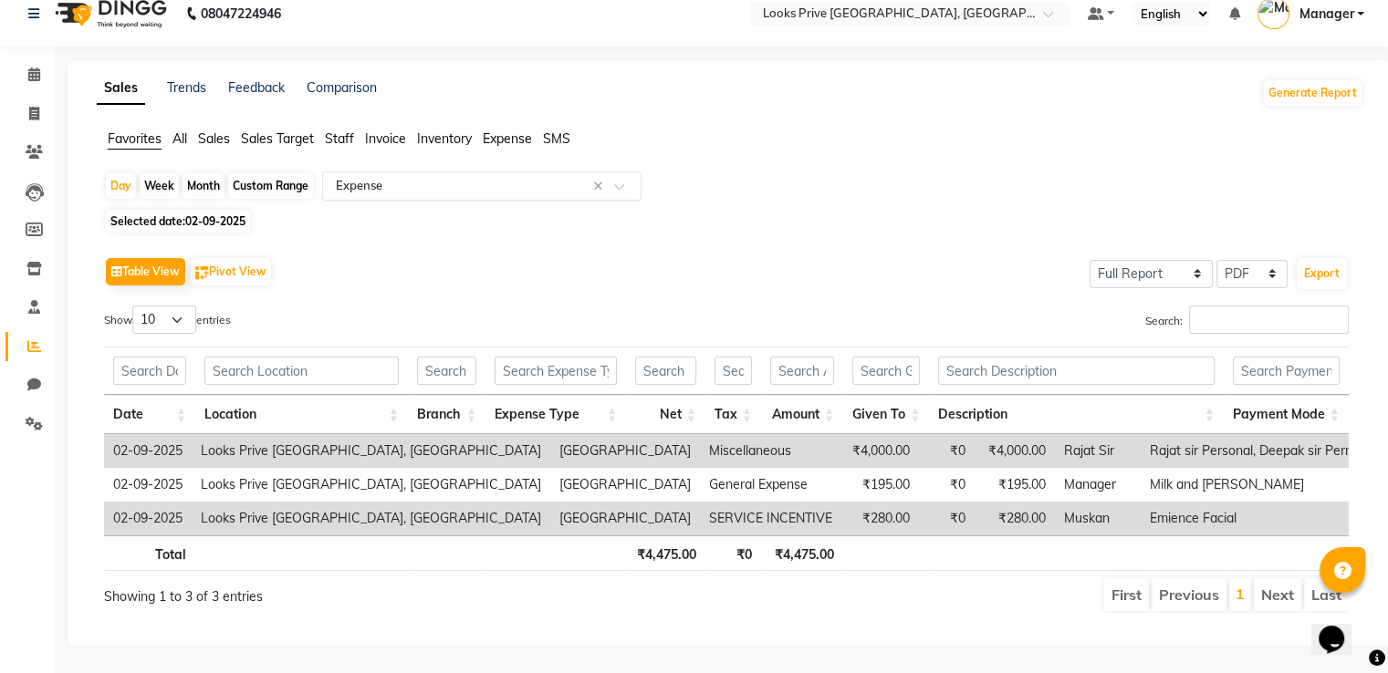
click at [391, 177] on input "text" at bounding box center [463, 186] width 263 height 18
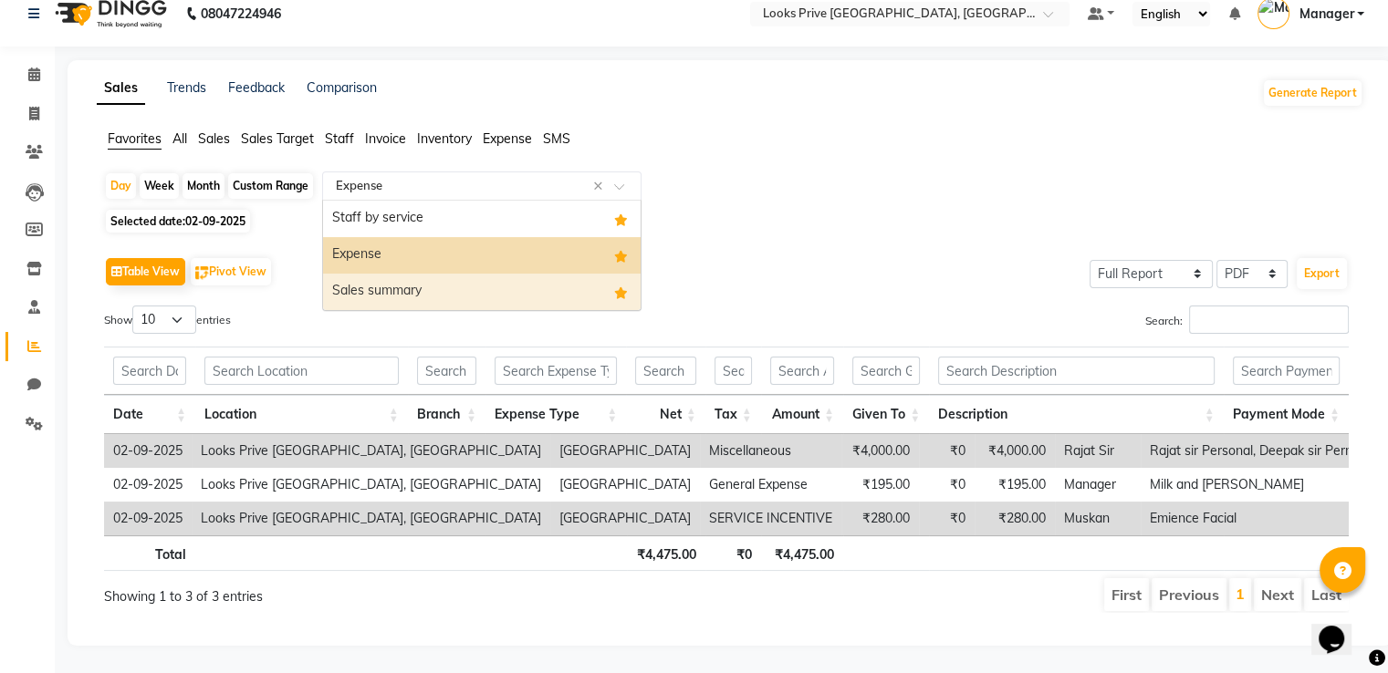
click at [377, 274] on div "Sales summary" at bounding box center [482, 292] width 318 height 37
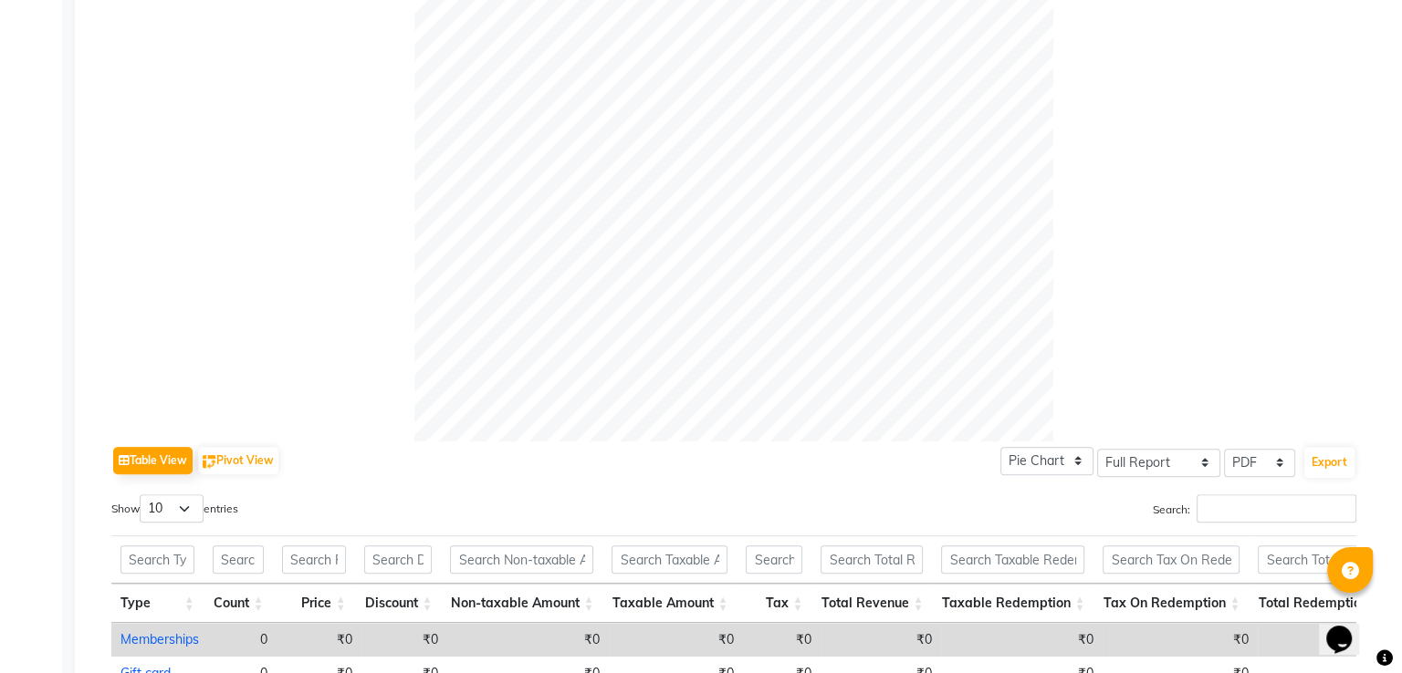
scroll to position [579, 0]
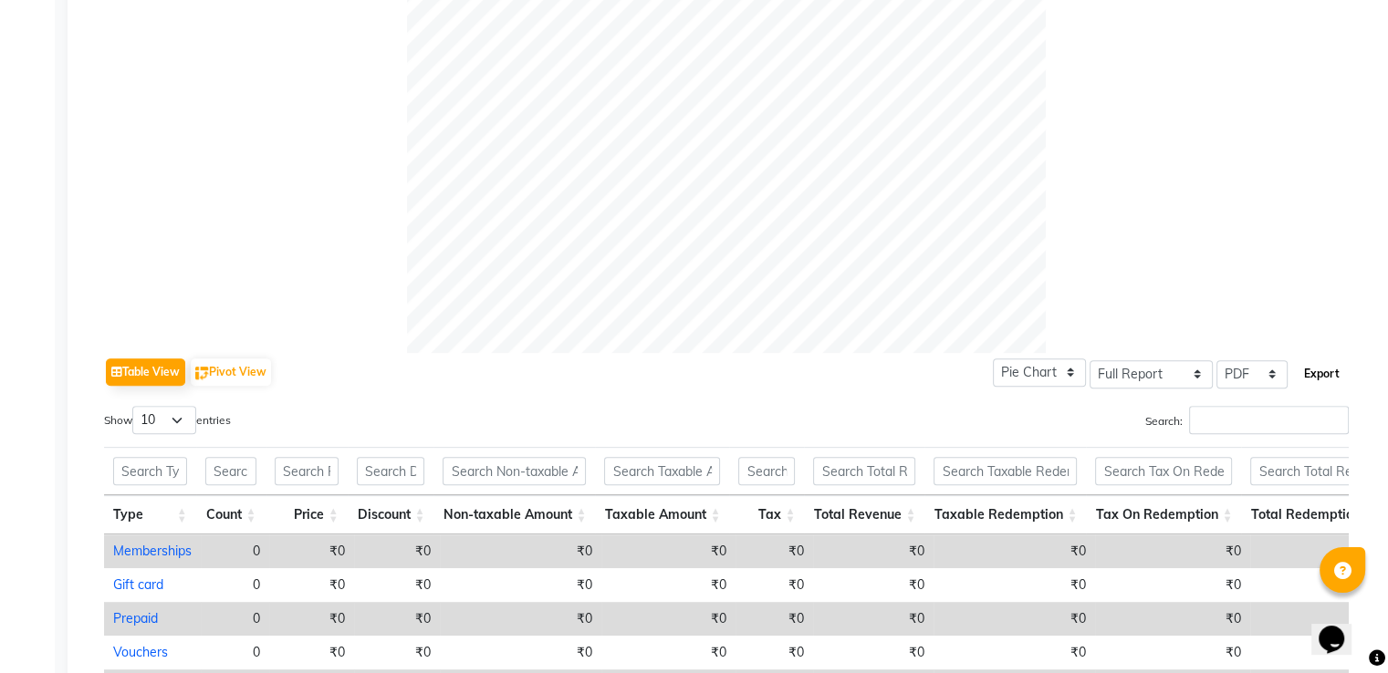
click at [1315, 376] on button "Export" at bounding box center [1322, 374] width 50 height 31
select select "sans-serif"
select select "12px"
select select "template_1"
select select "A4"
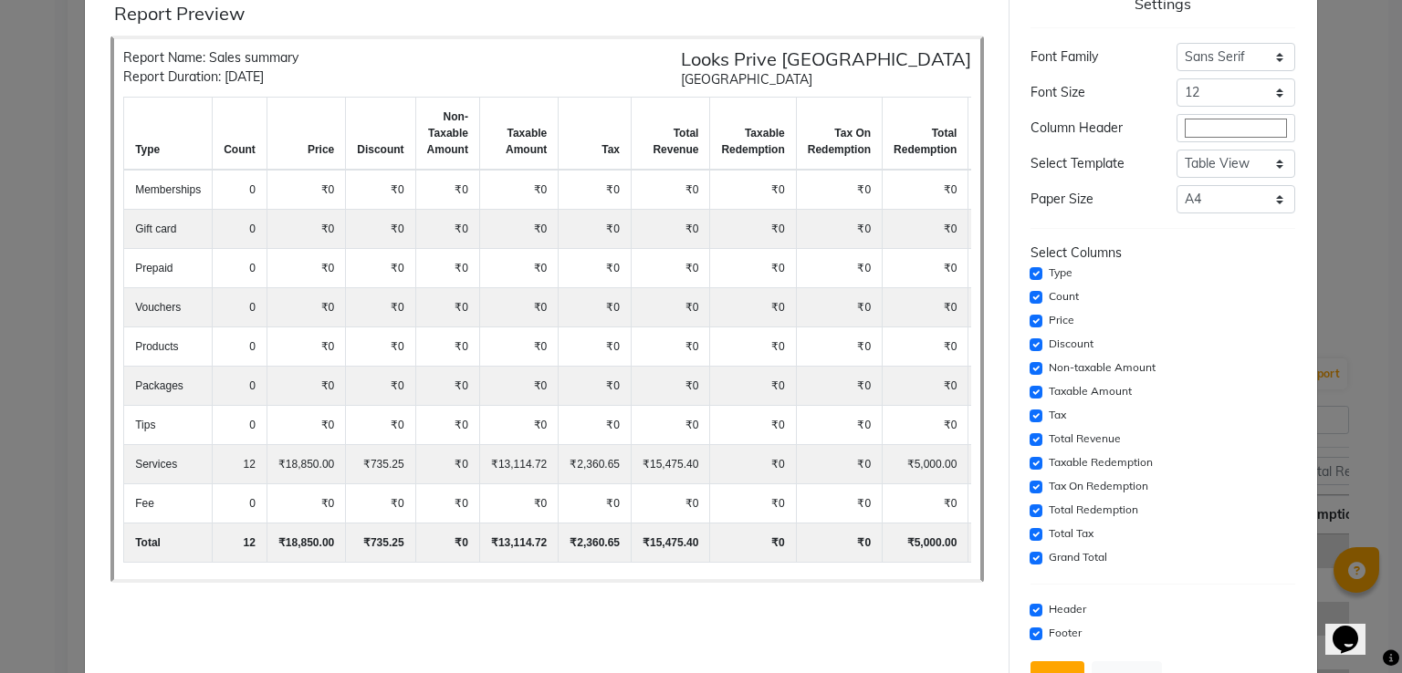
scroll to position [130, 0]
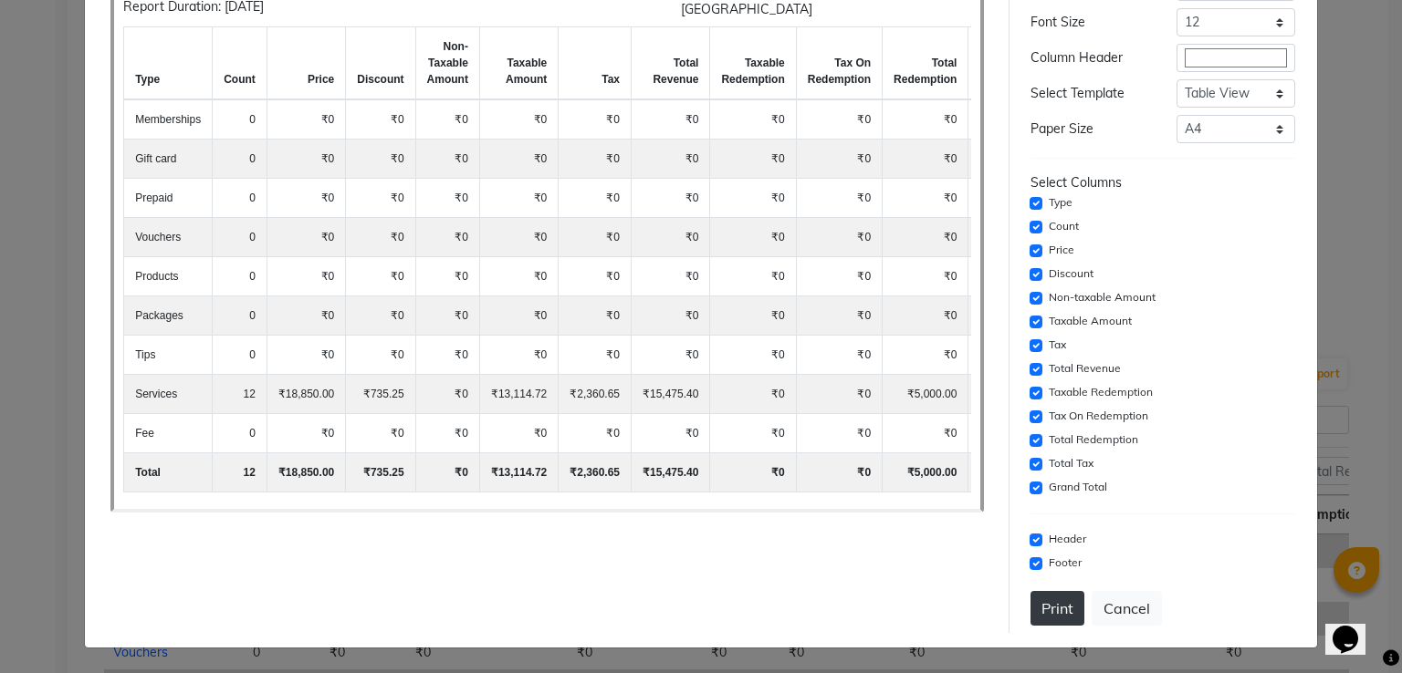
click at [1056, 600] on button "Print" at bounding box center [1057, 608] width 54 height 35
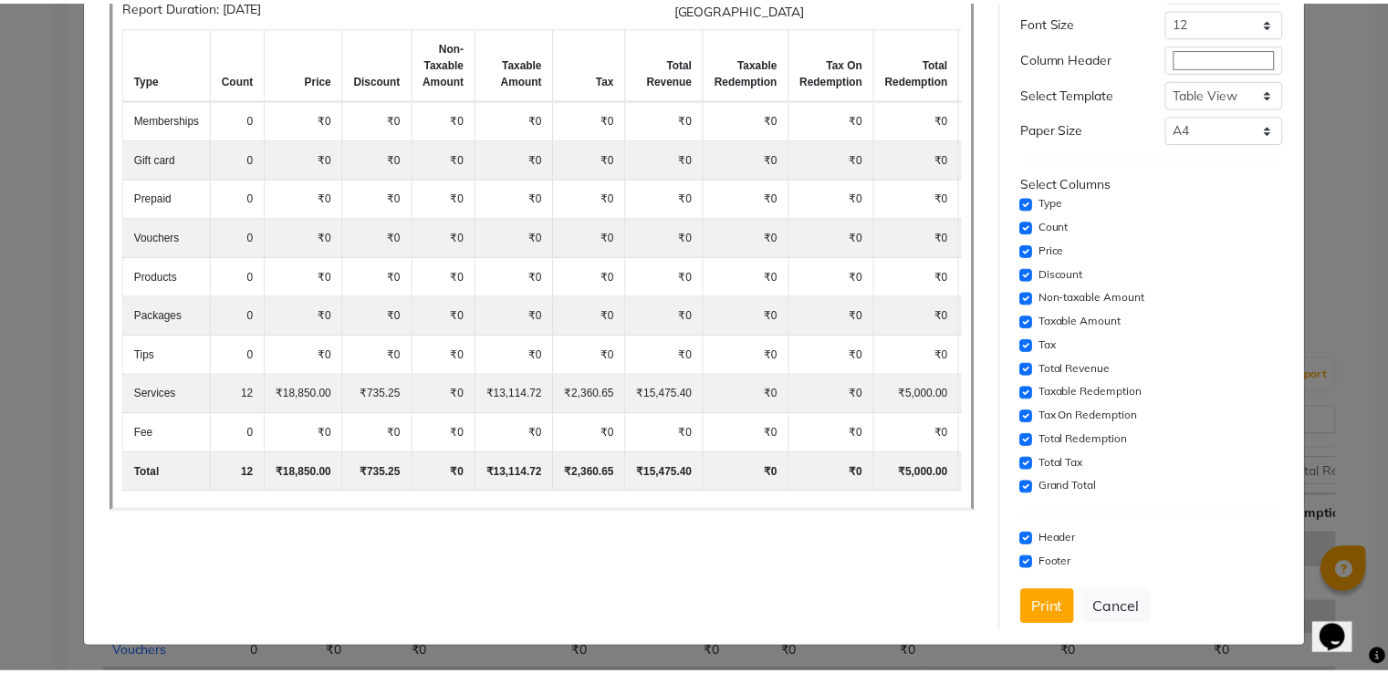
scroll to position [0, 0]
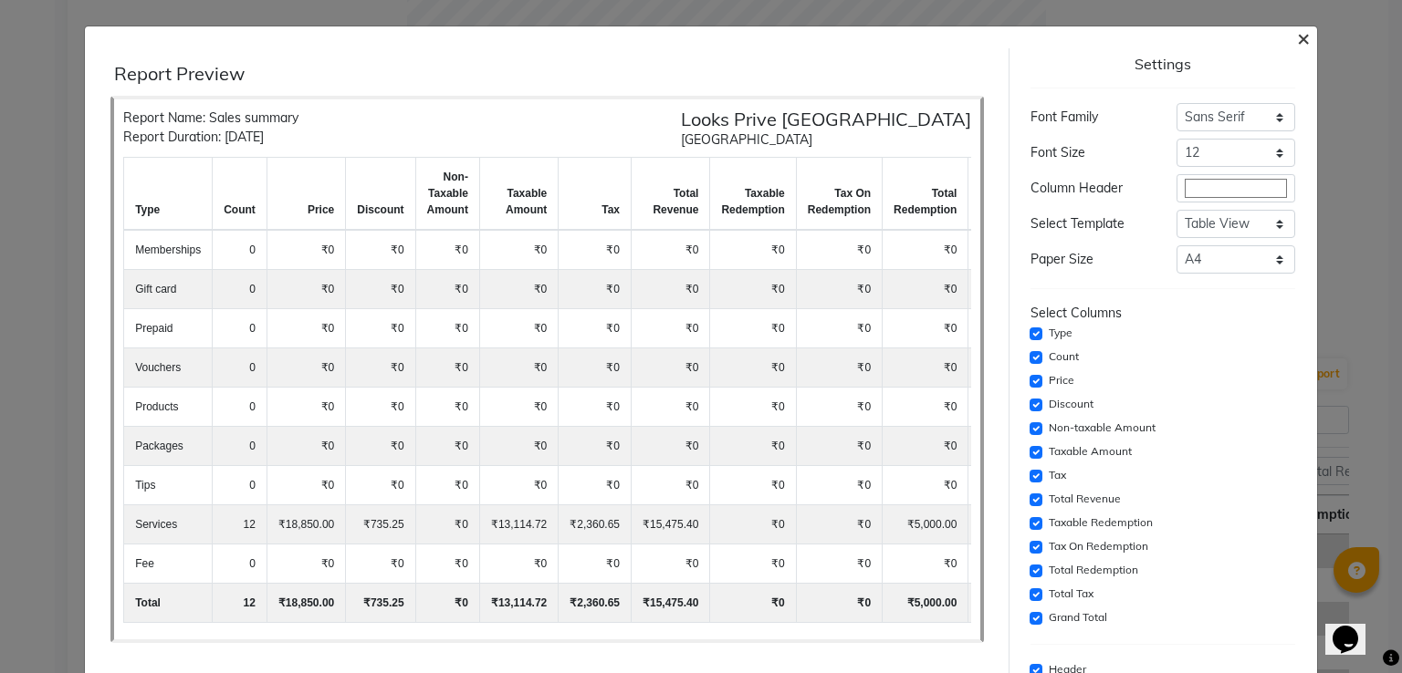
click at [1297, 46] on span "×" at bounding box center [1303, 37] width 13 height 27
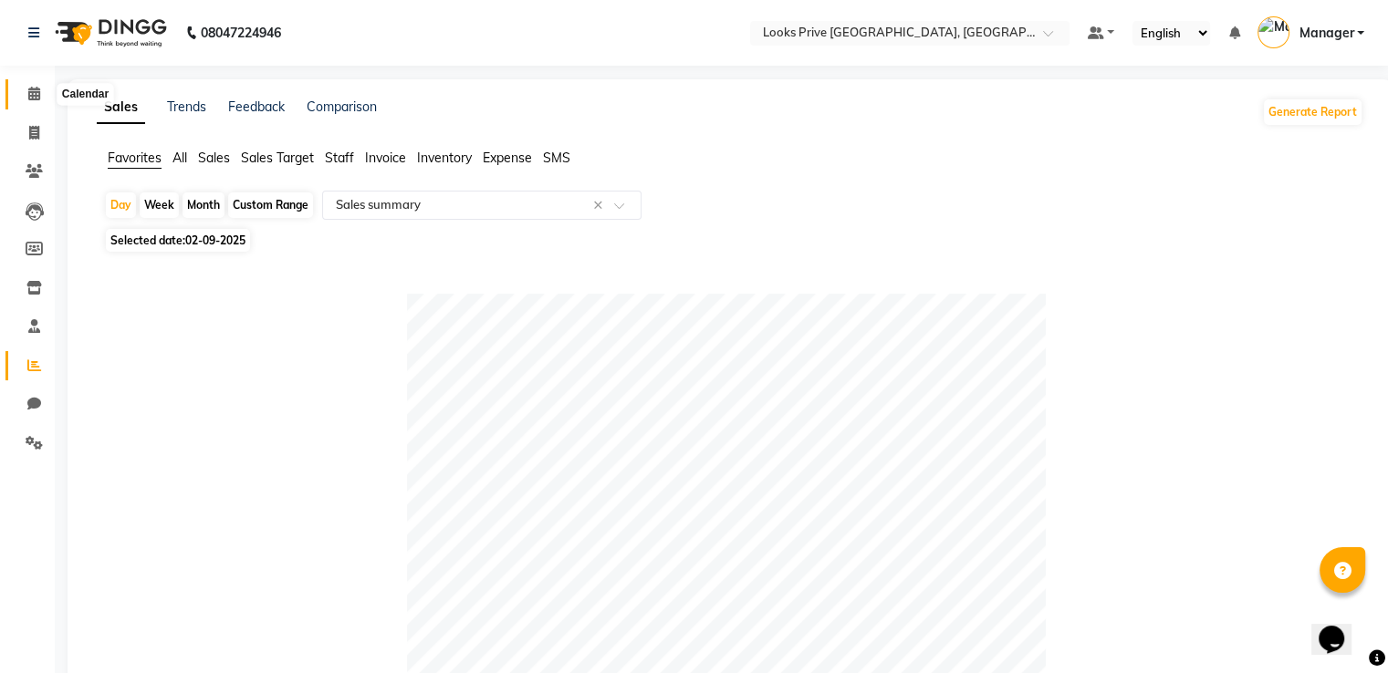
click at [37, 98] on icon at bounding box center [34, 94] width 12 height 14
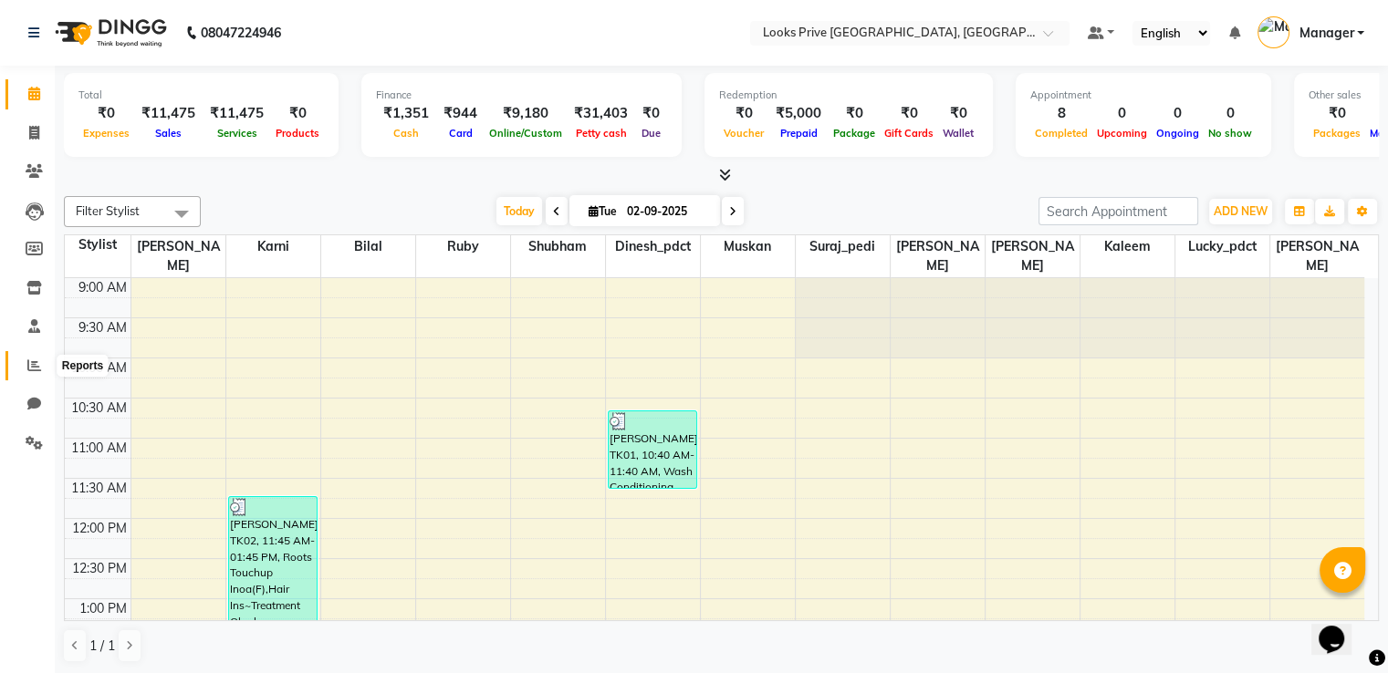
click at [48, 363] on span at bounding box center [34, 366] width 32 height 21
